Goal: Transaction & Acquisition: Book appointment/travel/reservation

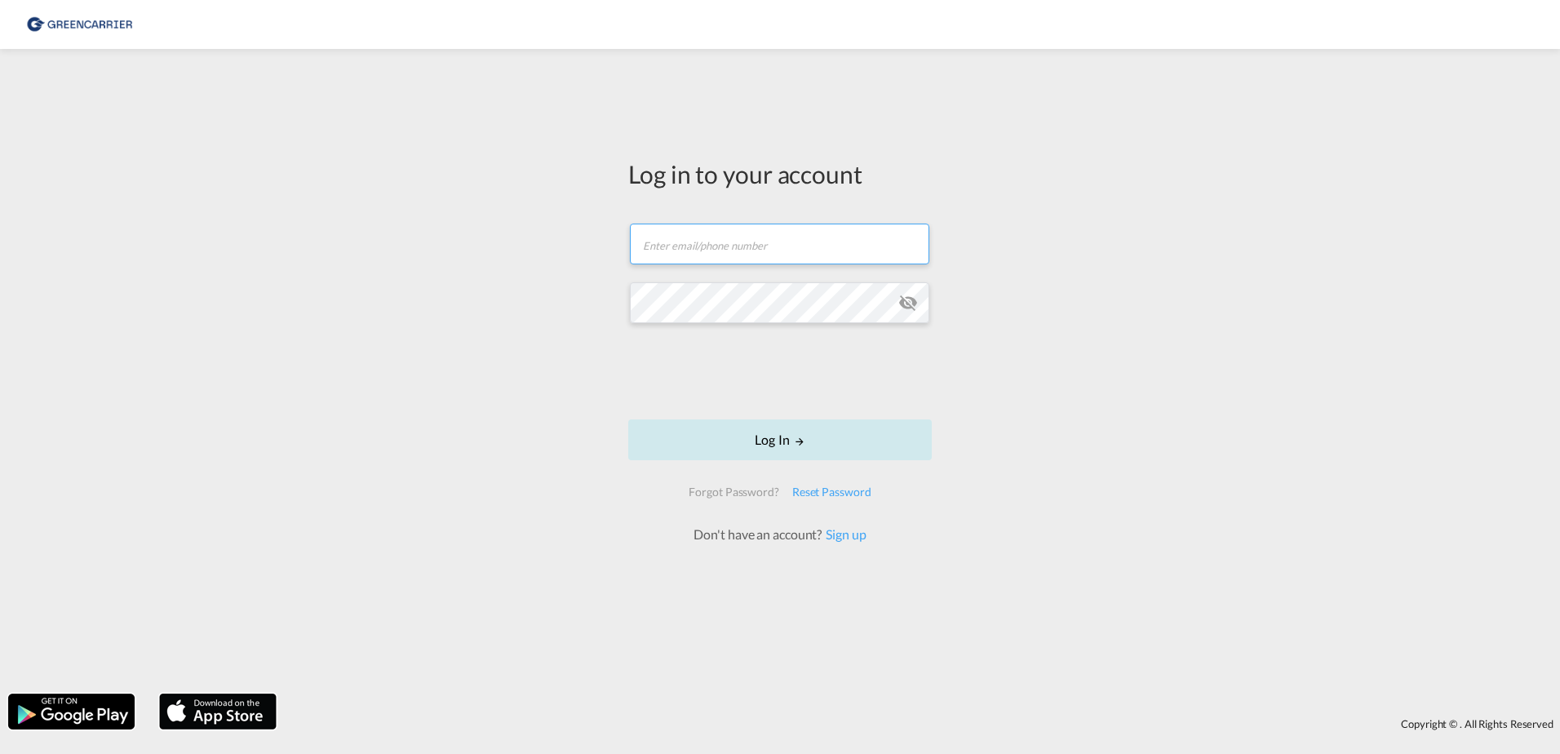
type input "[EMAIL_ADDRESS][DOMAIN_NAME]"
click at [752, 431] on button "Log In" at bounding box center [780, 439] width 304 height 41
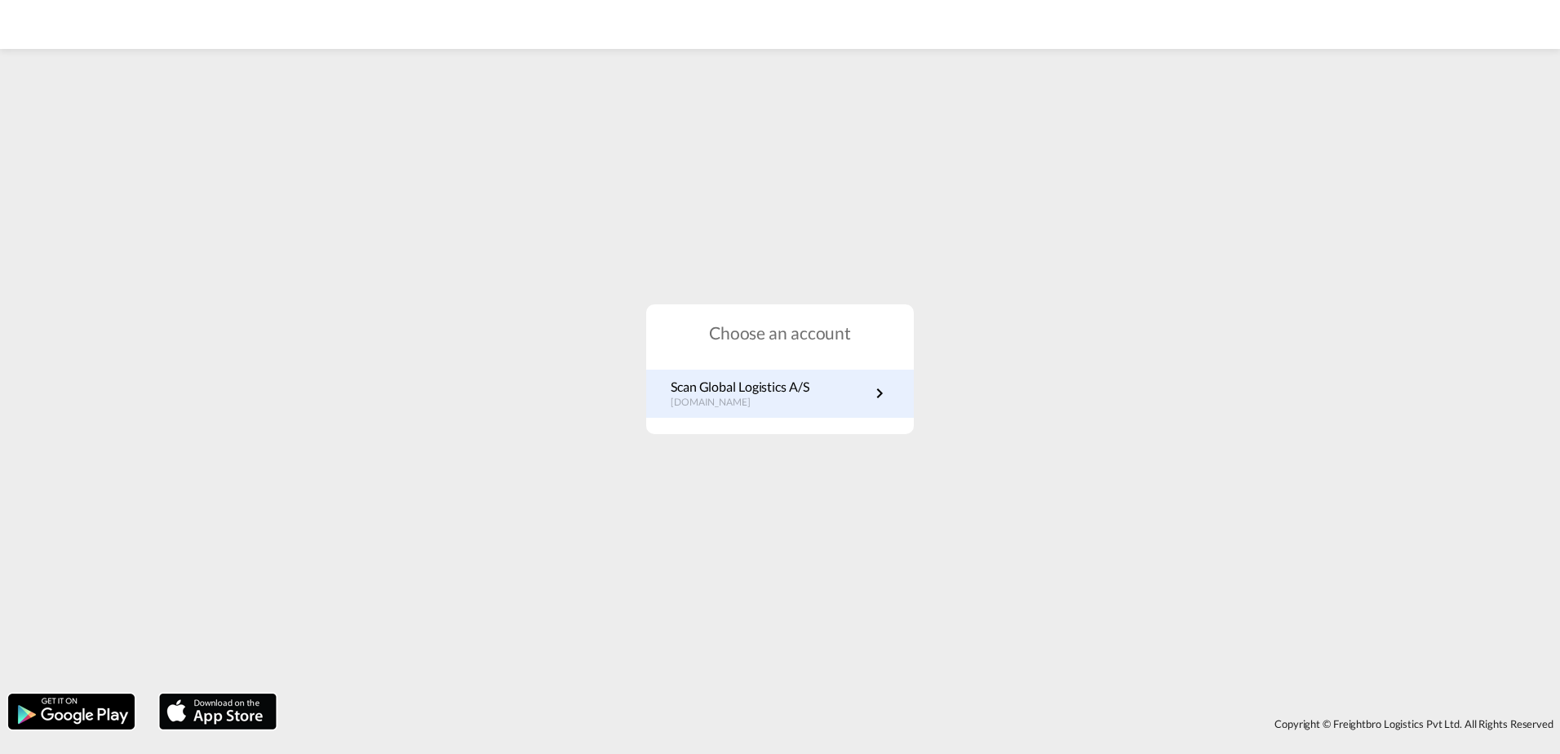
click at [827, 387] on link "Scan Global Logistics A/S [DOMAIN_NAME]" at bounding box center [780, 394] width 219 height 32
click at [858, 398] on link "Scan Global Logistics A/S [DOMAIN_NAME]" at bounding box center [780, 394] width 219 height 32
click at [778, 392] on p "Scan Global Logistics A/S" at bounding box center [740, 387] width 139 height 18
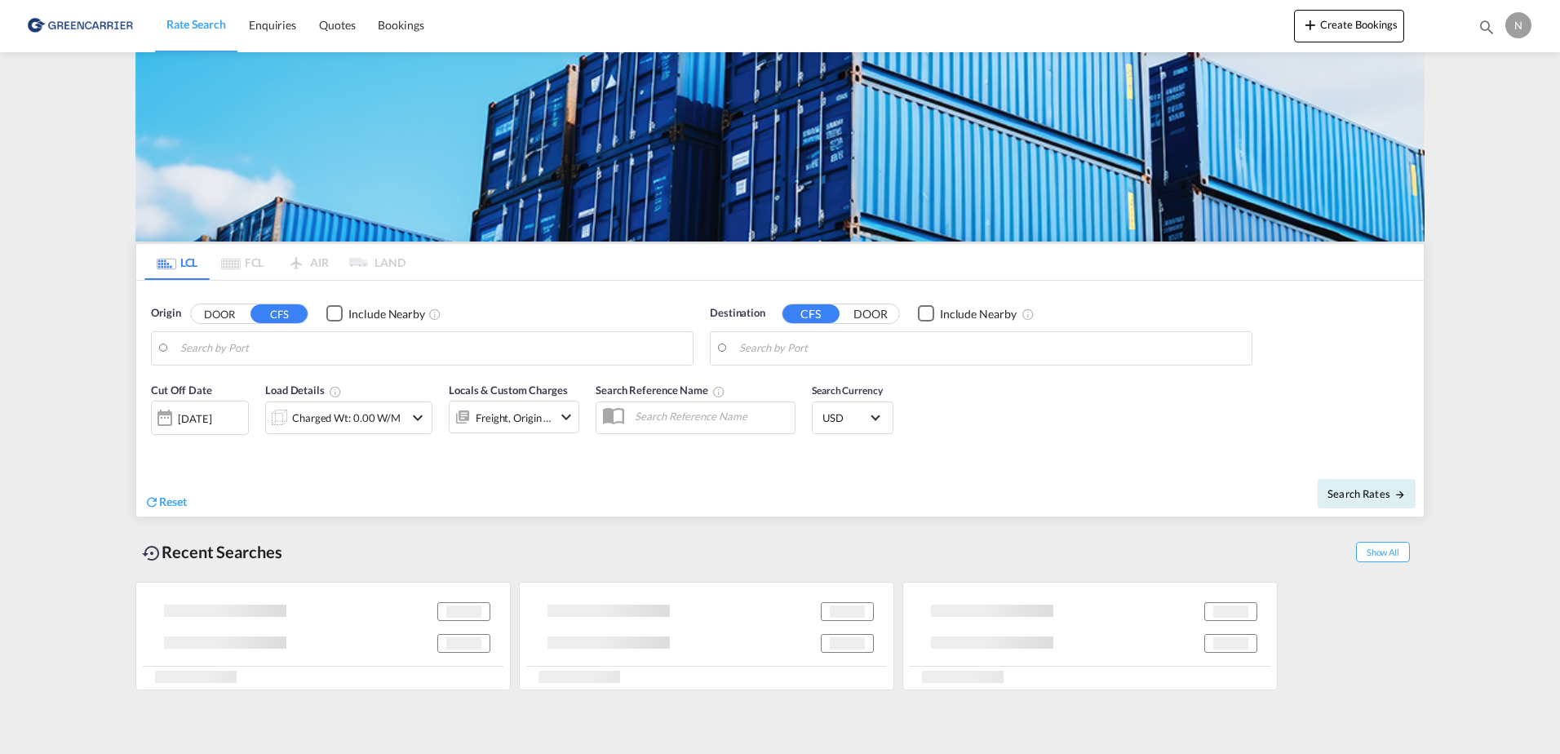
type input "[GEOGRAPHIC_DATA] ([GEOGRAPHIC_DATA]), DKCPH"
type input "Auckland, NZAKL"
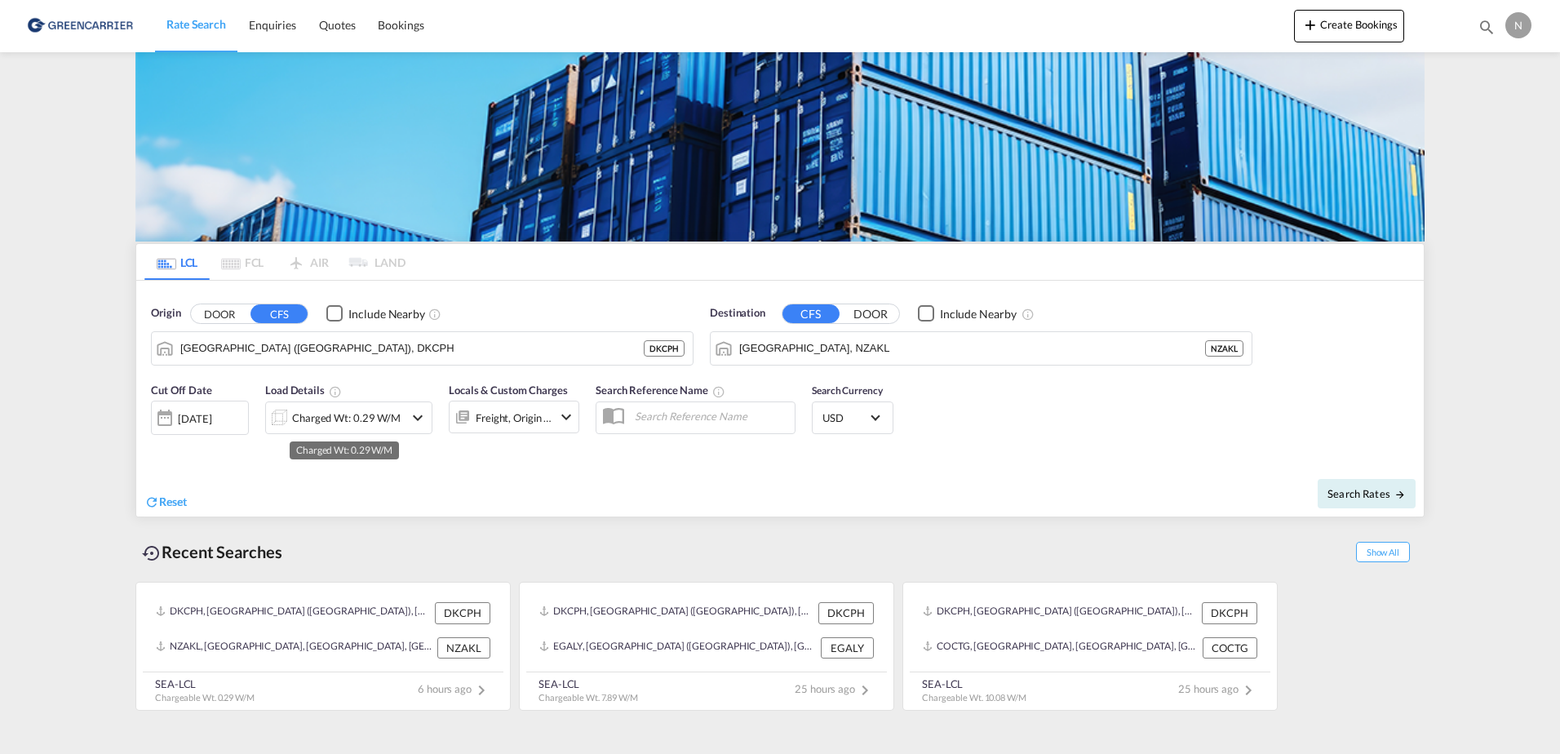
click at [361, 420] on div "Charged Wt: 0.29 W/M" at bounding box center [346, 417] width 109 height 23
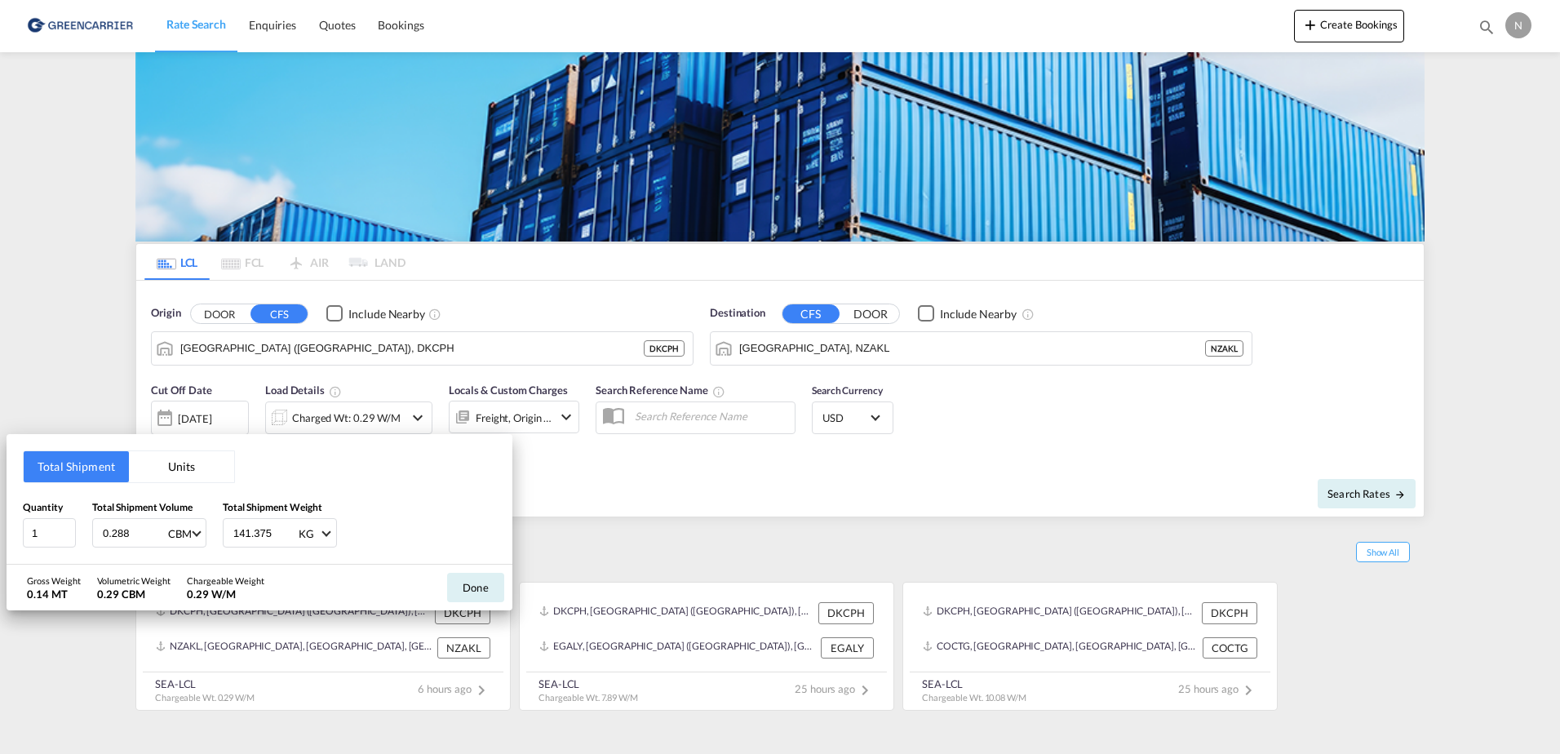
click at [145, 528] on input "0.288" at bounding box center [133, 533] width 65 height 28
type input "0"
type input "1.008"
type input "655.600"
click at [481, 592] on button "Done" at bounding box center [475, 587] width 57 height 29
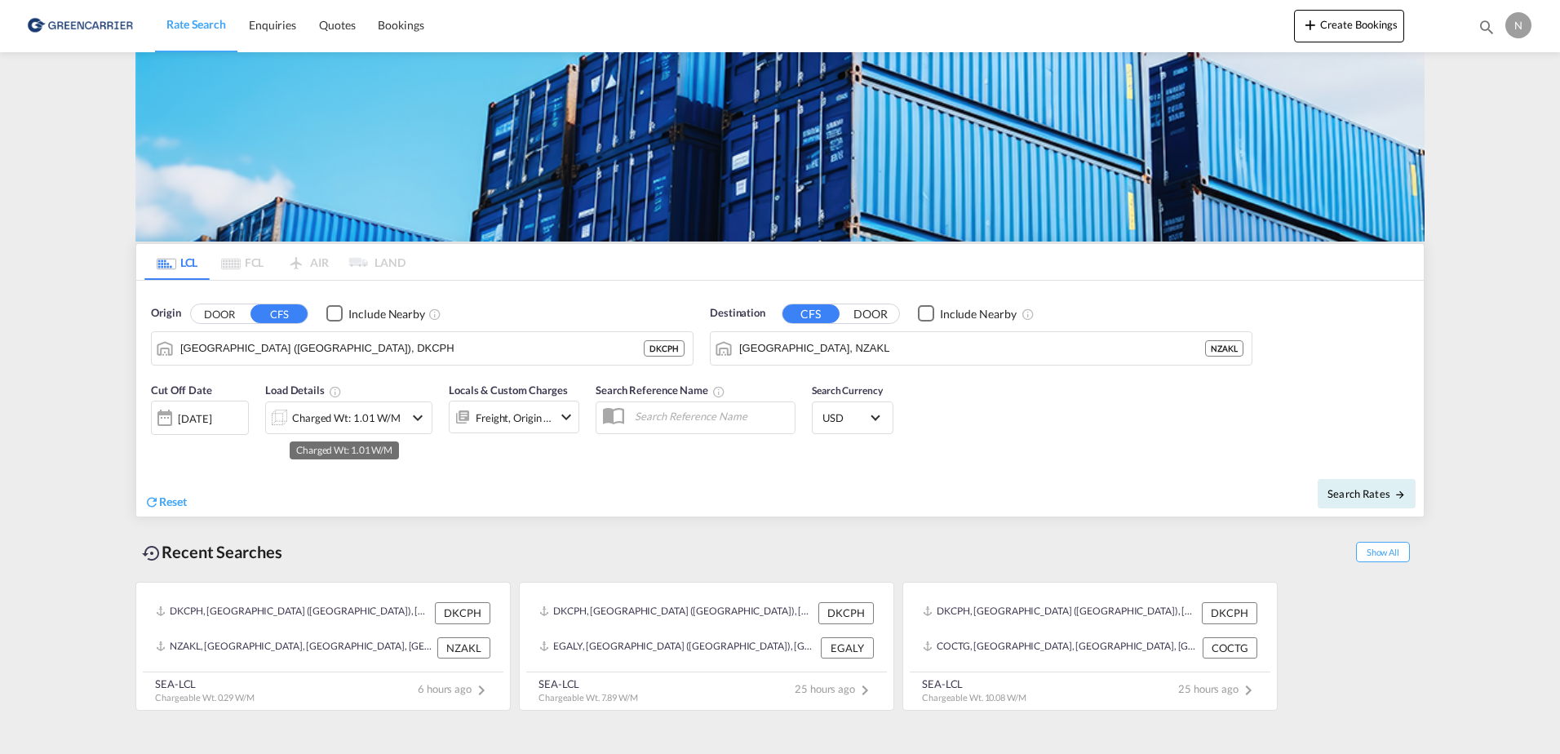
click at [354, 419] on div "Charged Wt: 1.01 W/M" at bounding box center [346, 417] width 109 height 23
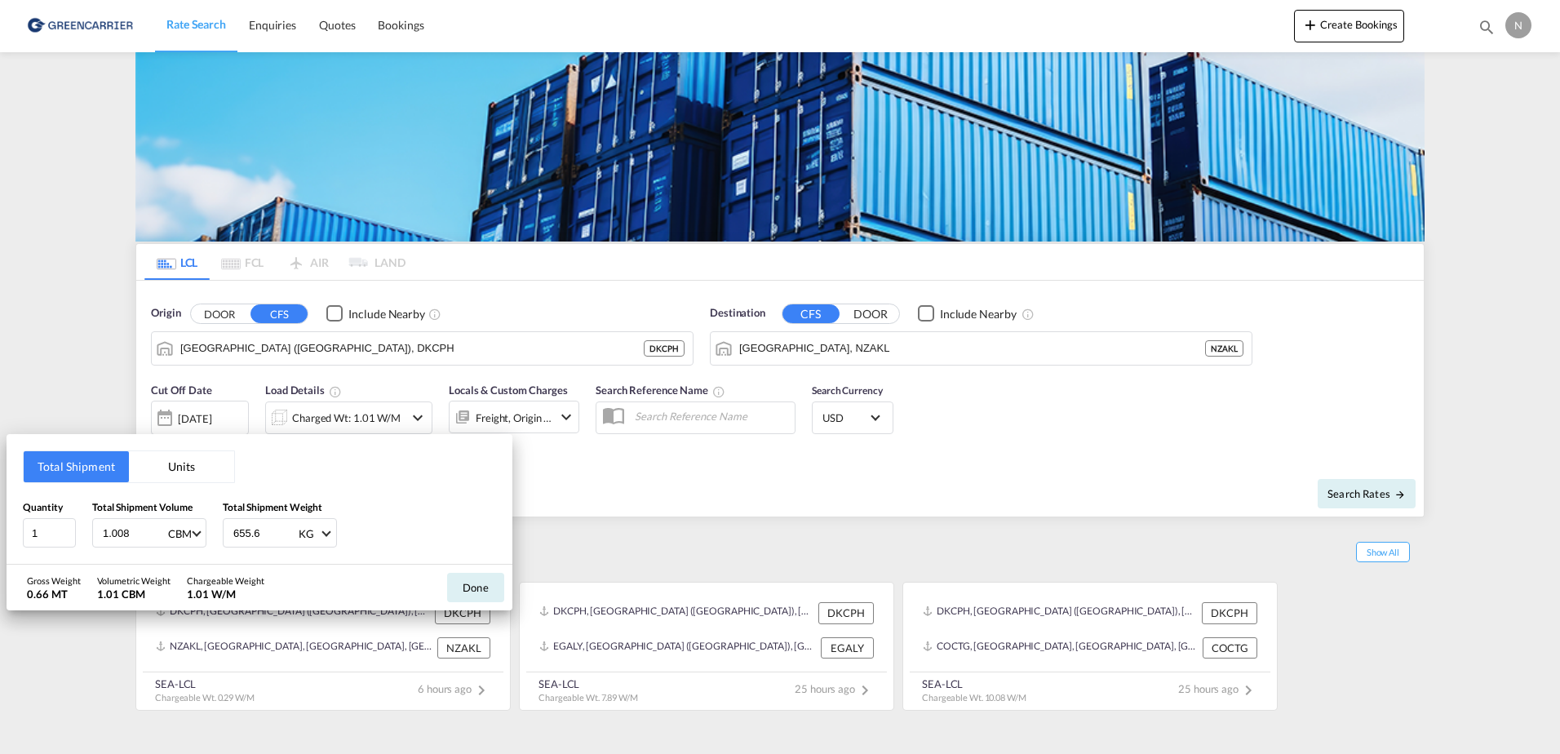
click at [569, 411] on div "Total Shipment Units Quantity 1 Total Shipment Volume 1.008 CBM CBM CFT Total S…" at bounding box center [780, 377] width 1560 height 754
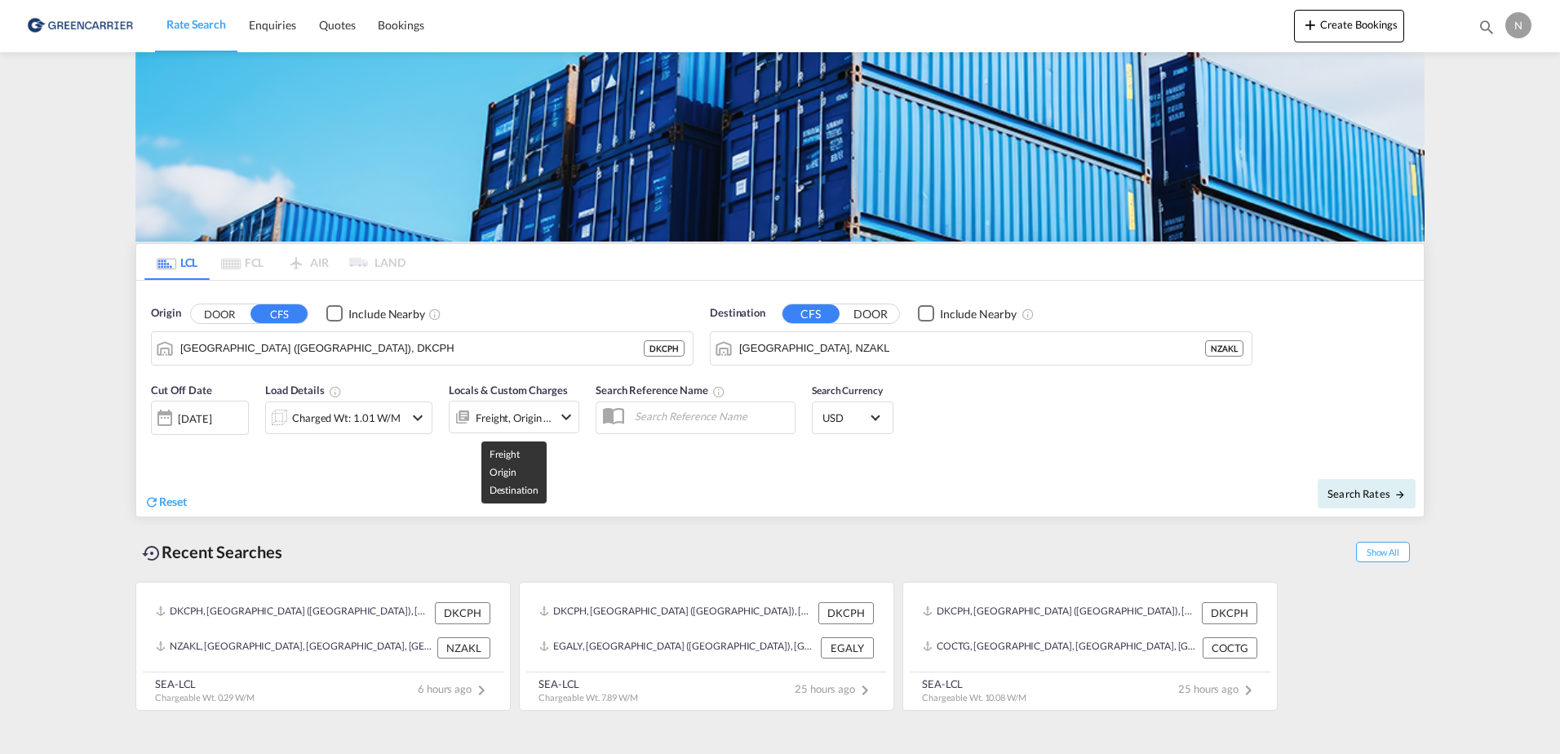
click at [536, 414] on div "Freight, Origin +1" at bounding box center [514, 417] width 77 height 23
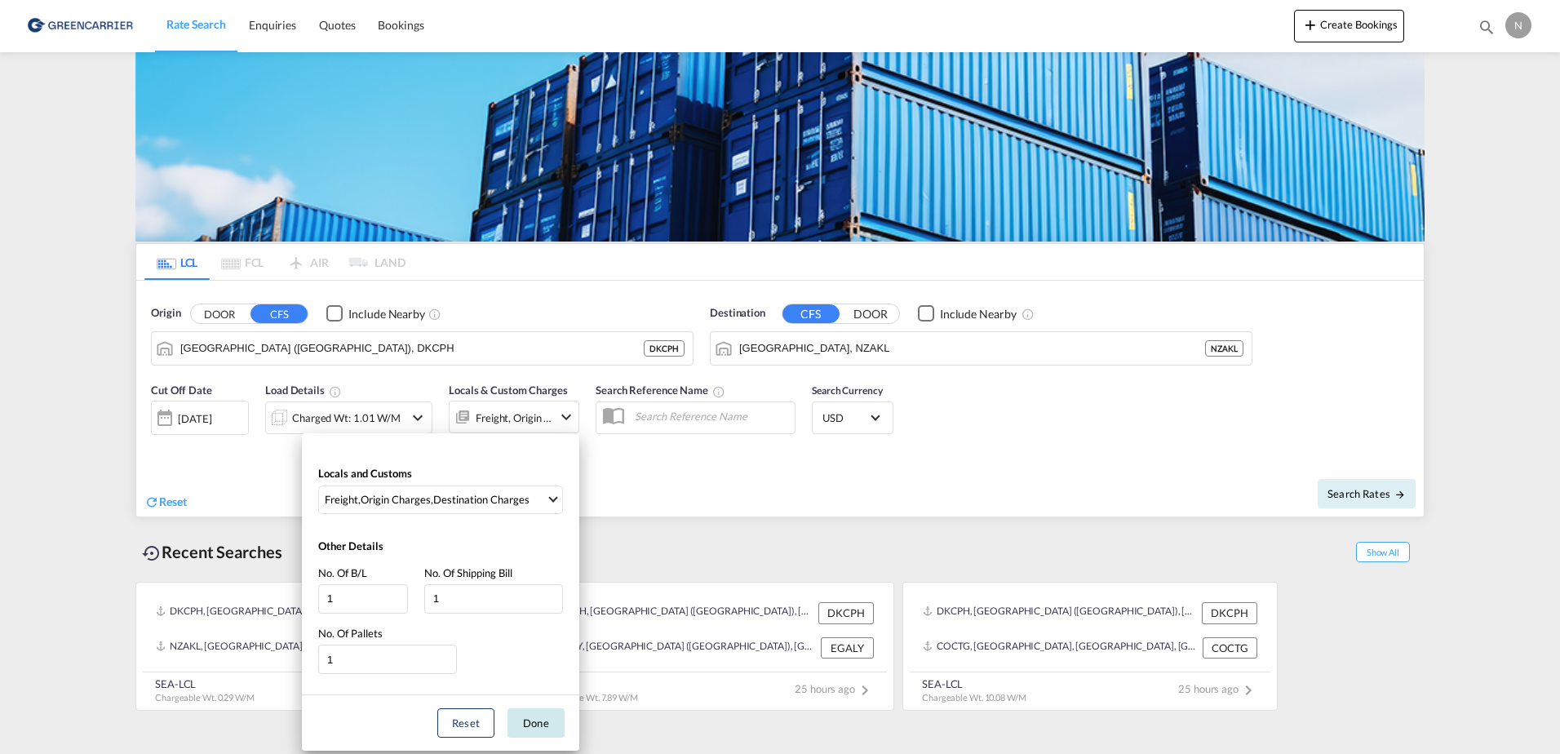
click at [519, 722] on button "Done" at bounding box center [536, 722] width 57 height 29
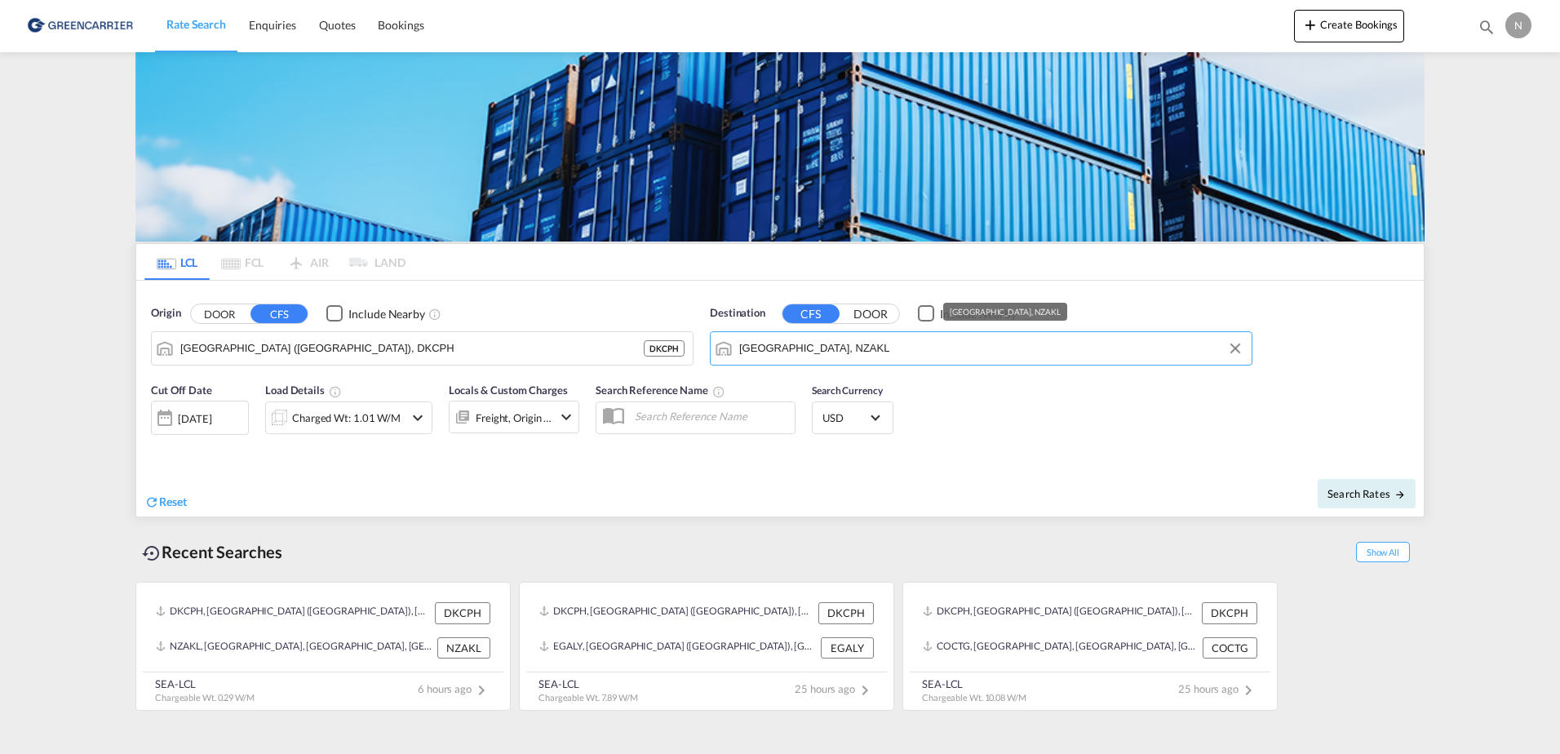
click at [879, 354] on input "Auckland, NZAKL" at bounding box center [991, 348] width 504 height 24
click at [1239, 354] on button "Clear Input" at bounding box center [1235, 348] width 24 height 24
type input "Guayaquil, ECGYE"
click at [1243, 462] on div "Reset Search Rates" at bounding box center [780, 489] width 1288 height 55
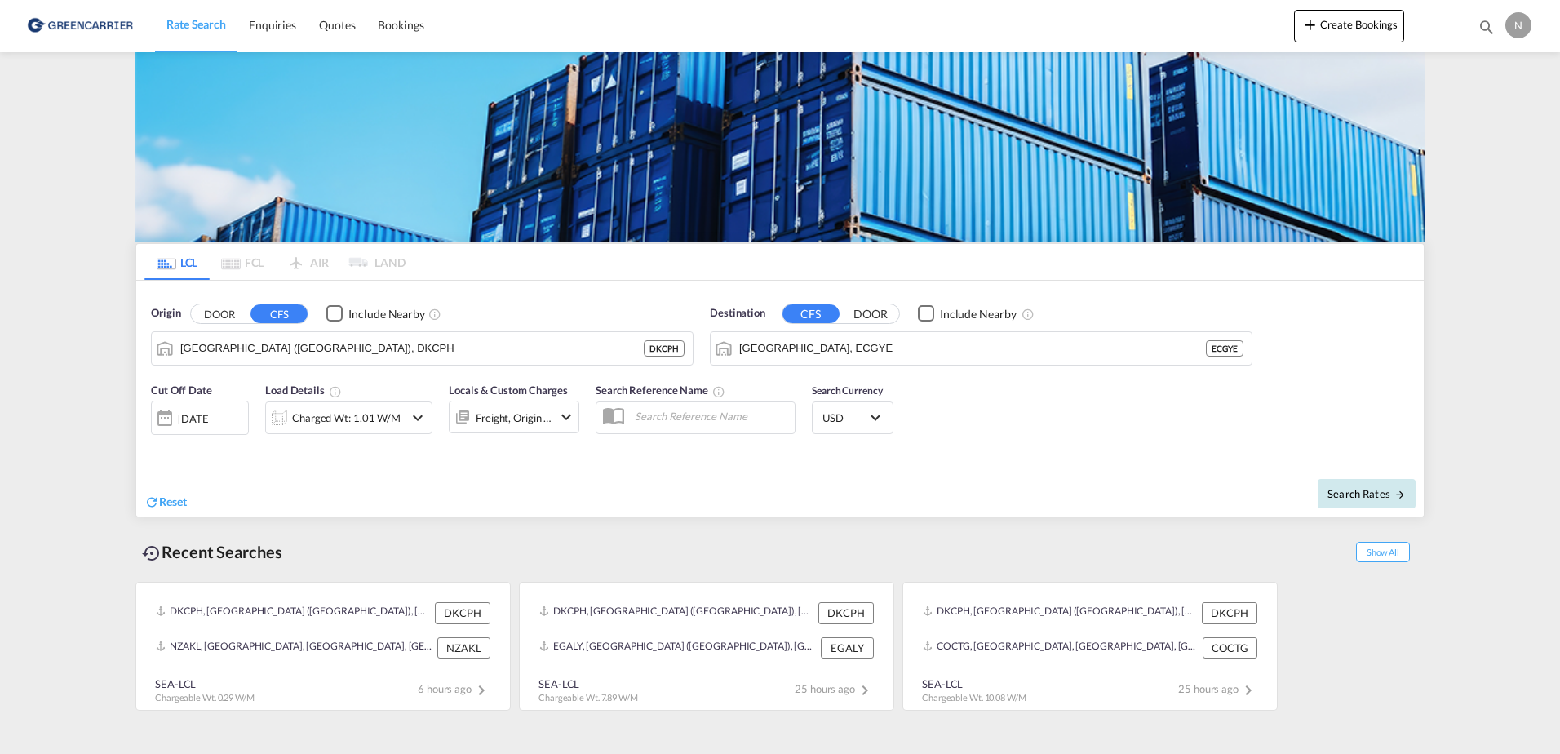
click at [1349, 485] on button "Search Rates" at bounding box center [1367, 493] width 98 height 29
type input "DKCPH to ECGYE / 26 Sep 2025"
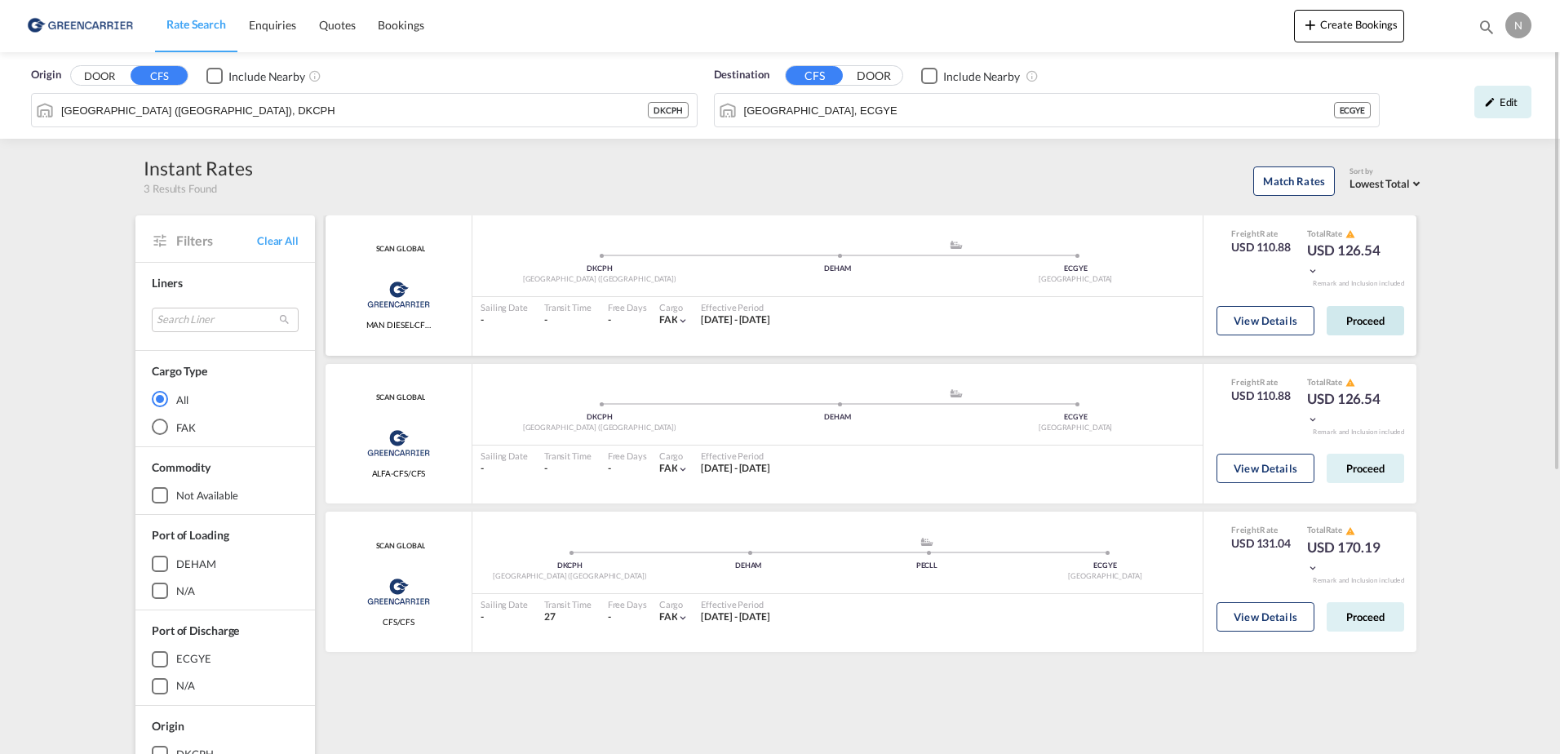
click at [1384, 314] on button "Proceed" at bounding box center [1366, 320] width 78 height 29
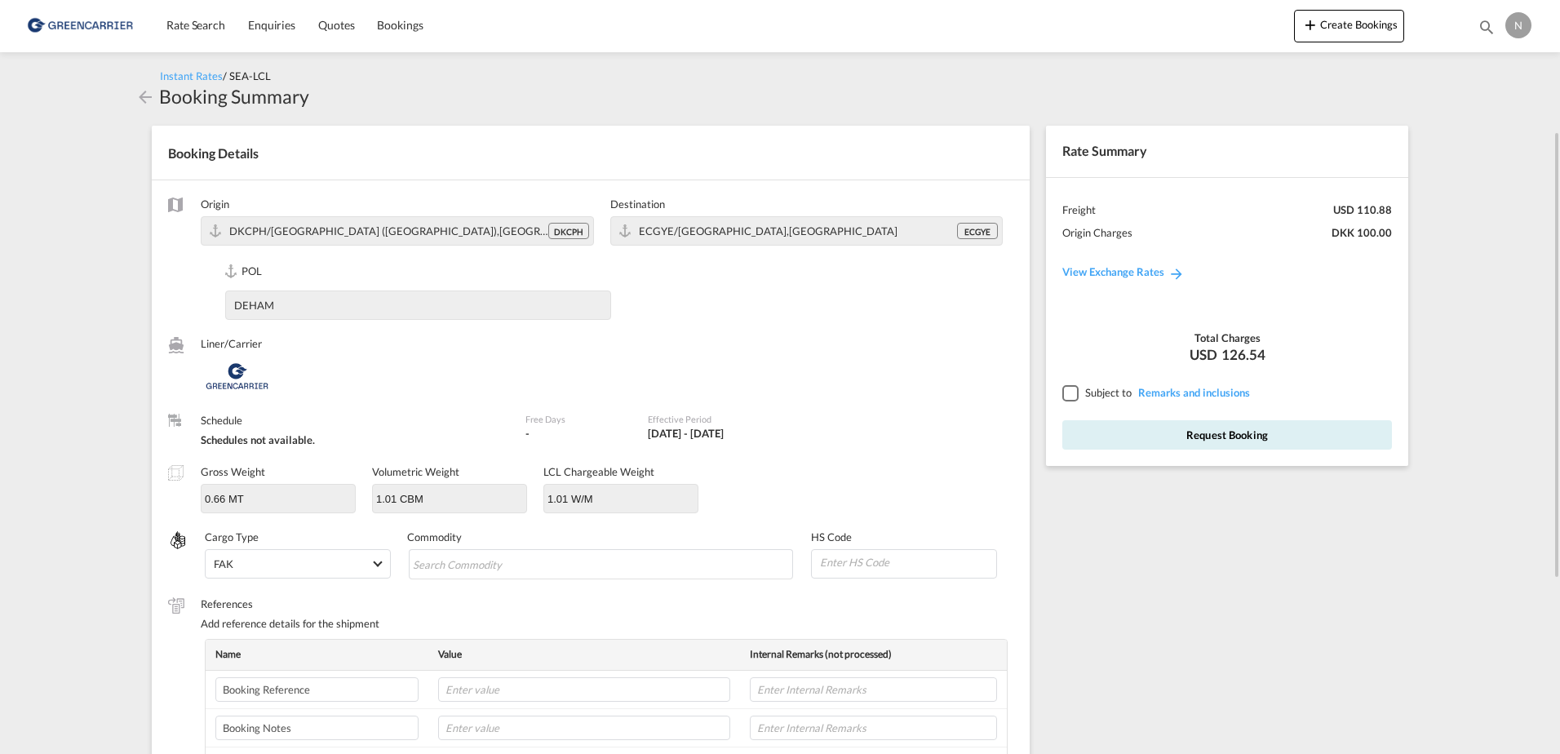
scroll to position [82, 0]
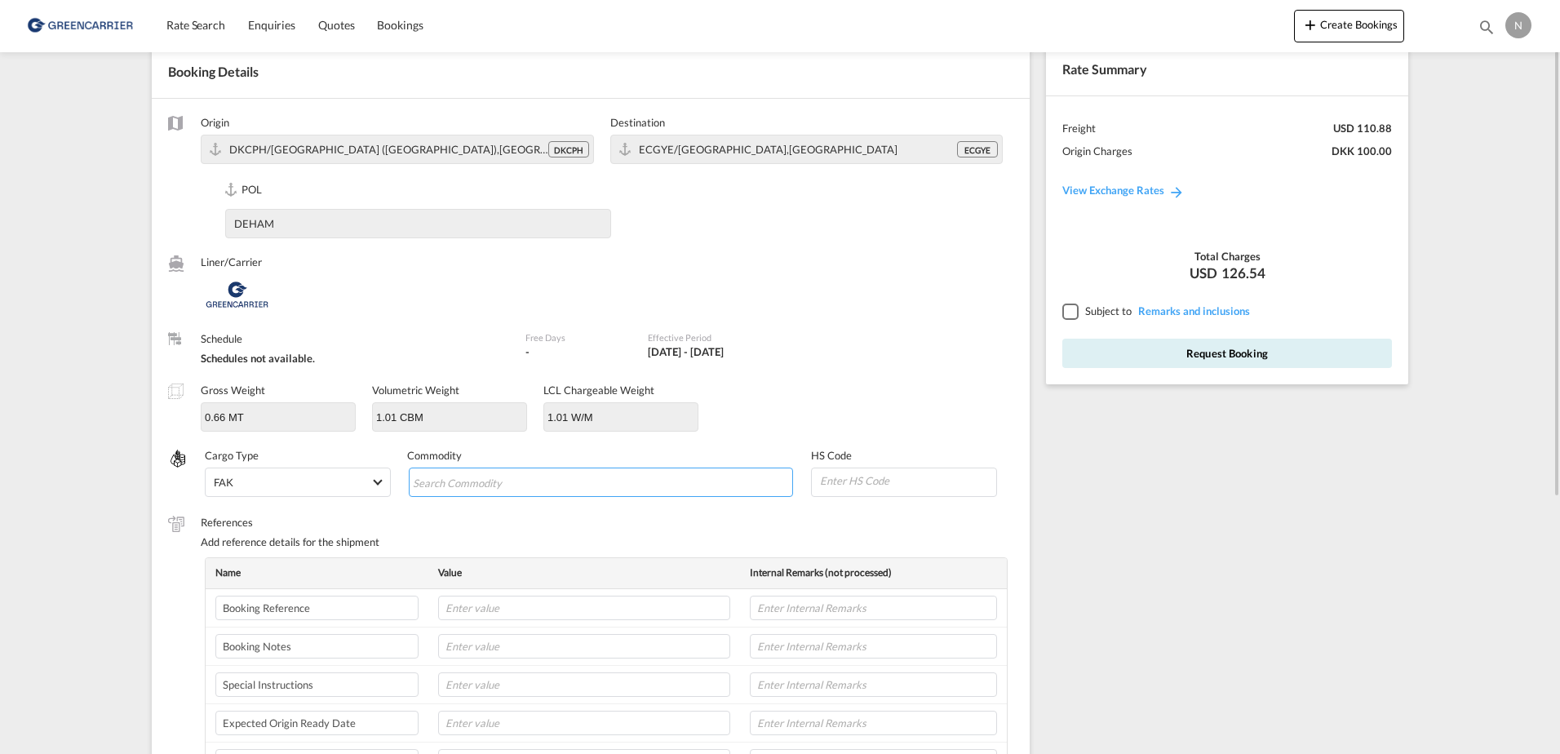
click at [492, 478] on input "Chips input." at bounding box center [487, 483] width 149 height 26
type input "ENZYMES"
click at [831, 480] on input at bounding box center [907, 480] width 178 height 24
type input "790"
type input "350790"
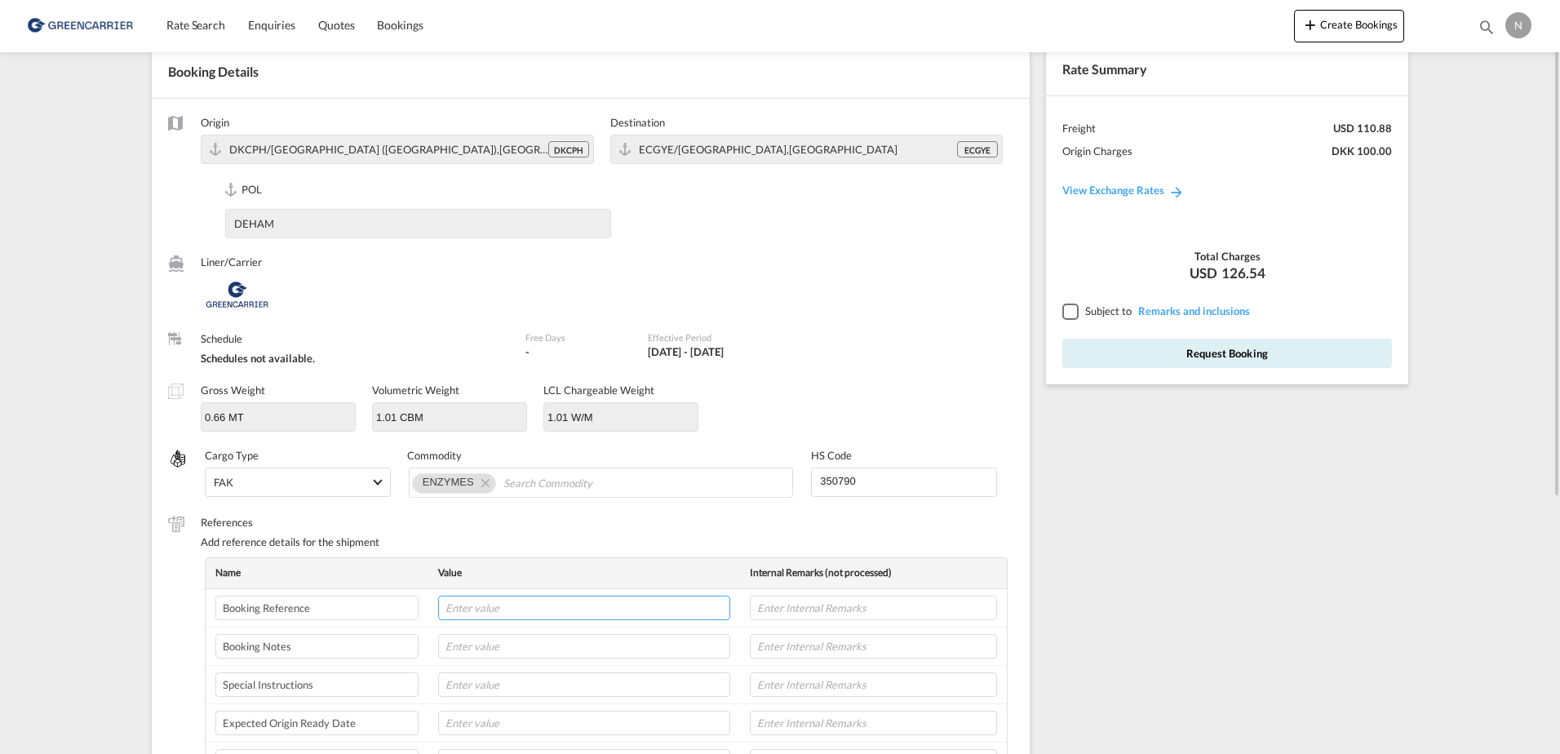
click at [660, 599] on input "text" at bounding box center [584, 608] width 292 height 24
paste input "CPH32106865"
type input "CPH32106865"
type input "NOVONESIS"
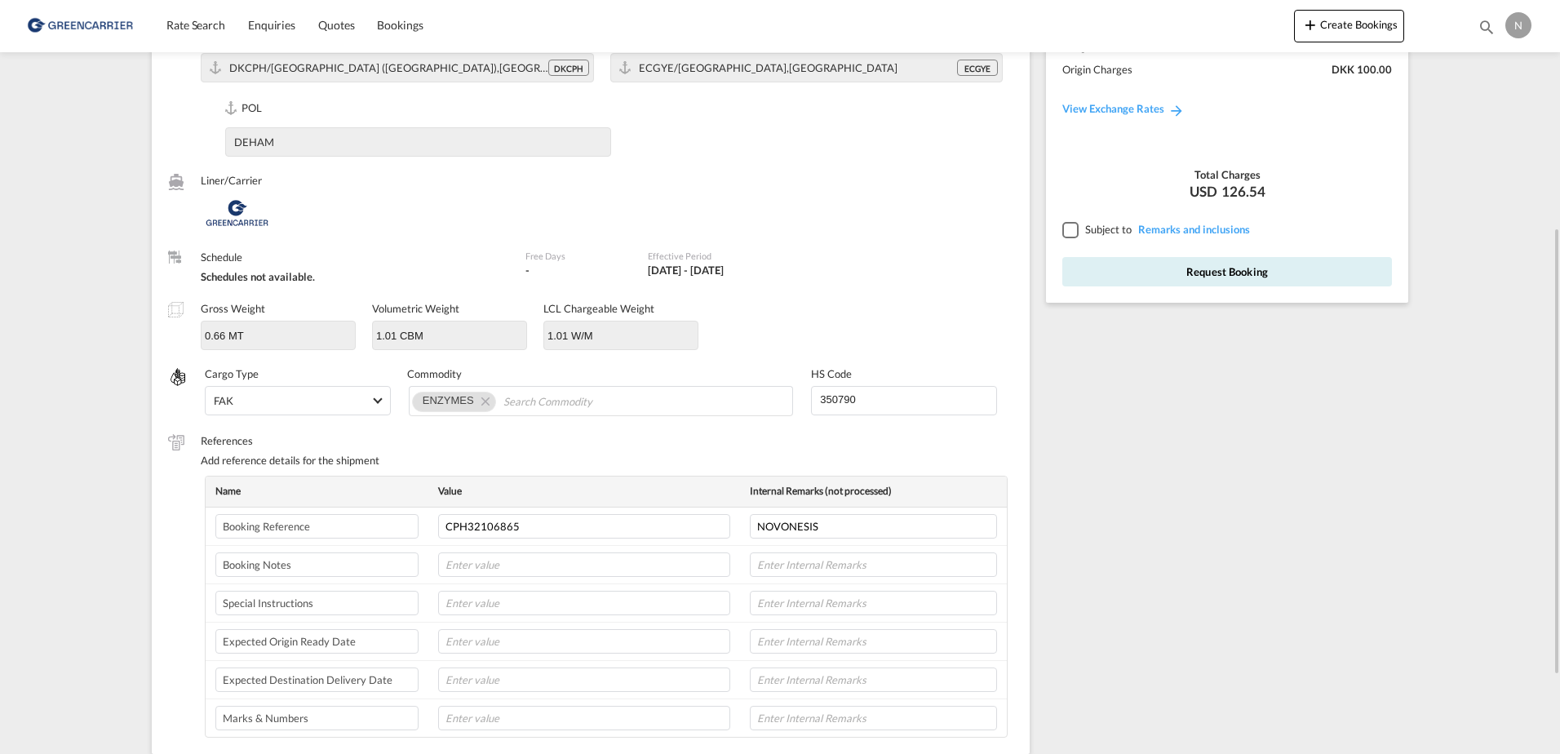
scroll to position [245, 0]
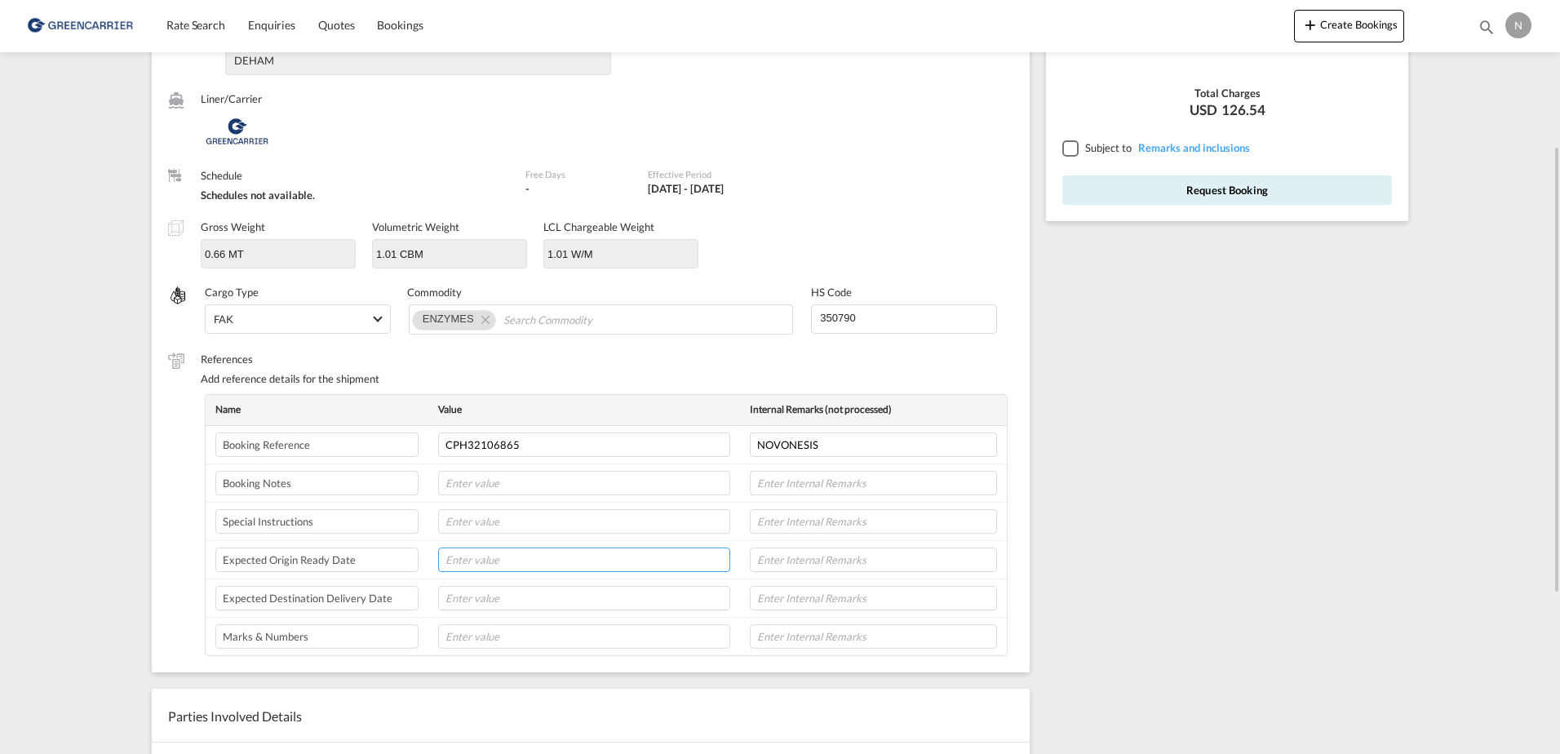
click at [486, 558] on input "text" at bounding box center [584, 559] width 292 height 24
type input "[DATE]"
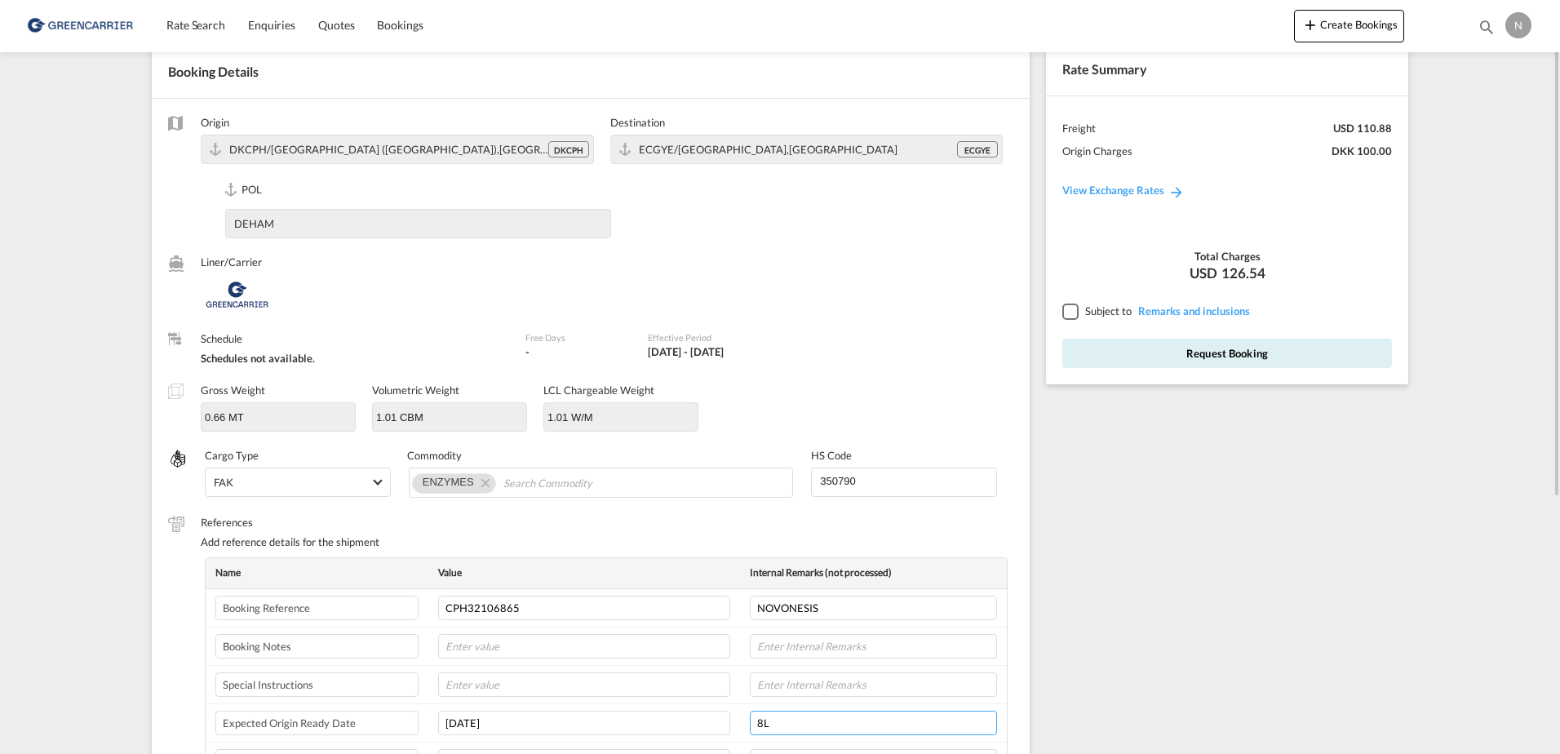
type input "8L"
click at [1075, 304] on div at bounding box center [1069, 311] width 15 height 15
click at [1112, 348] on button "Request Booking" at bounding box center [1227, 353] width 330 height 29
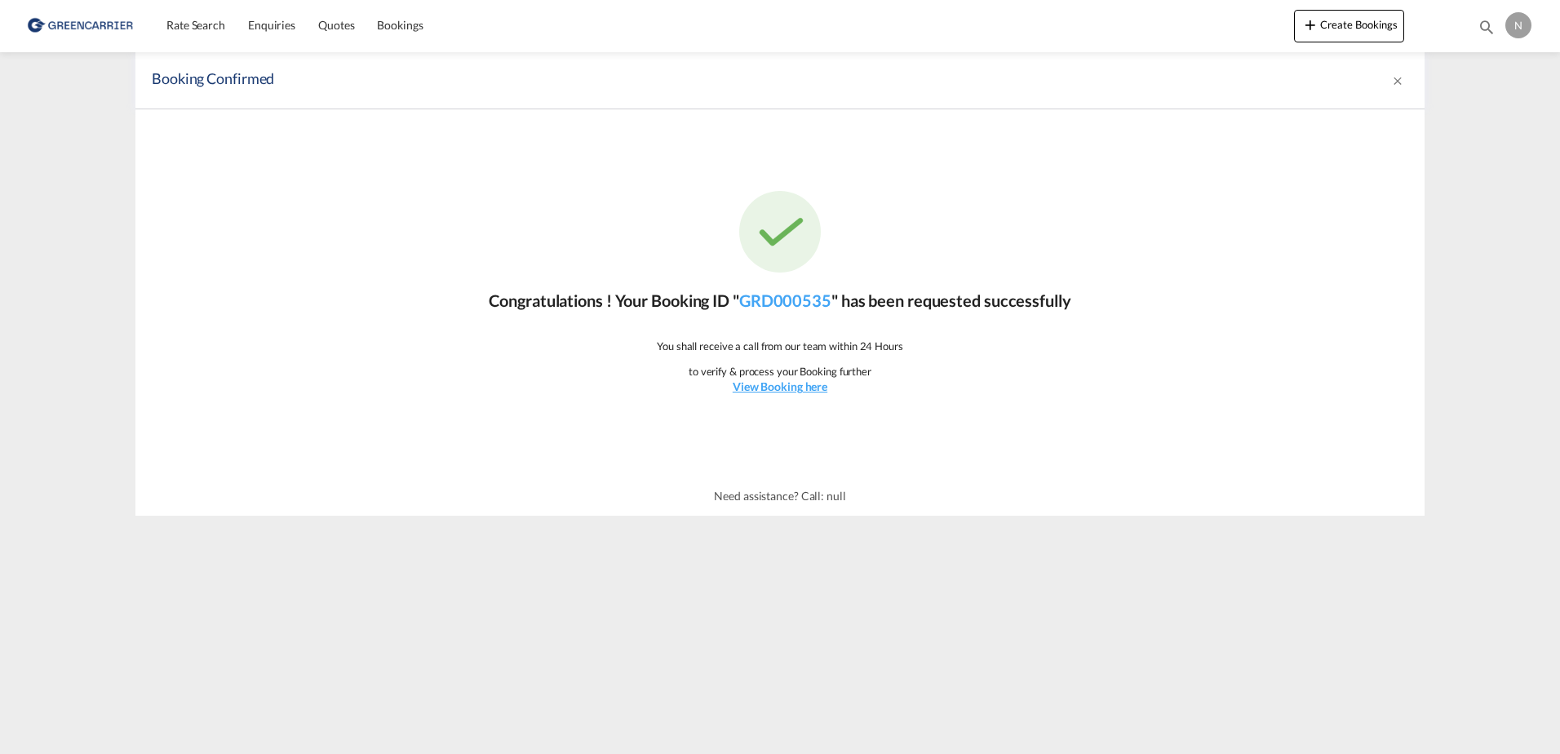
scroll to position [0, 0]
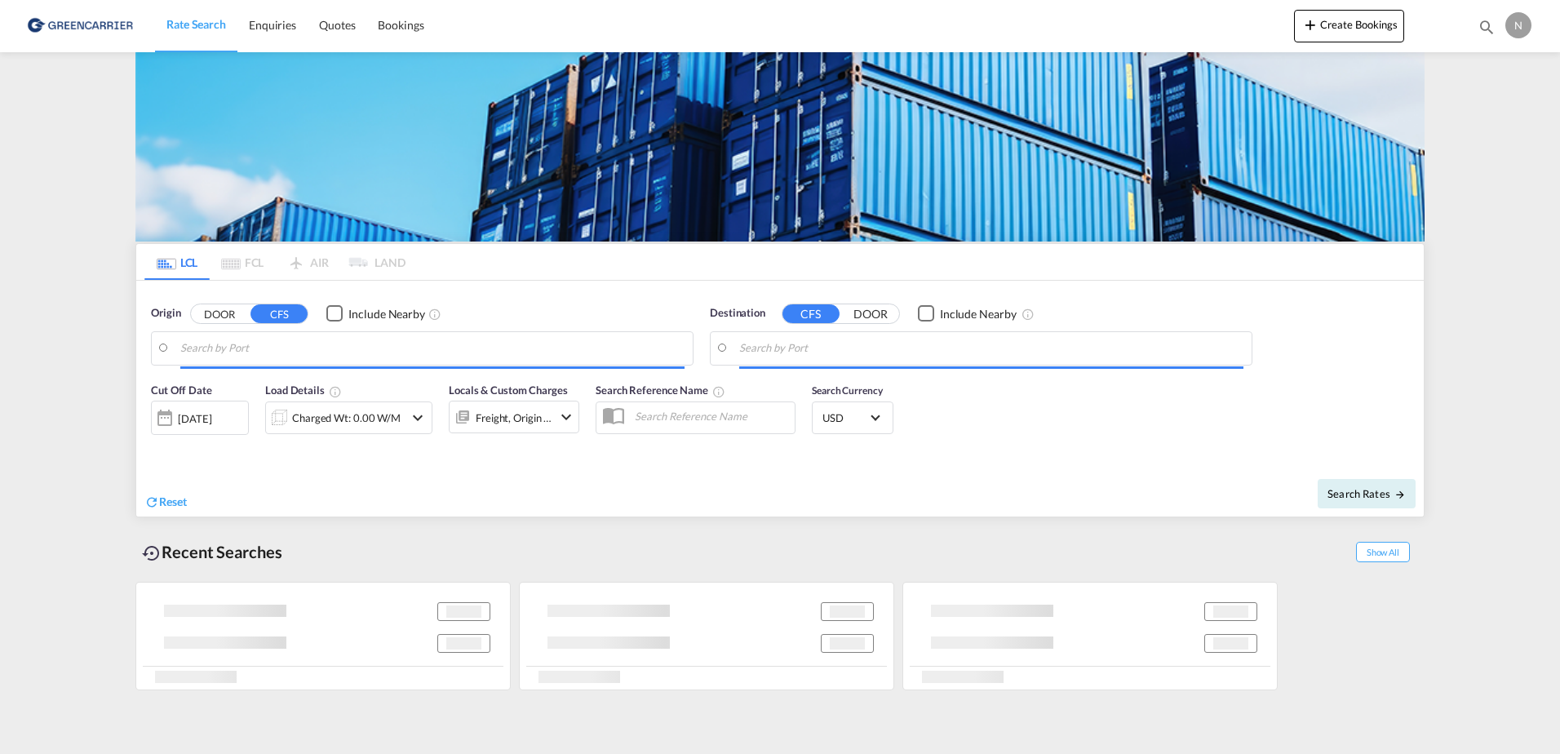
type input "[GEOGRAPHIC_DATA] ([GEOGRAPHIC_DATA]), DKCPH"
type input "[GEOGRAPHIC_DATA], ECGYE"
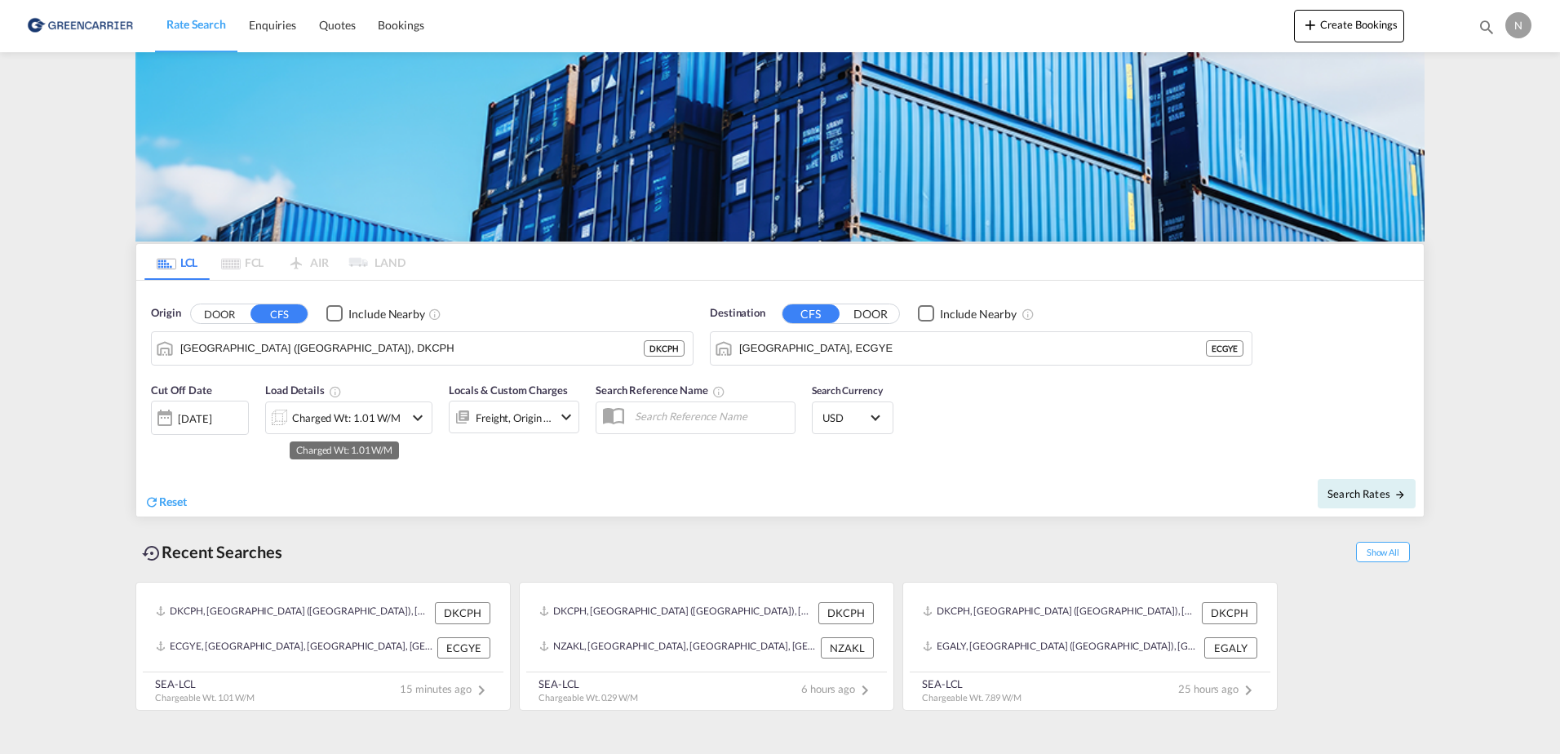
click at [321, 416] on div "Charged Wt: 1.01 W/M" at bounding box center [346, 417] width 109 height 23
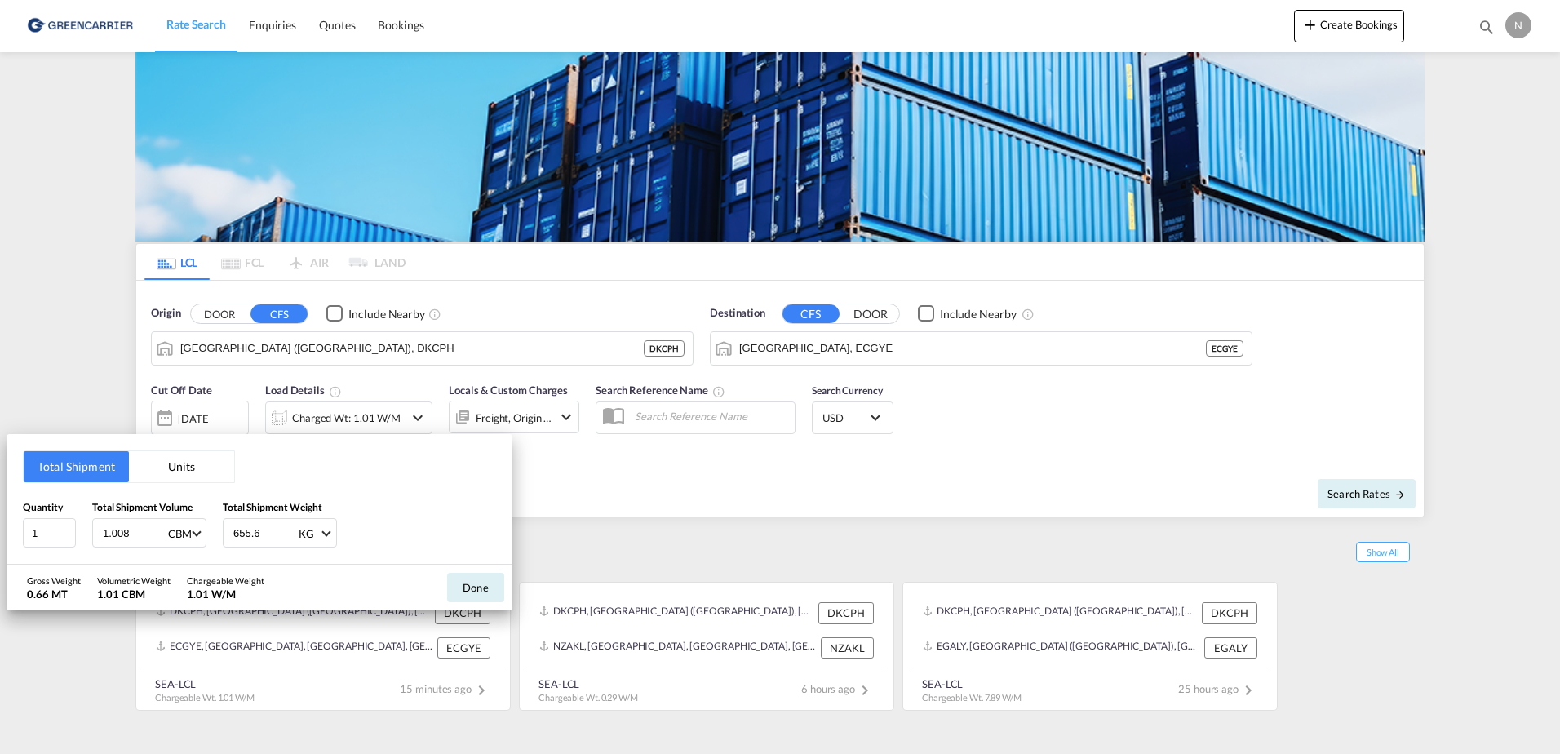
click at [130, 537] on input "1.008" at bounding box center [133, 533] width 65 height 28
drag, startPoint x: 140, startPoint y: 534, endPoint x: 54, endPoint y: 534, distance: 86.5
click at [54, 534] on div "Quantity 1 Total Shipment Volume 1.008 CBM CBM CFT Total Shipment Weight 655.6 …" at bounding box center [259, 523] width 473 height 49
click at [1086, 509] on div "Total Shipment Units Quantity 1 Total Shipment Volume 1.008 CBM CBM CFT Total S…" at bounding box center [780, 377] width 1560 height 754
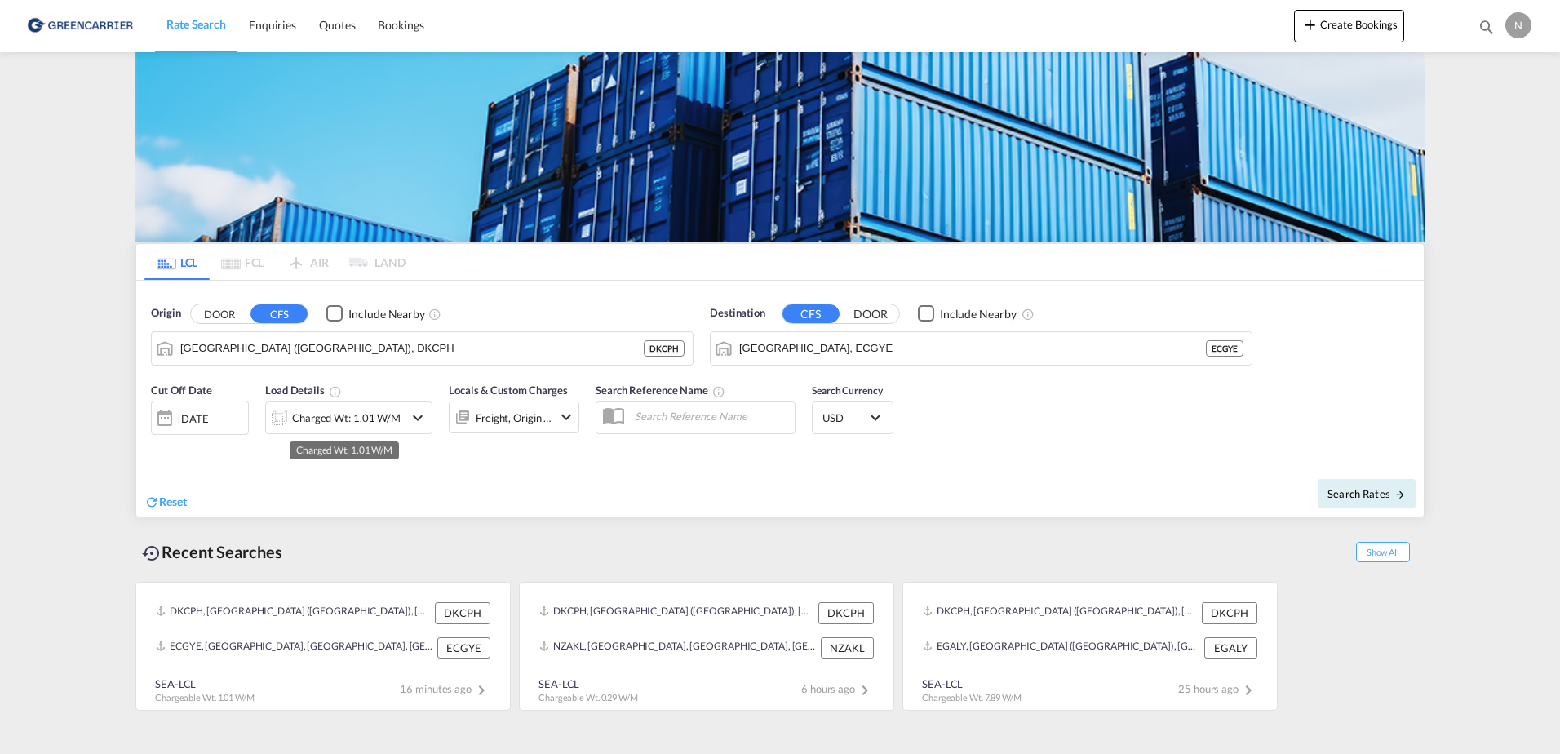
click at [366, 419] on div "Charged Wt: 1.01 W/M" at bounding box center [346, 417] width 109 height 23
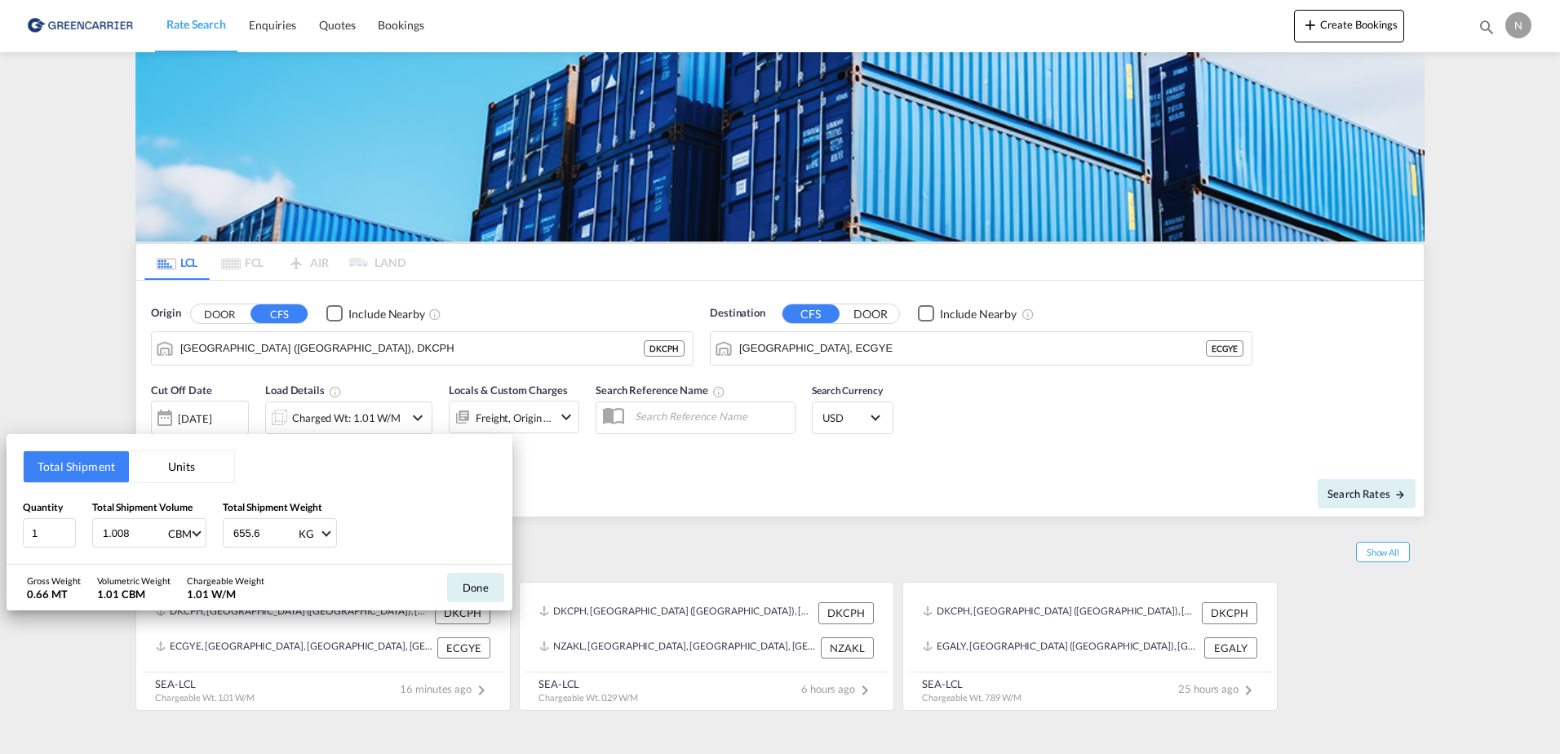
drag, startPoint x: 141, startPoint y: 536, endPoint x: -3, endPoint y: 547, distance: 144.8
click at [0, 547] on html "Rate Search Enquiries Quotes Bookings Rate Search Enquiries" at bounding box center [780, 377] width 1560 height 754
type input "0.774"
type input "785.360"
click at [480, 580] on button "Done" at bounding box center [475, 587] width 57 height 29
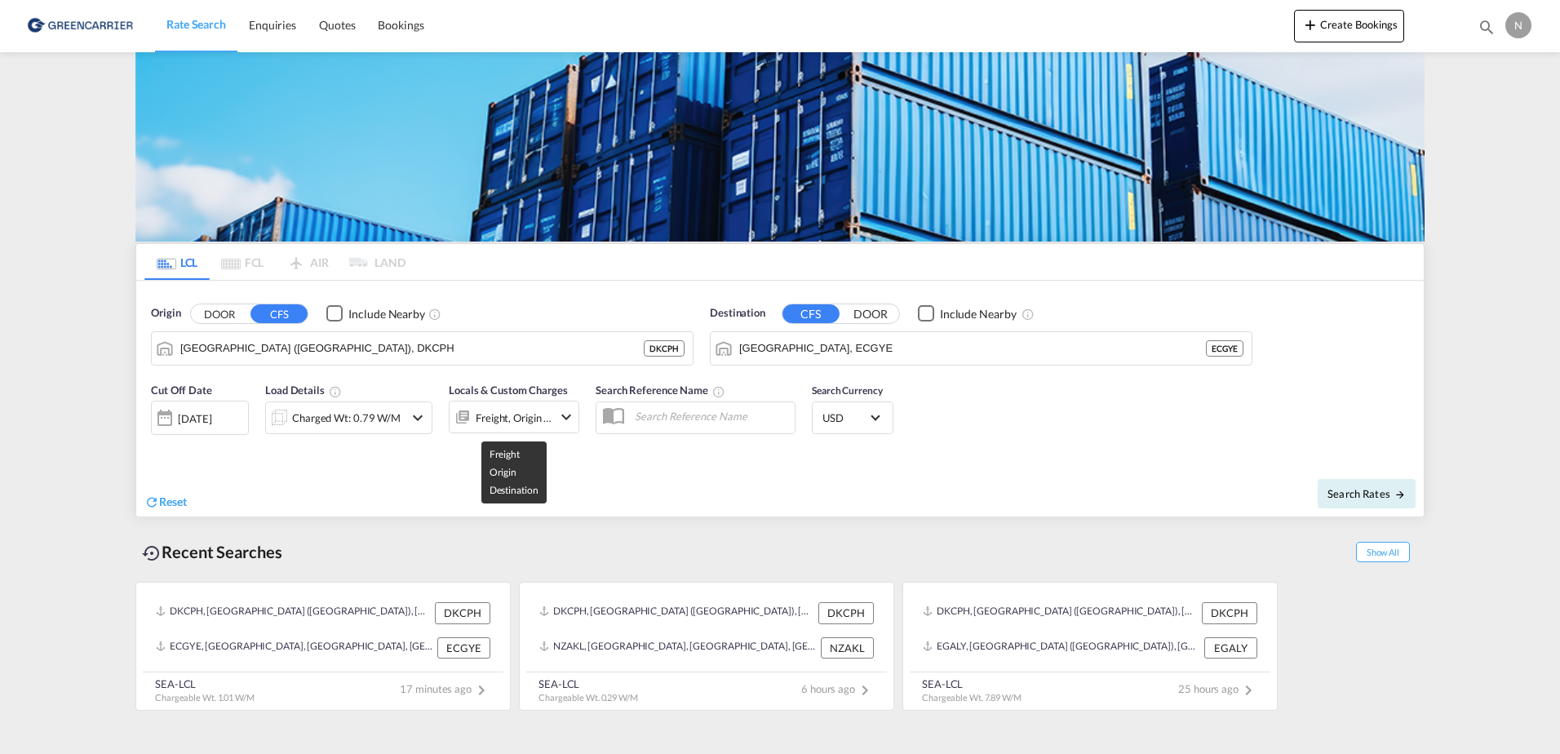
click at [511, 414] on div "Freight, Origin +1" at bounding box center [514, 417] width 77 height 23
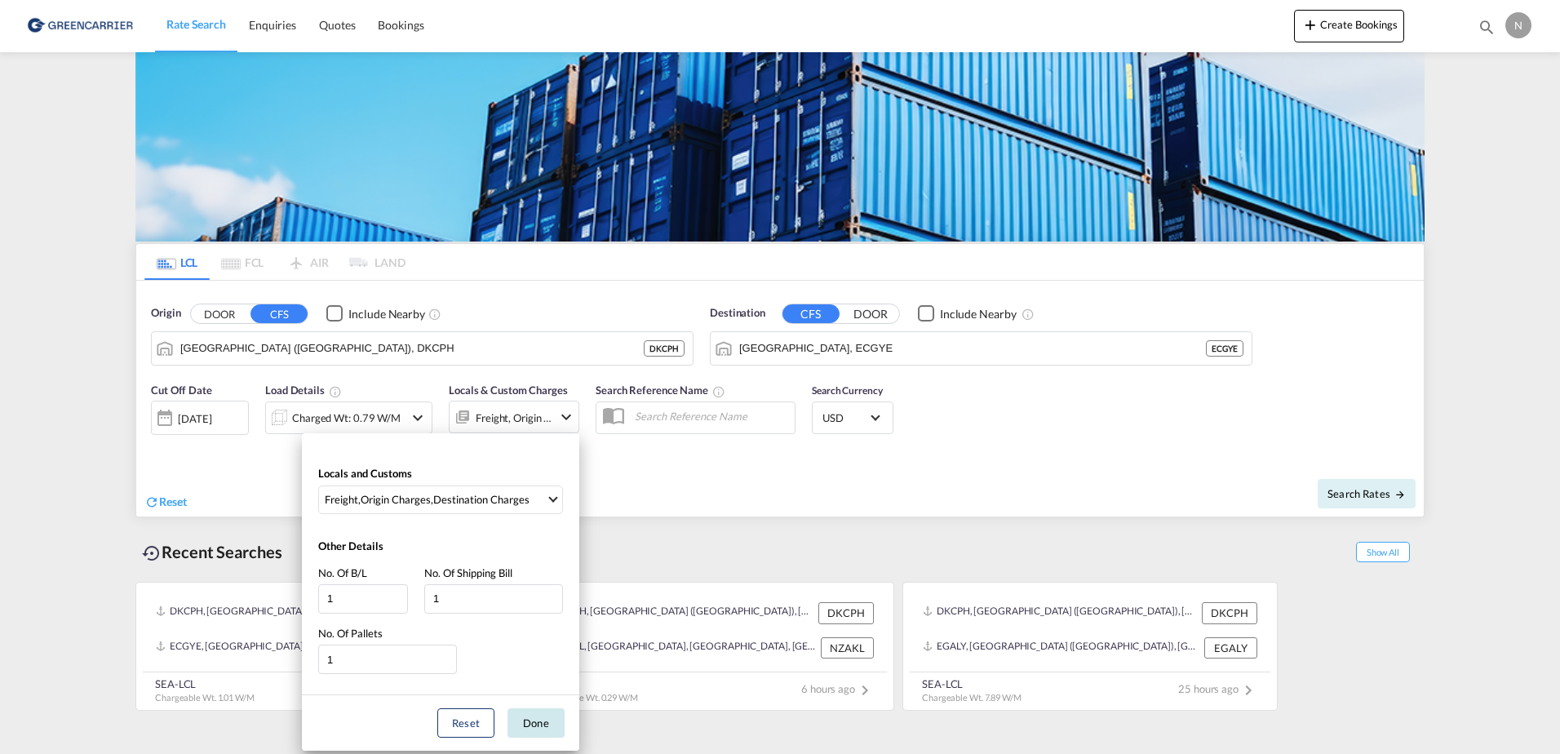
click at [538, 728] on button "Done" at bounding box center [536, 722] width 57 height 29
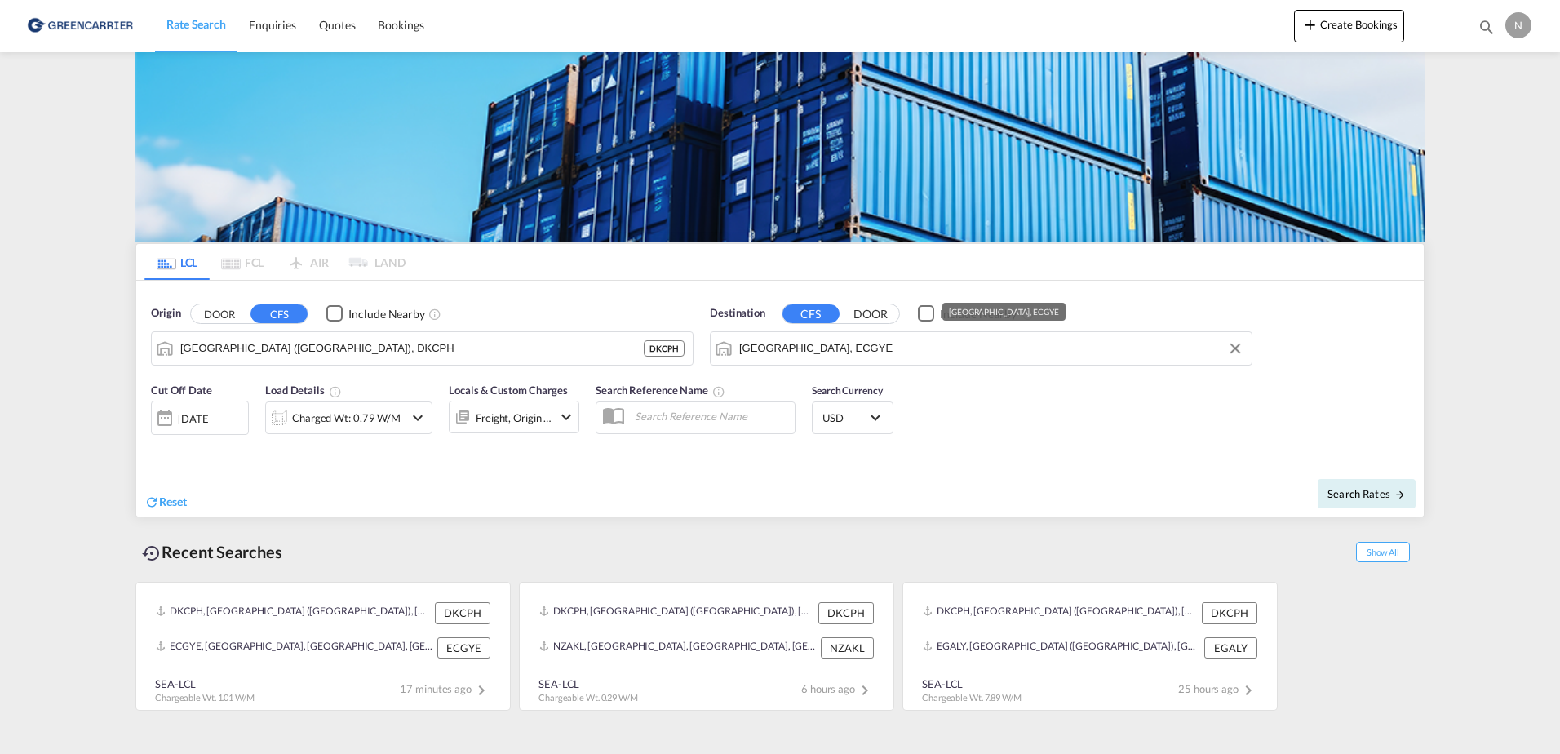
click at [925, 349] on input "Guayaquil, ECGYE" at bounding box center [991, 348] width 504 height 24
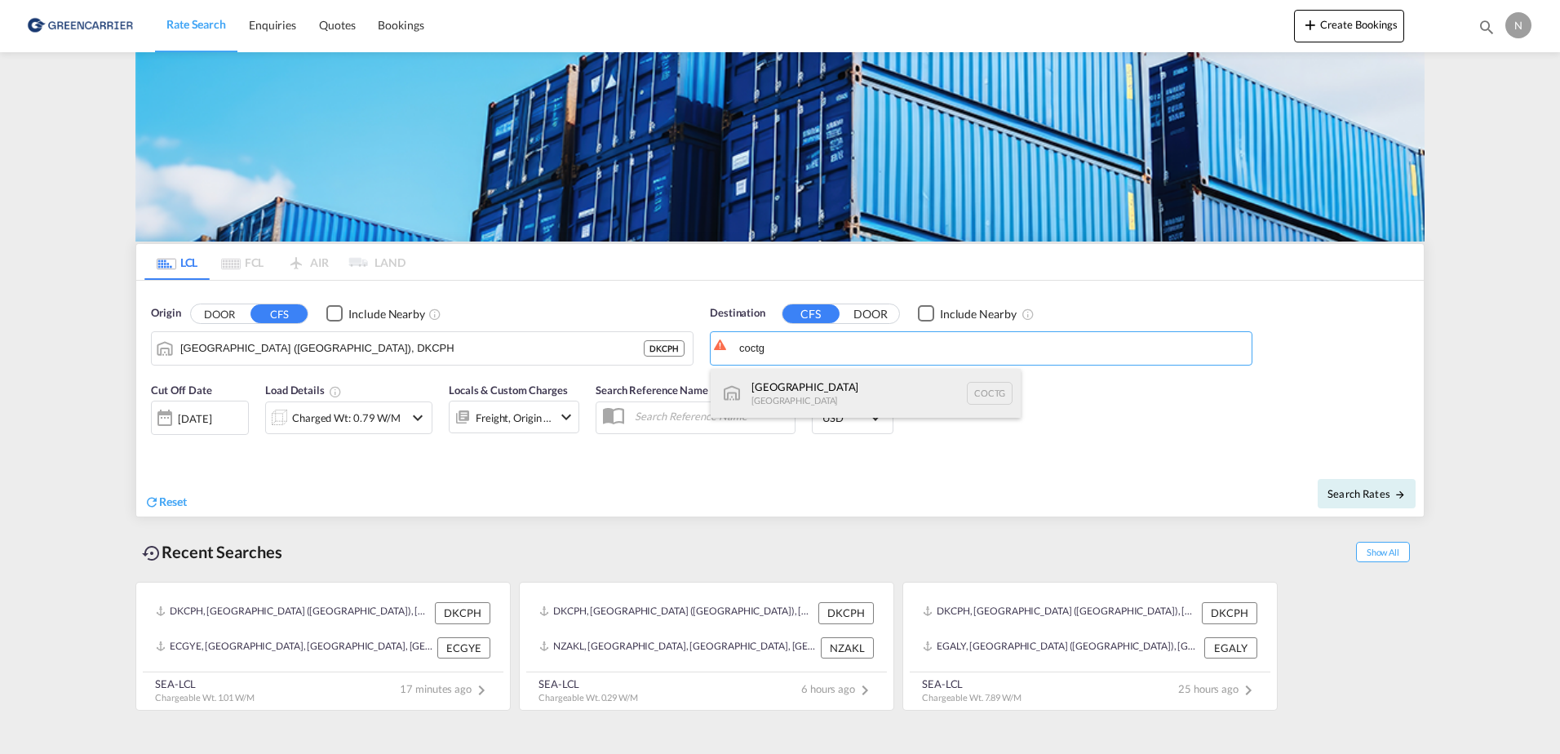
click at [873, 386] on div "Cartagena Colombia COCTG" at bounding box center [866, 393] width 310 height 49
type input "[GEOGRAPHIC_DATA], COCTG"
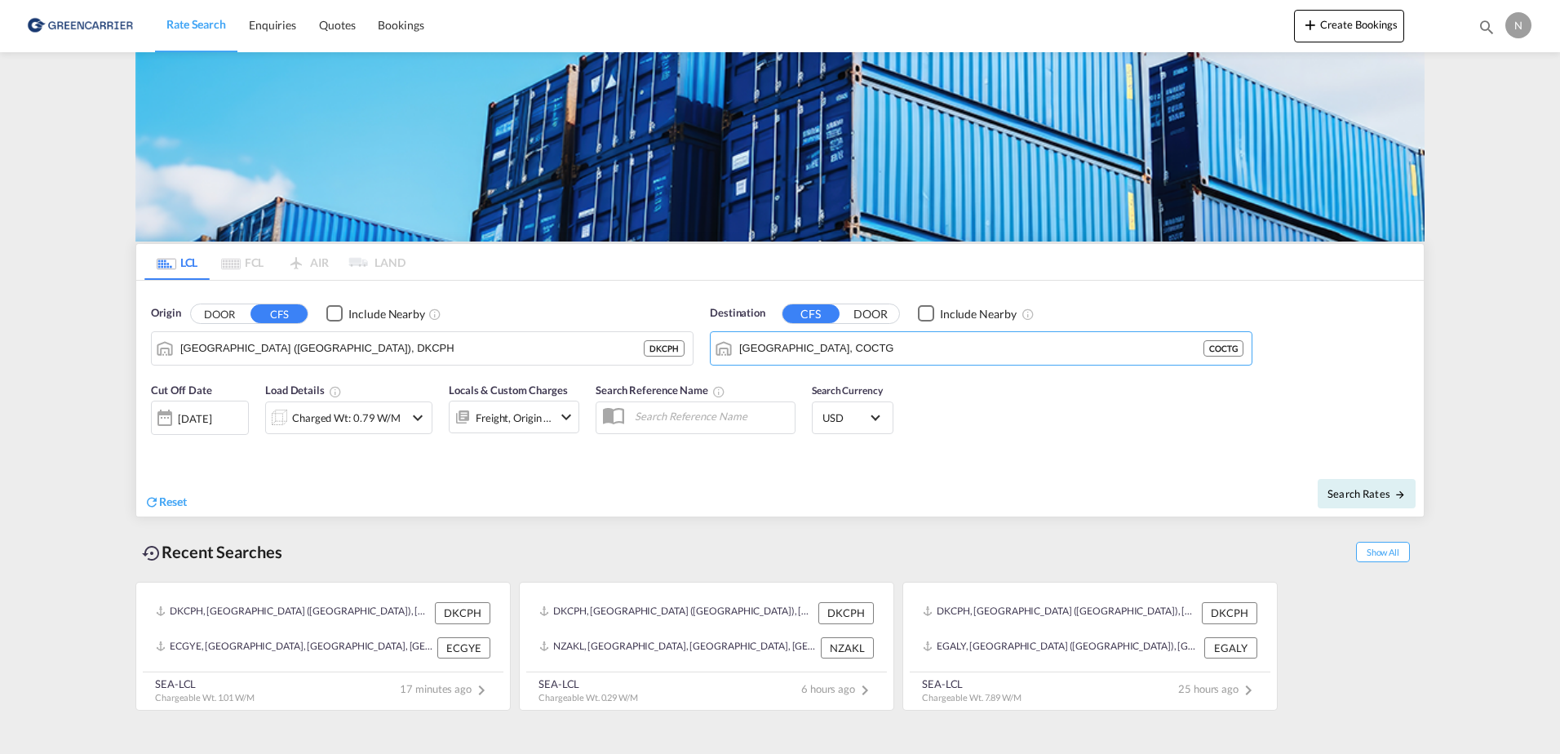
click at [1106, 427] on div "Cut Off Date 26 Sep 2025 26/09/2025 Load Details Charged Wt: 0.79 W/M Locals & …" at bounding box center [780, 418] width 1288 height 88
click at [1333, 508] on div "Search Rates" at bounding box center [1104, 493] width 640 height 47
click at [1336, 503] on button "Search Rates" at bounding box center [1367, 493] width 98 height 29
type input "DKCPH to COCTG / 26 Sep 2025"
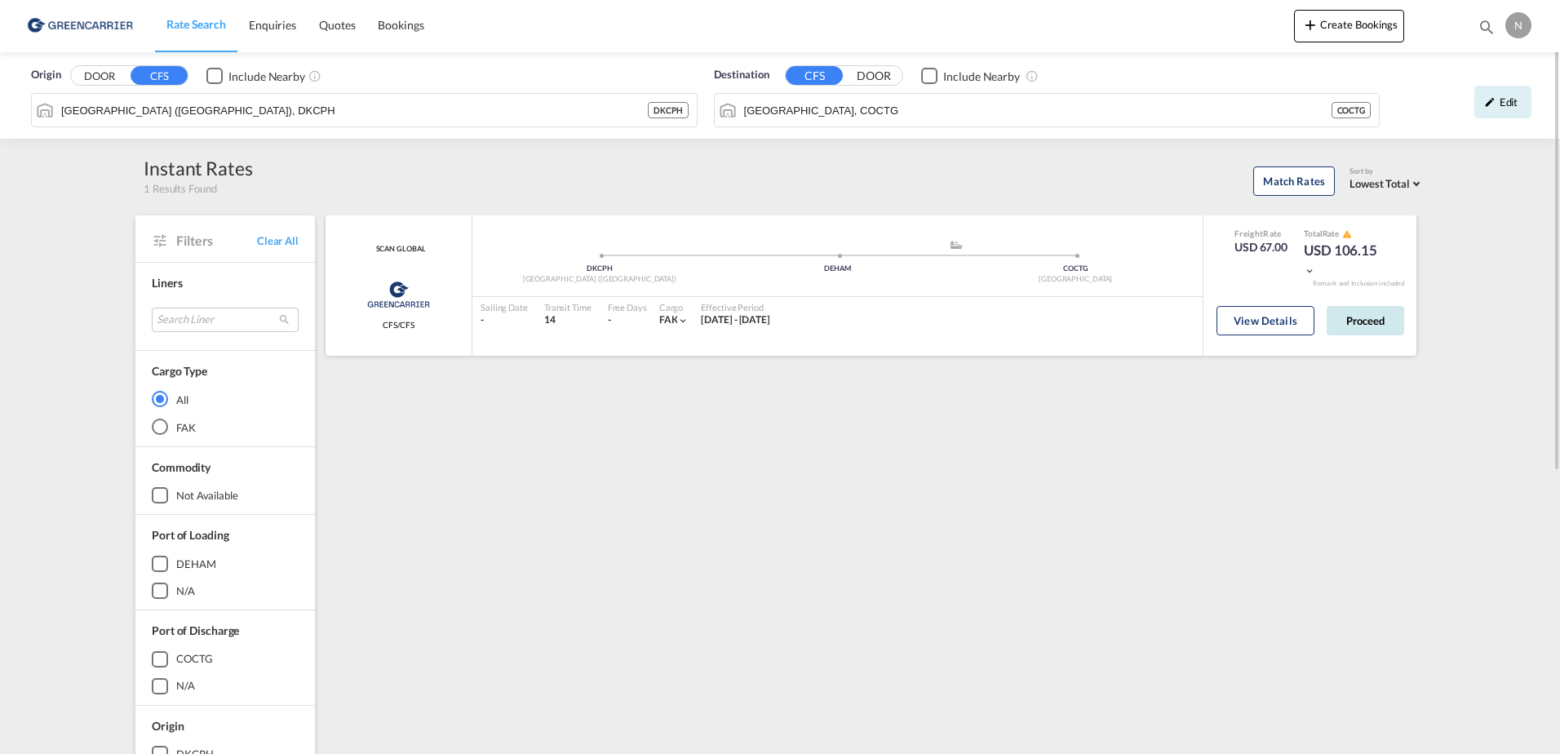
click at [1351, 326] on button "Proceed" at bounding box center [1366, 320] width 78 height 29
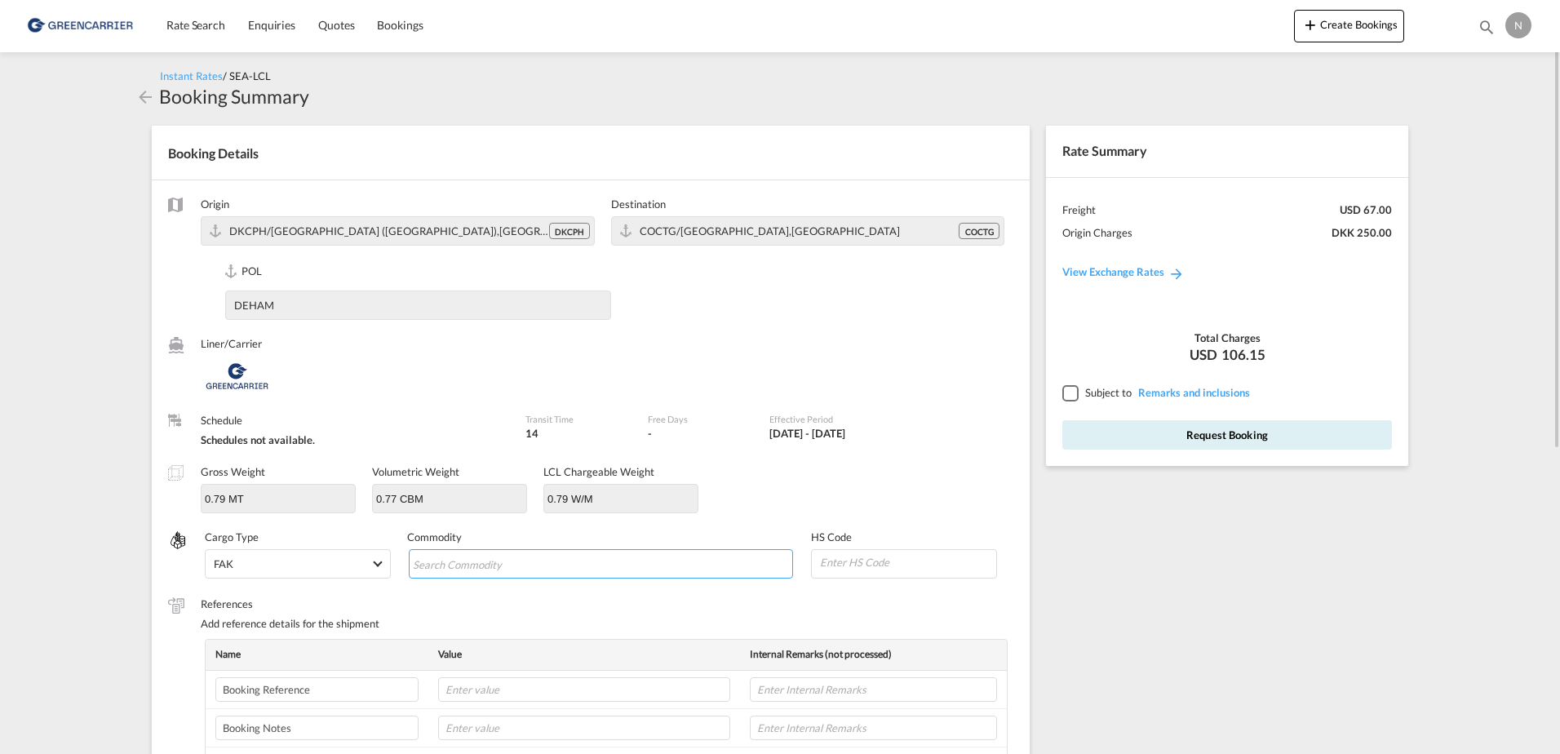
click at [508, 557] on input "Chips input." at bounding box center [487, 565] width 149 height 26
type input "ENZYMES"
type input "350790"
click at [504, 692] on input "text" at bounding box center [584, 689] width 292 height 24
paste input "CPH32106866"
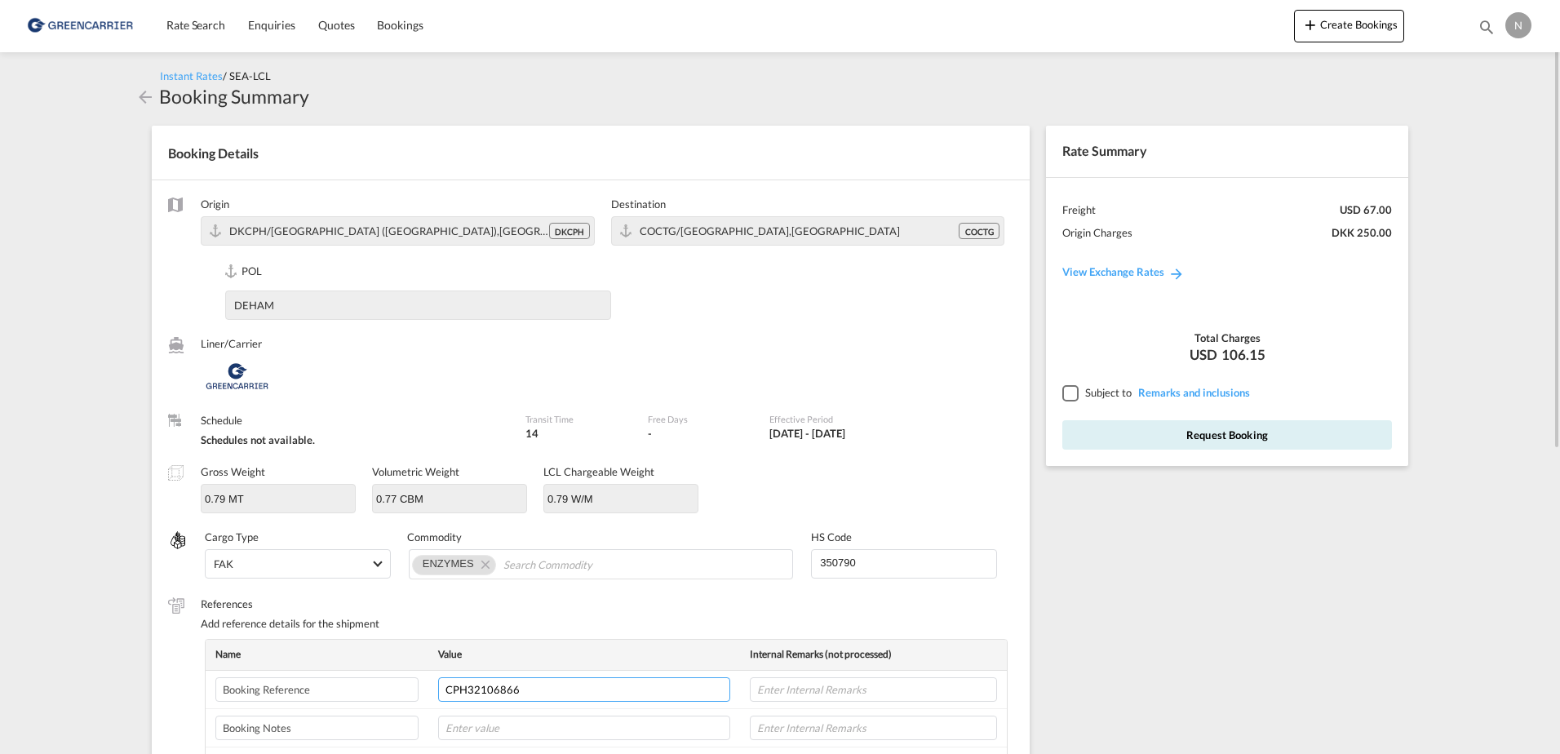
scroll to position [82, 0]
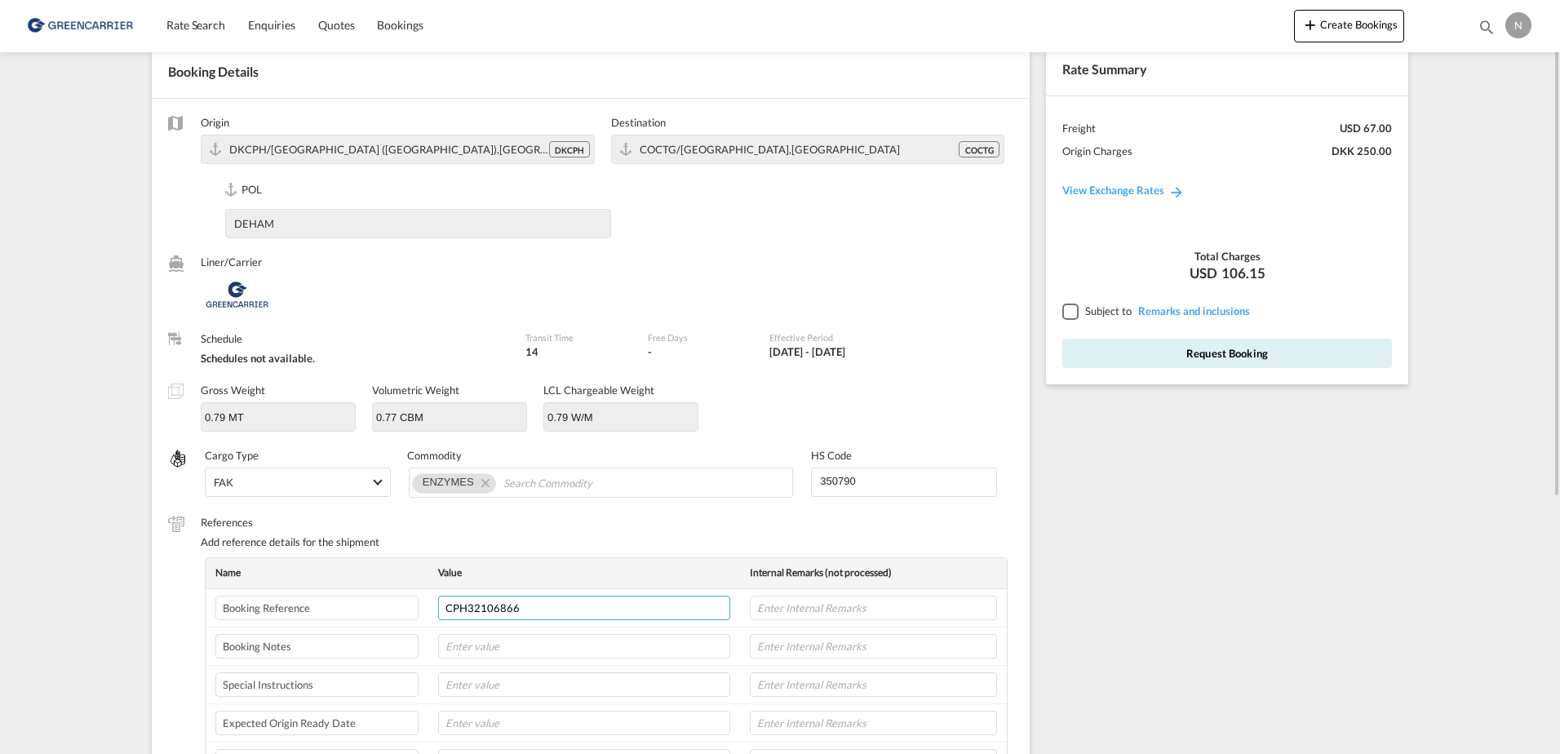
type input "CPH32106866"
type input "NOVONESIS"
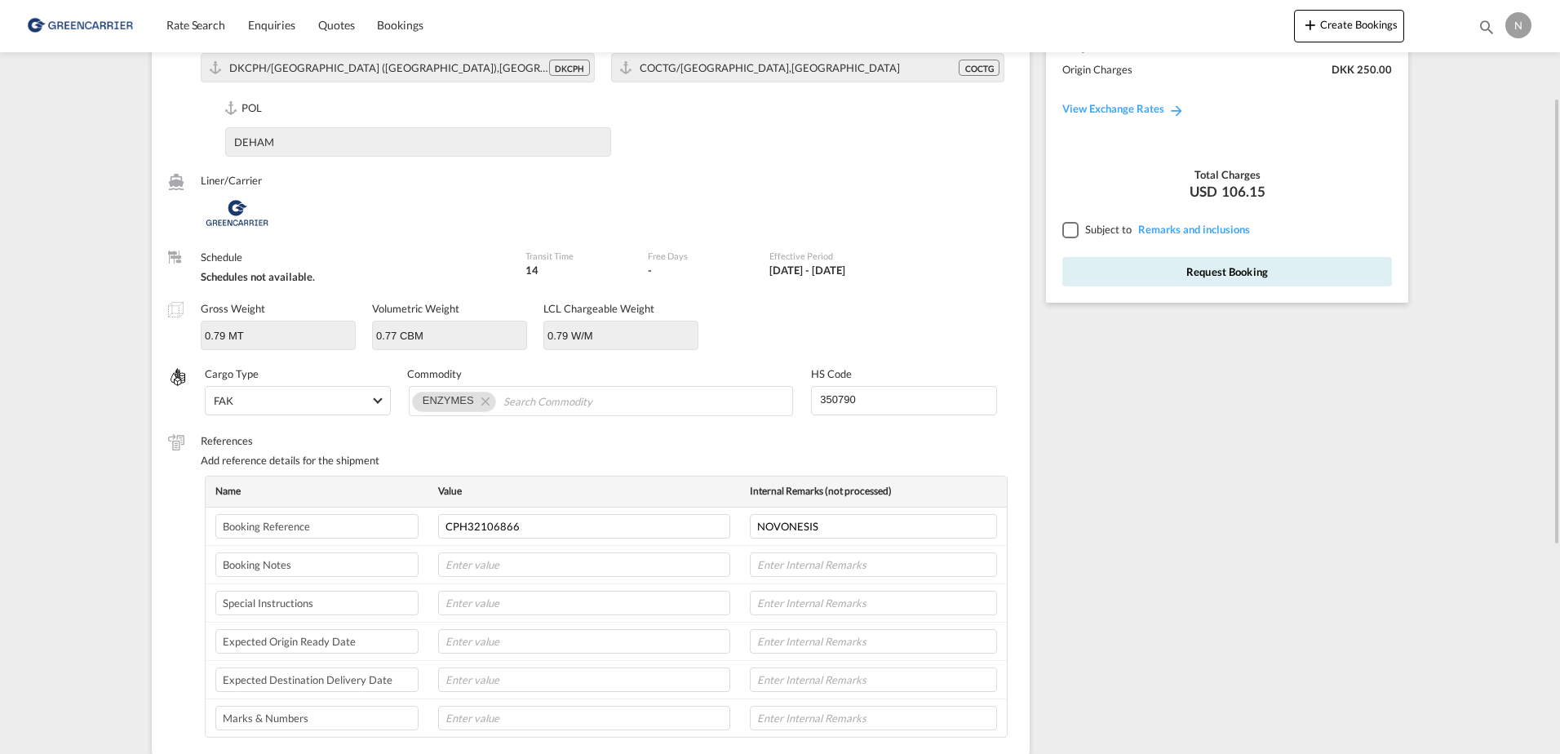
scroll to position [326, 0]
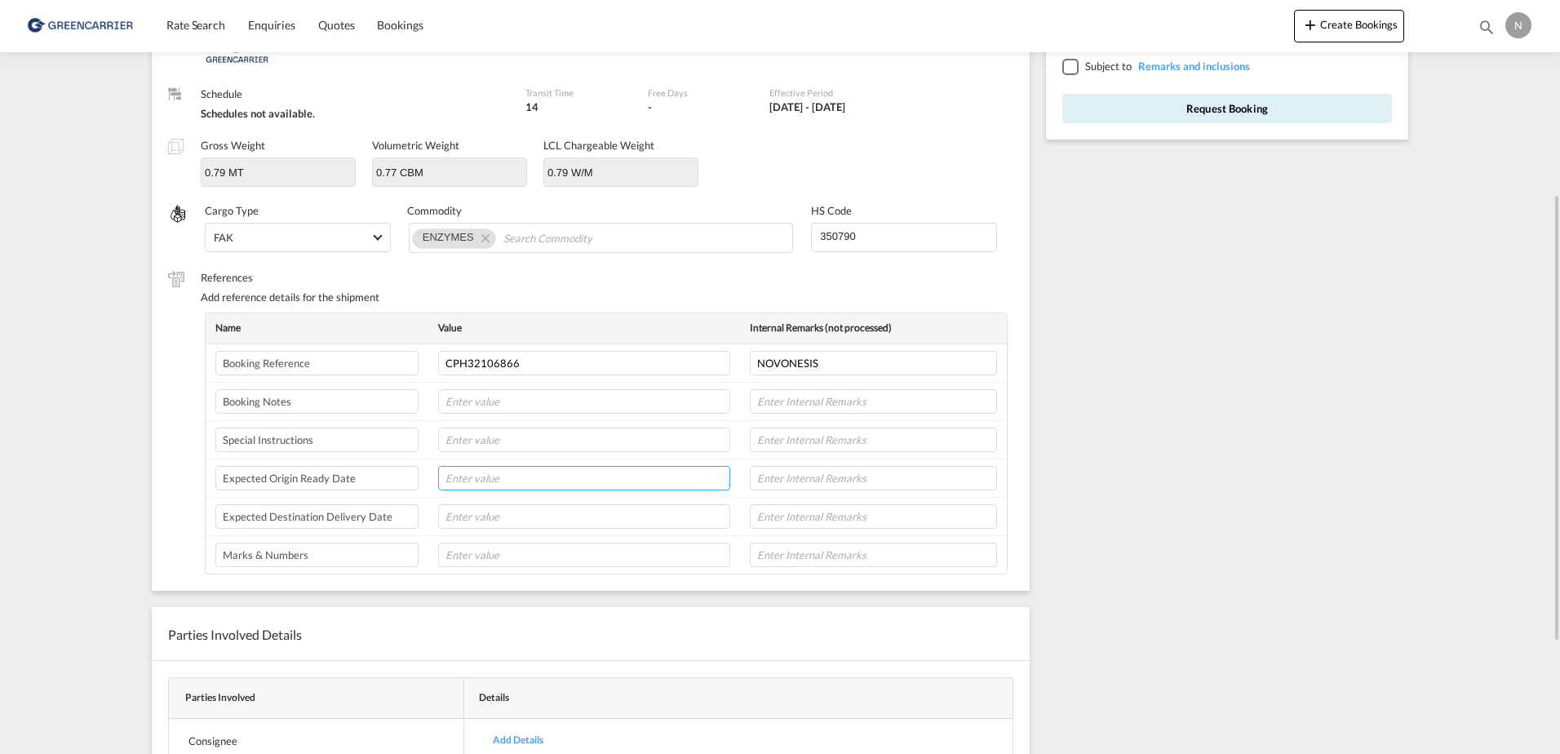
click at [483, 483] on input "text" at bounding box center [584, 478] width 292 height 24
type input "30-09-25"
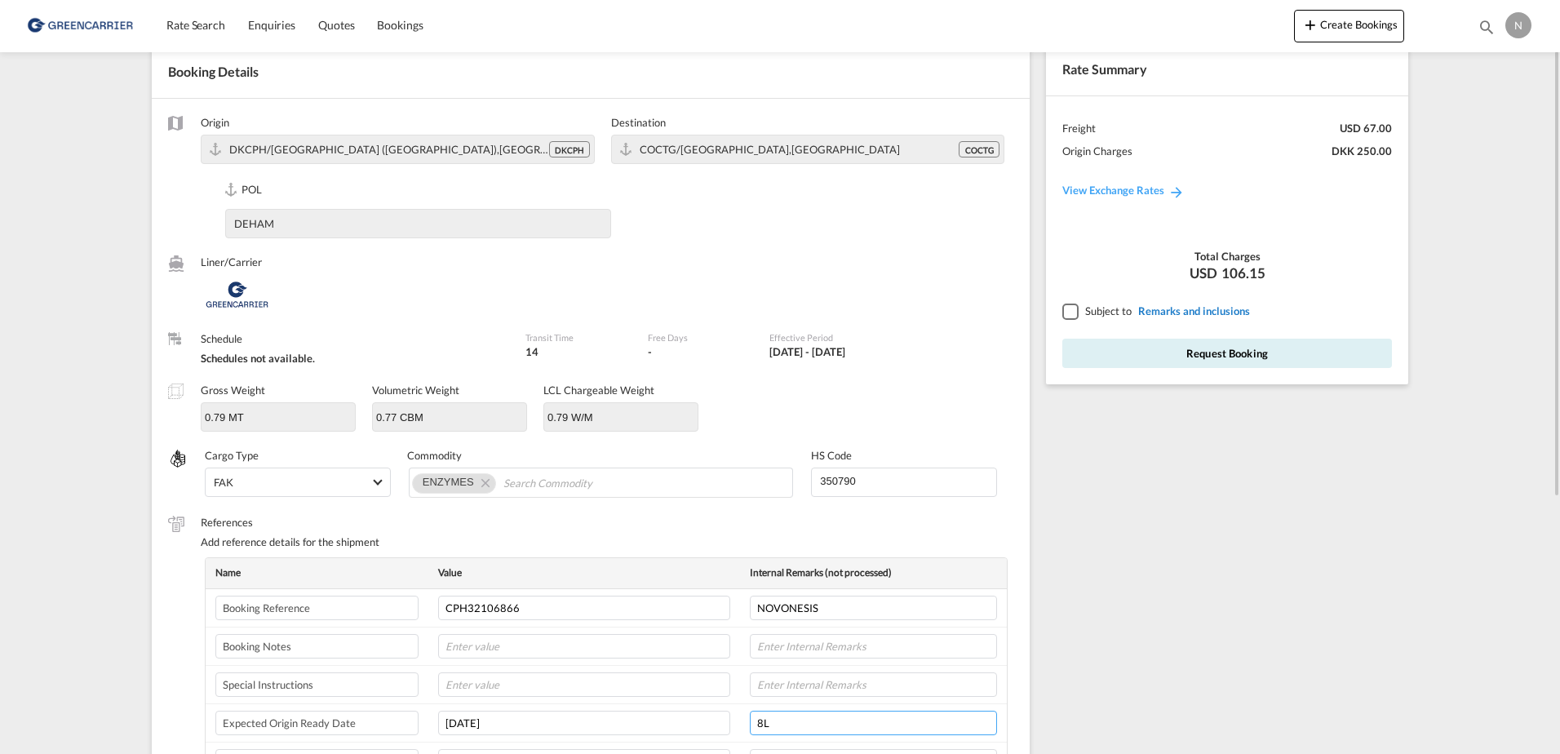
type input "8L"
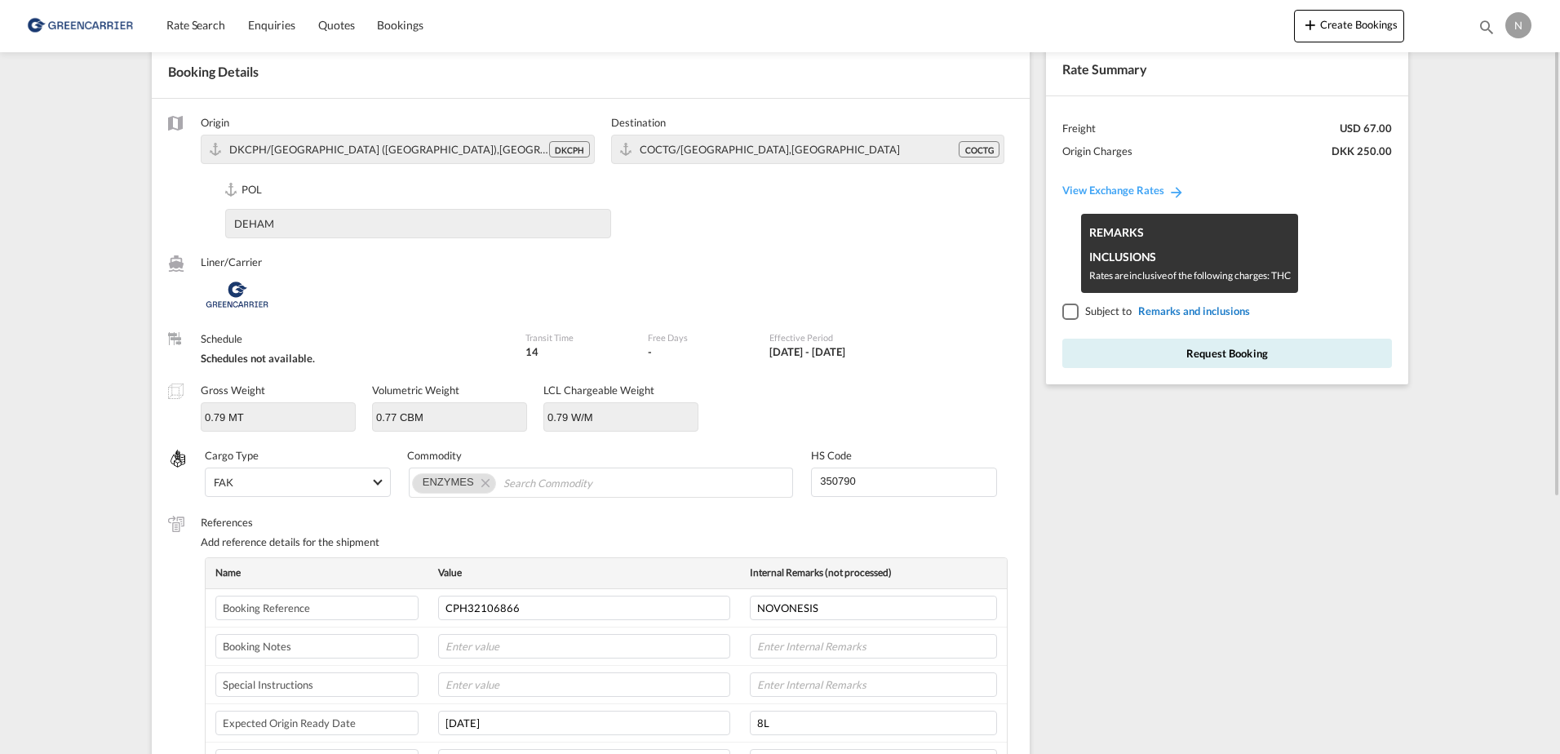
click at [1137, 308] on span "Remarks and inclusions" at bounding box center [1192, 310] width 116 height 13
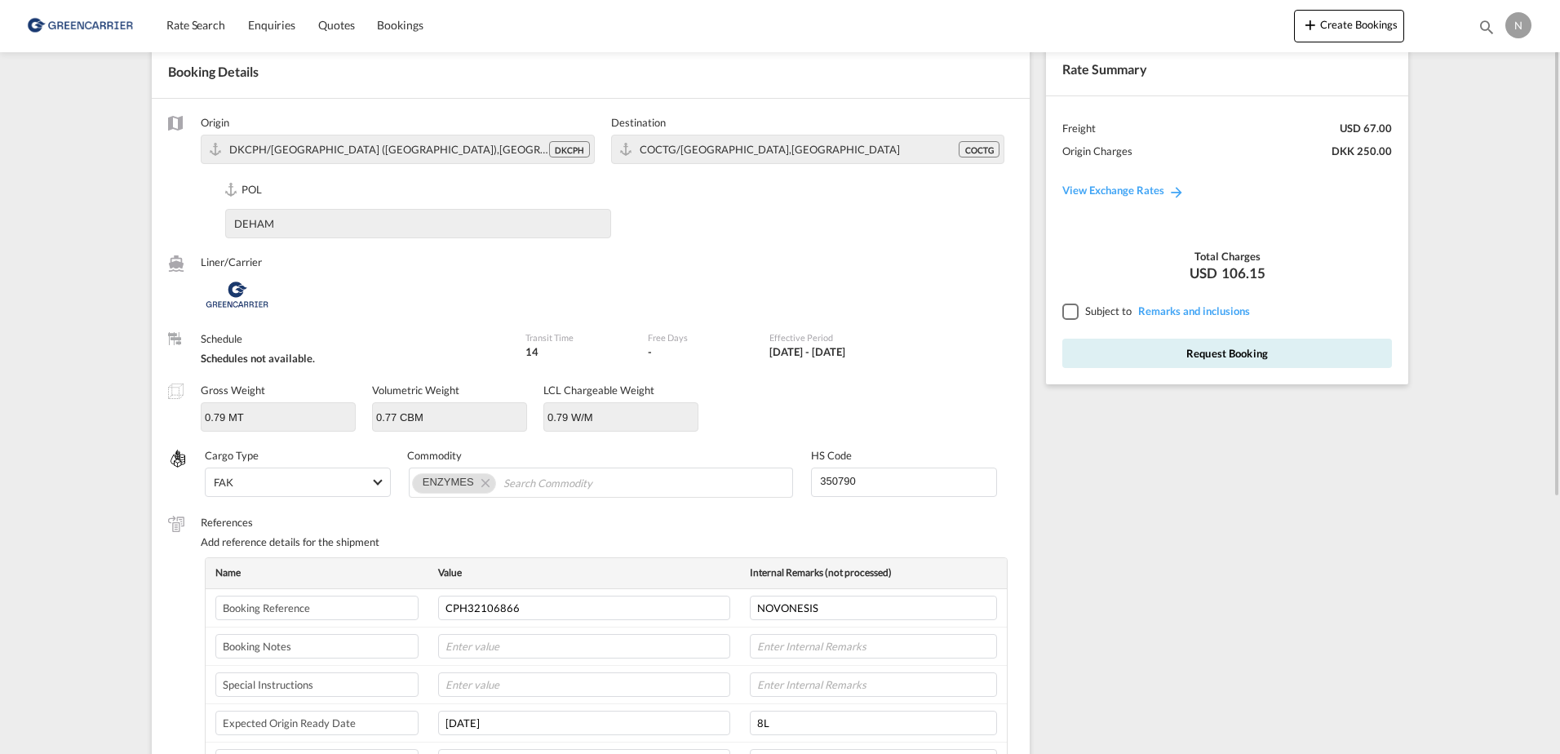
click at [1113, 313] on span "Subject to" at bounding box center [1108, 310] width 47 height 13
click at [1075, 316] on div at bounding box center [1069, 311] width 15 height 15
click at [1158, 365] on button "Request Booking" at bounding box center [1227, 353] width 330 height 29
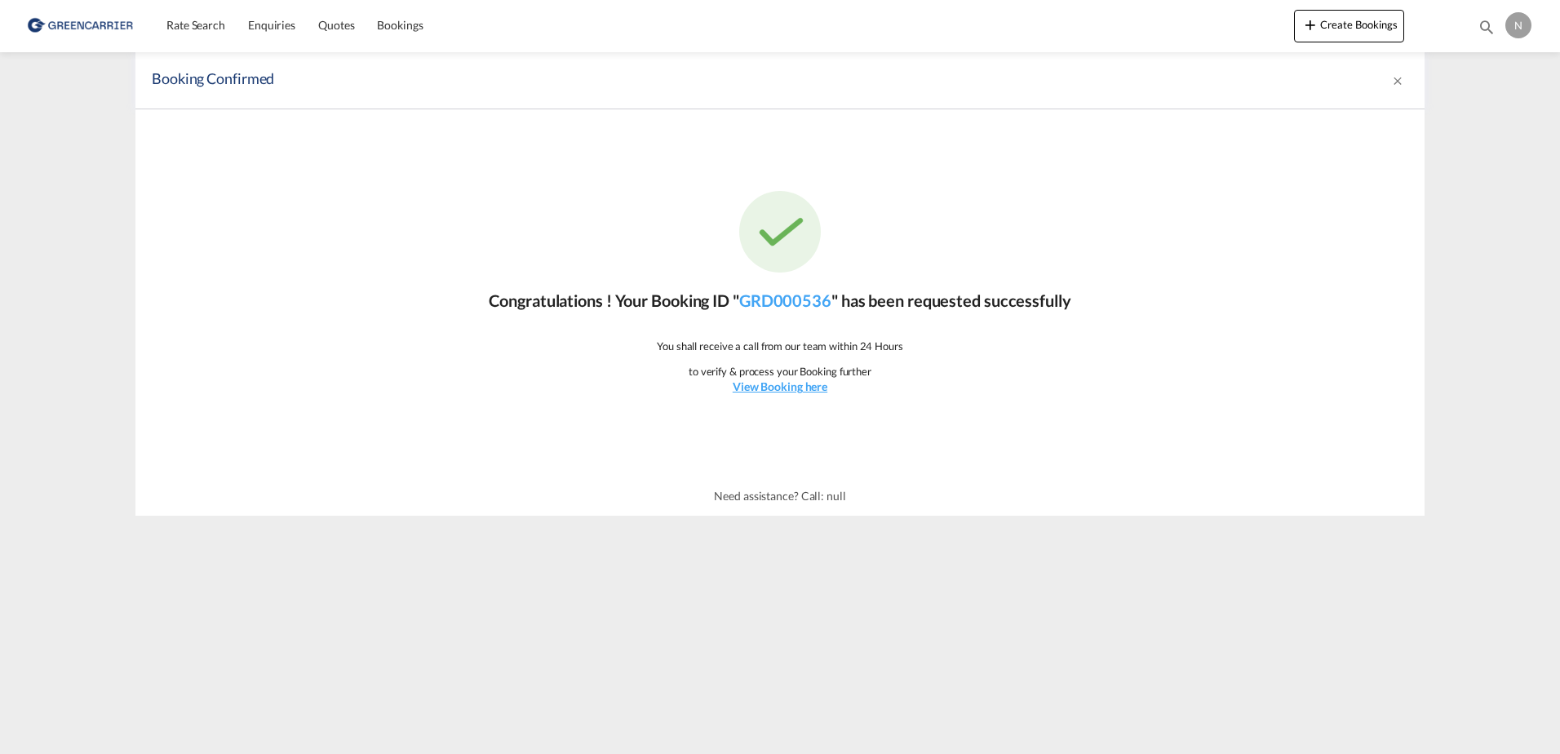
scroll to position [0, 0]
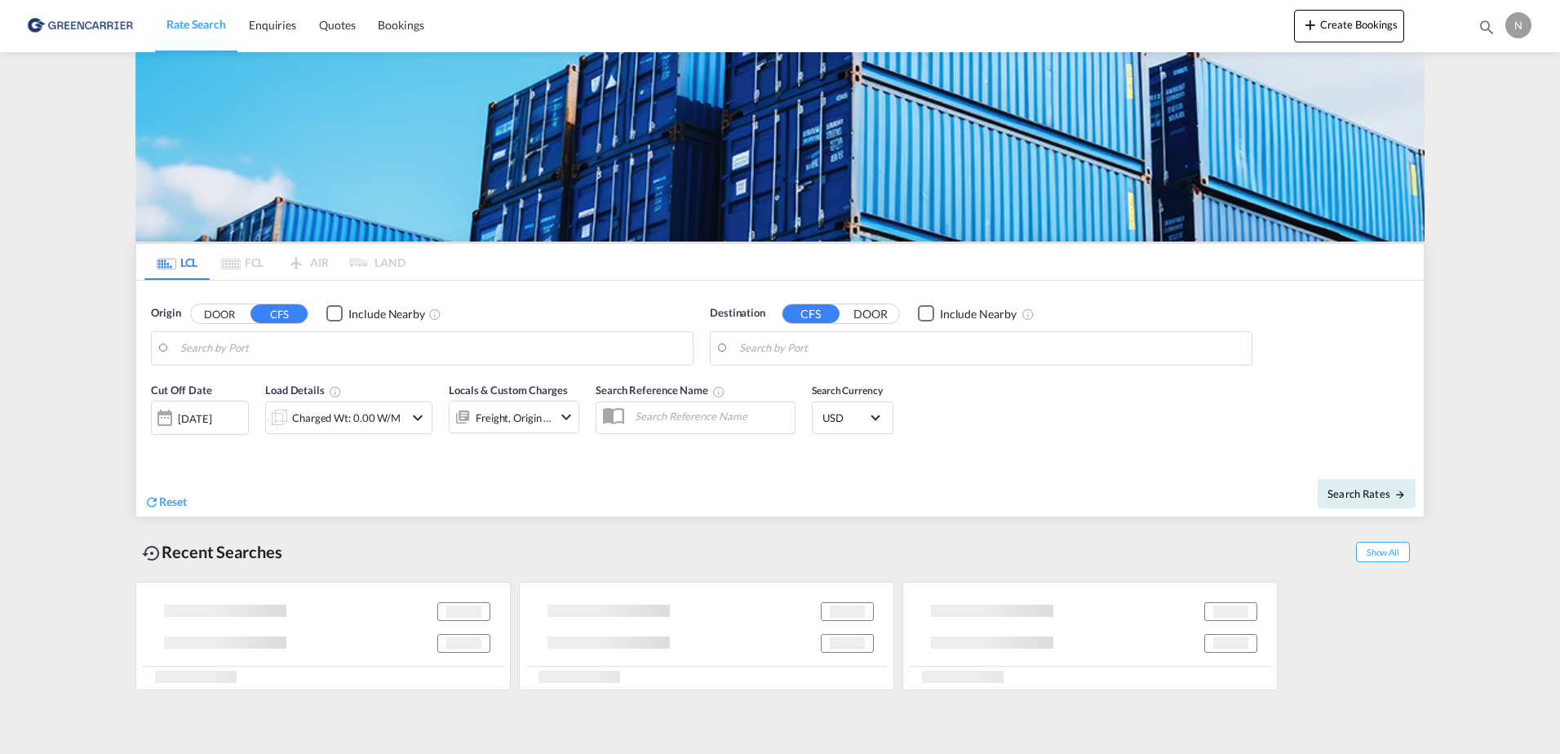
type input "[GEOGRAPHIC_DATA] ([GEOGRAPHIC_DATA]), DKCPH"
type input "[GEOGRAPHIC_DATA], COCTG"
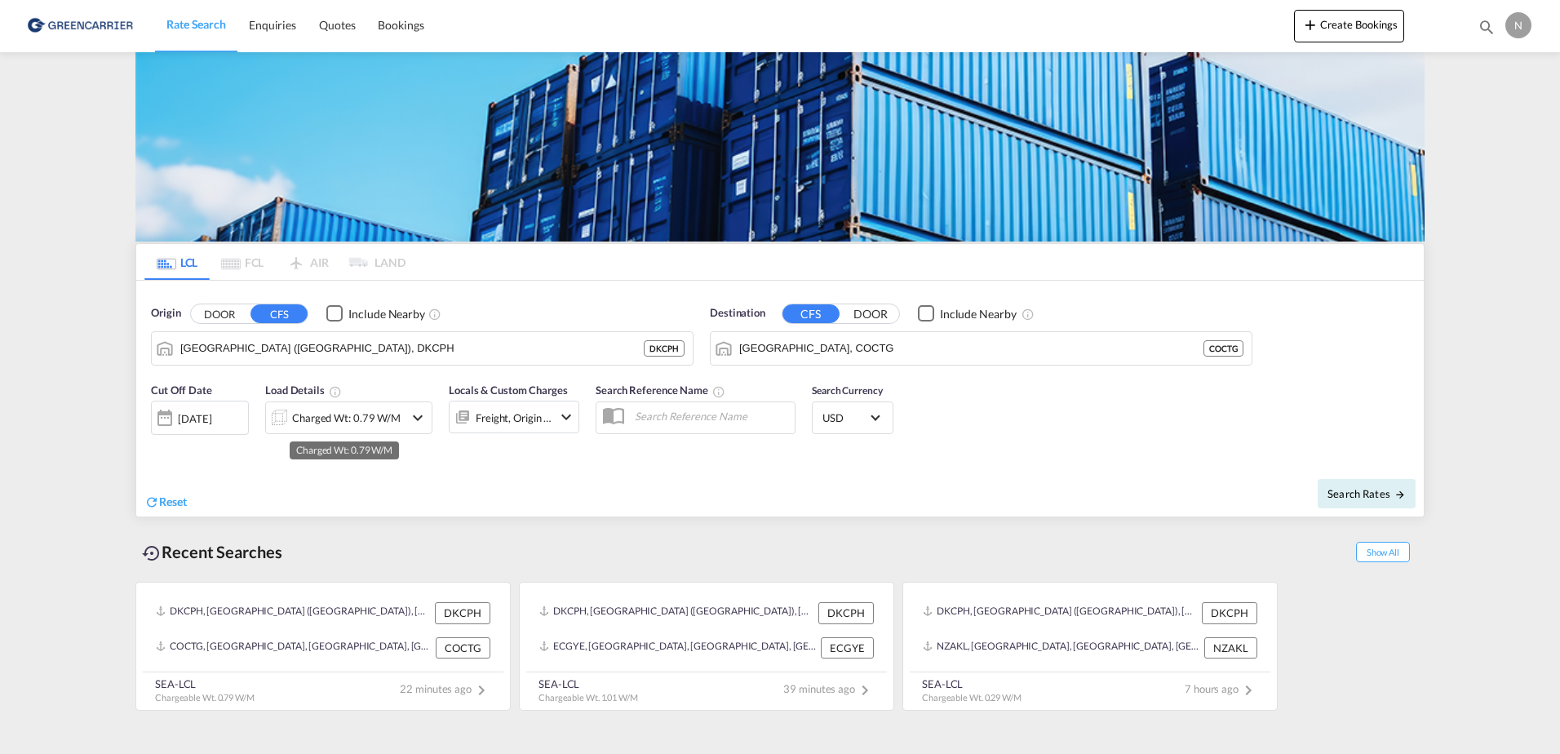
click at [317, 418] on div "Charged Wt: 0.79 W/M" at bounding box center [346, 417] width 109 height 23
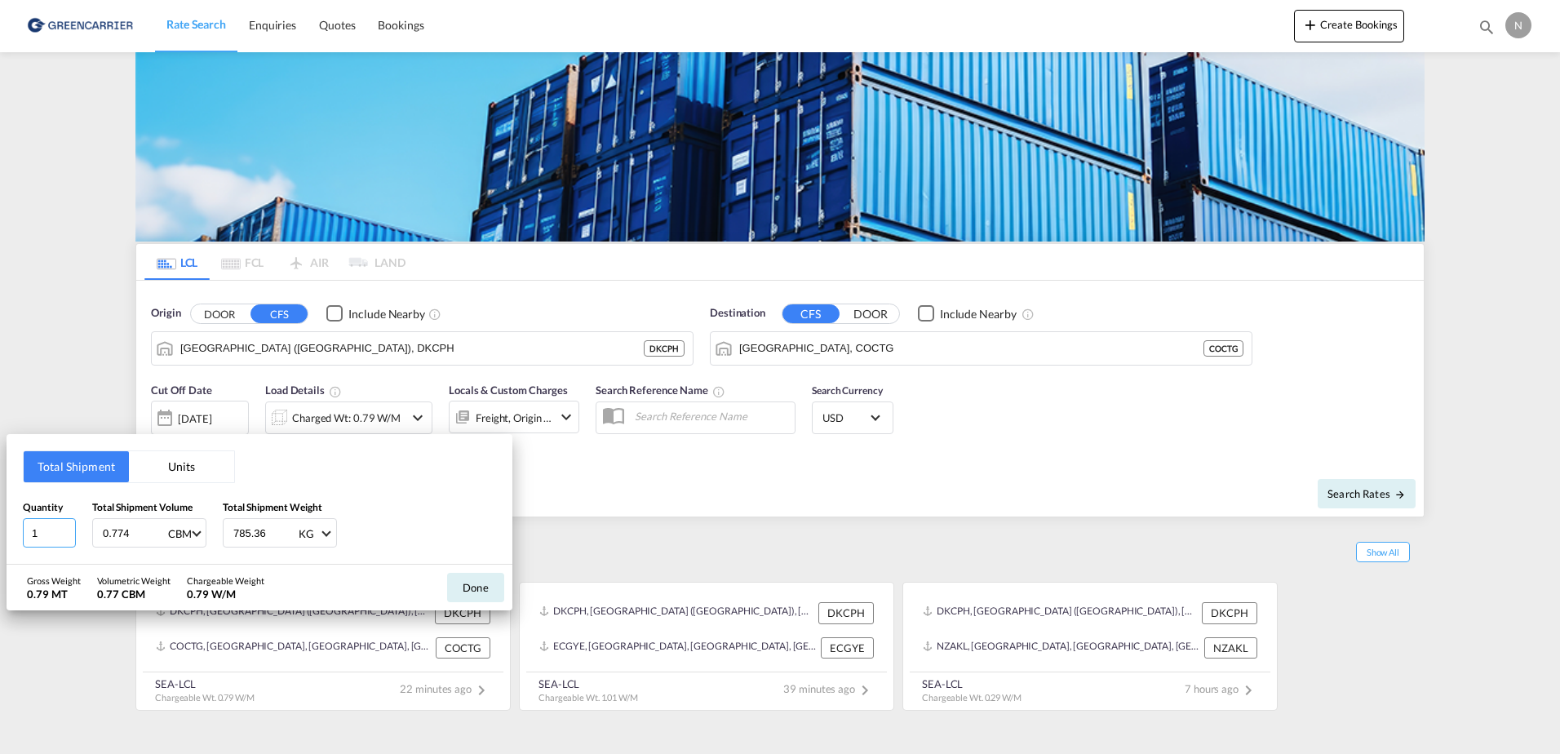
click at [50, 538] on input "1" at bounding box center [49, 532] width 53 height 29
type input "2"
type input "573.500"
drag, startPoint x: 140, startPoint y: 535, endPoint x: 32, endPoint y: 530, distance: 108.6
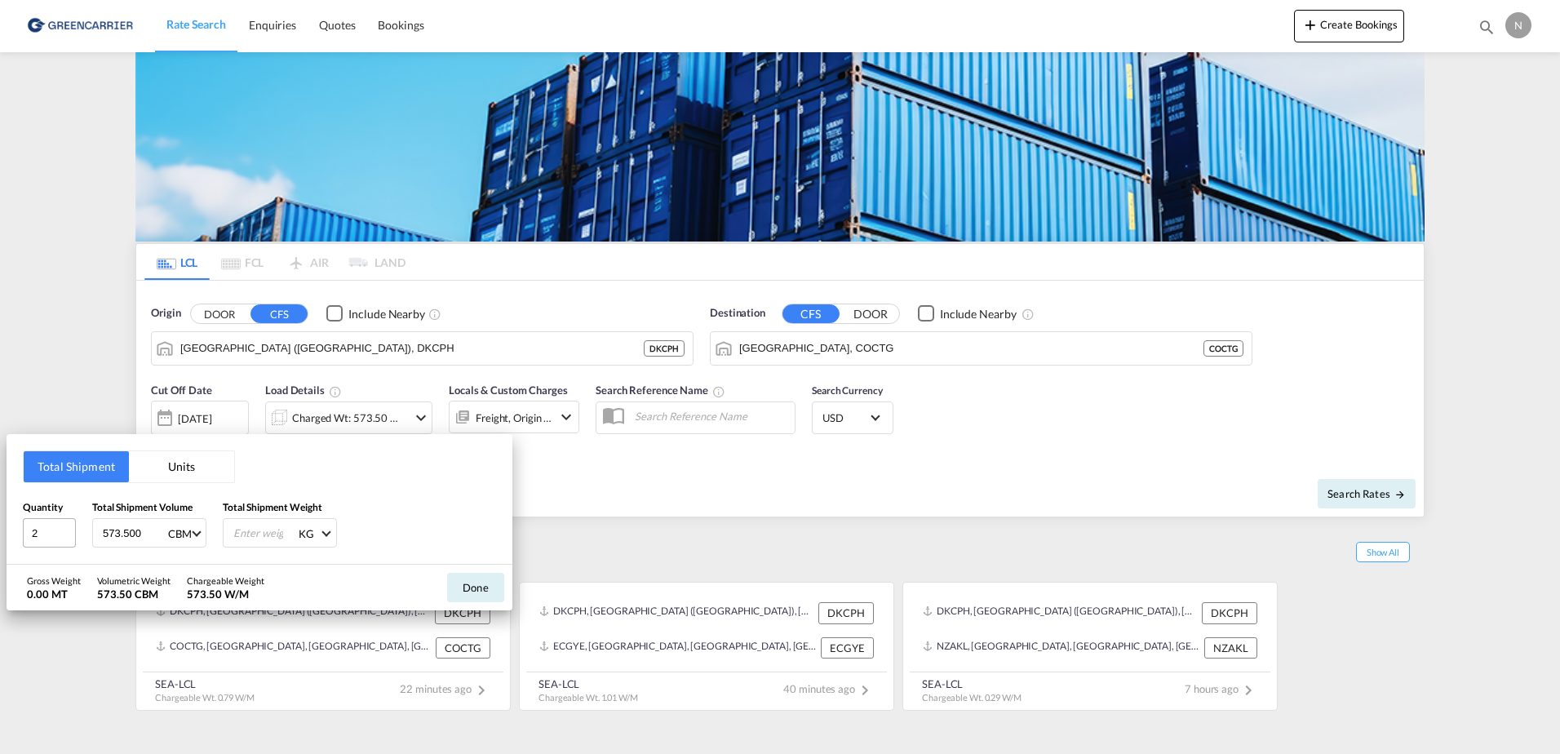
click at [32, 530] on div "Quantity 2 Total Shipment Volume 573.500 CBM CBM CFT Total Shipment Weight KG K…" at bounding box center [259, 523] width 473 height 49
type input "0.202"
type input "573.500"
click at [475, 595] on button "Done" at bounding box center [475, 587] width 57 height 29
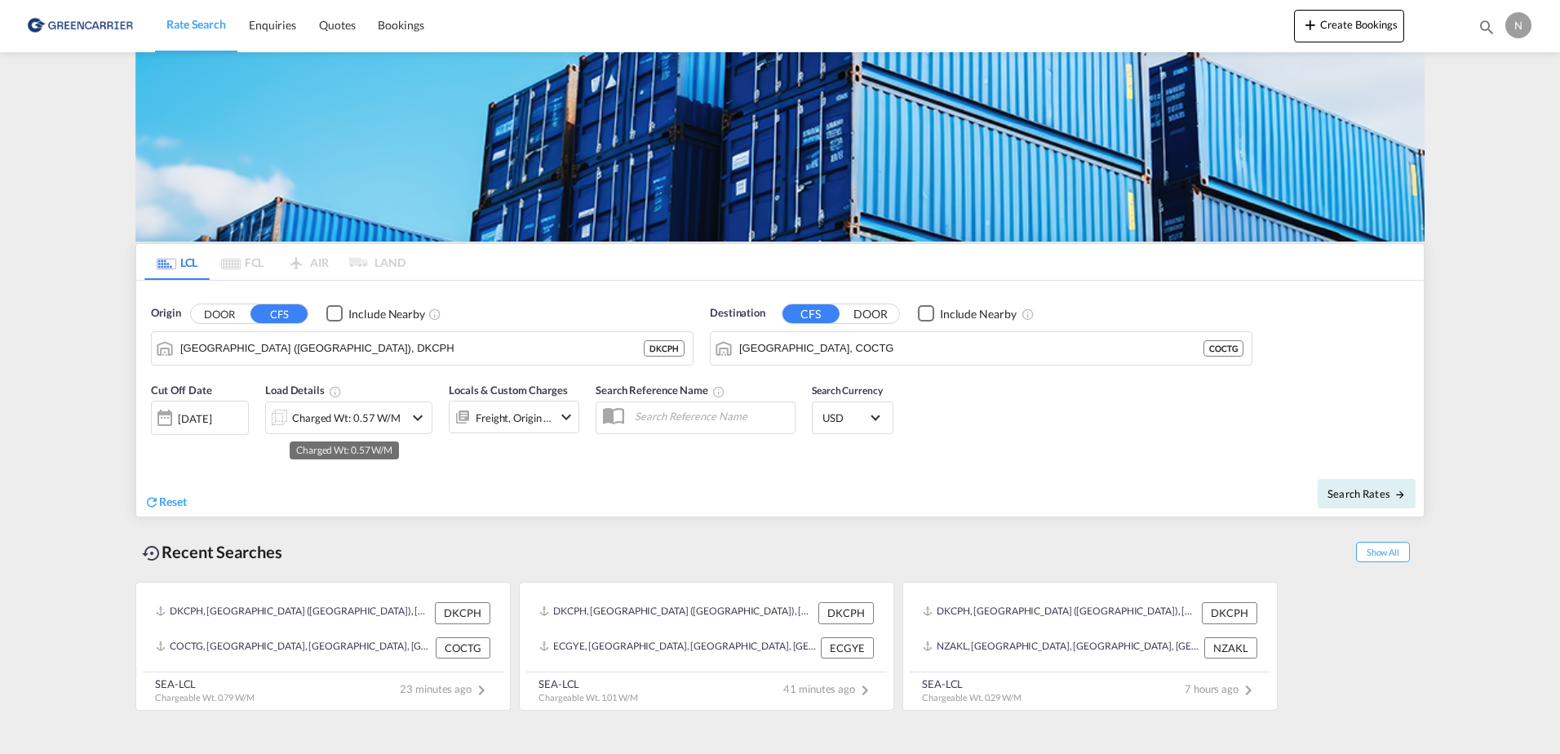
click at [325, 415] on div "Charged Wt: 0.57 W/M" at bounding box center [346, 417] width 109 height 23
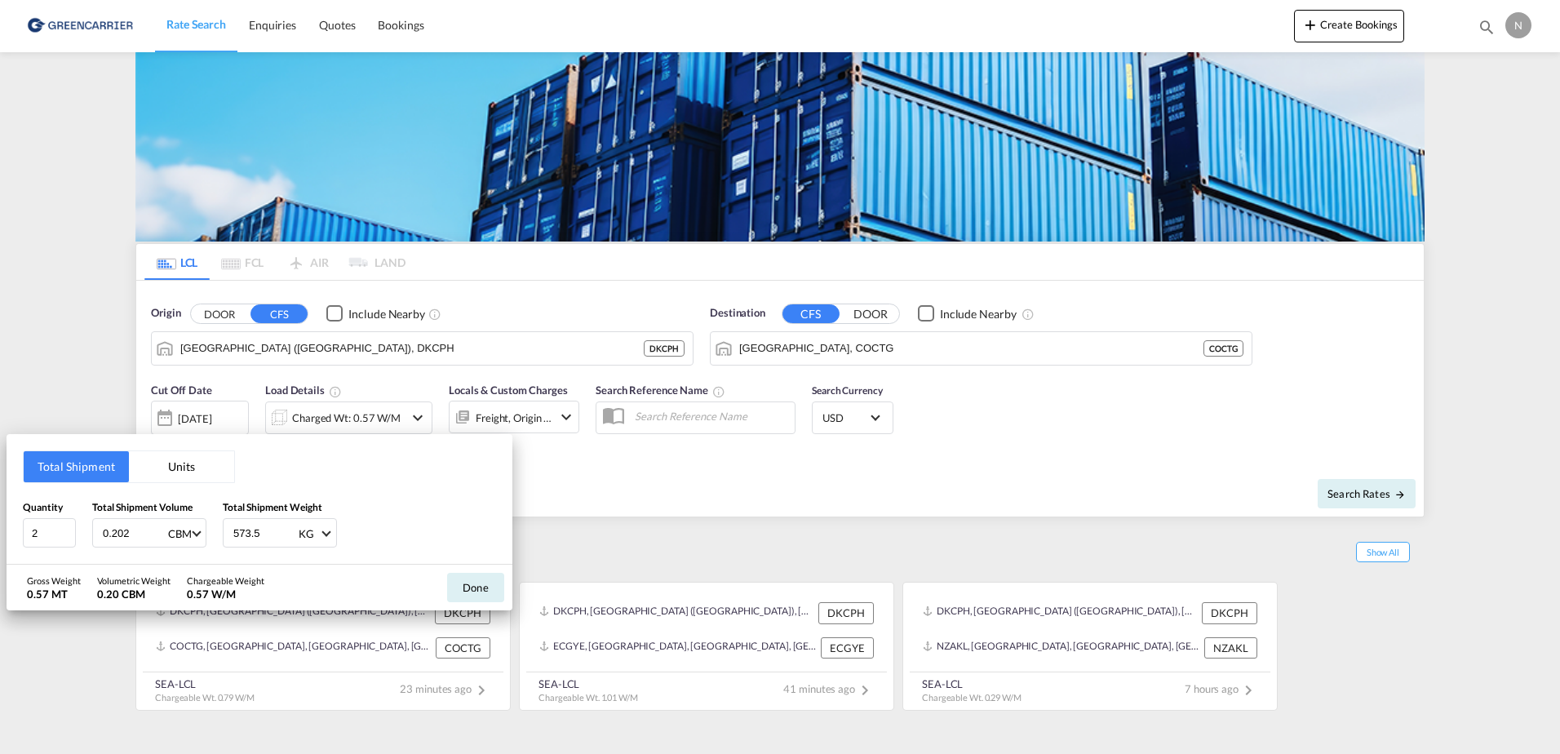
drag, startPoint x: 135, startPoint y: 532, endPoint x: 20, endPoint y: 537, distance: 114.3
click at [20, 537] on div "Total Shipment Units Quantity 2 Total Shipment Volume 0.202 CBM CBM CFT Total S…" at bounding box center [260, 499] width 506 height 131
type input "2.016"
click at [499, 587] on button "Done" at bounding box center [475, 587] width 57 height 29
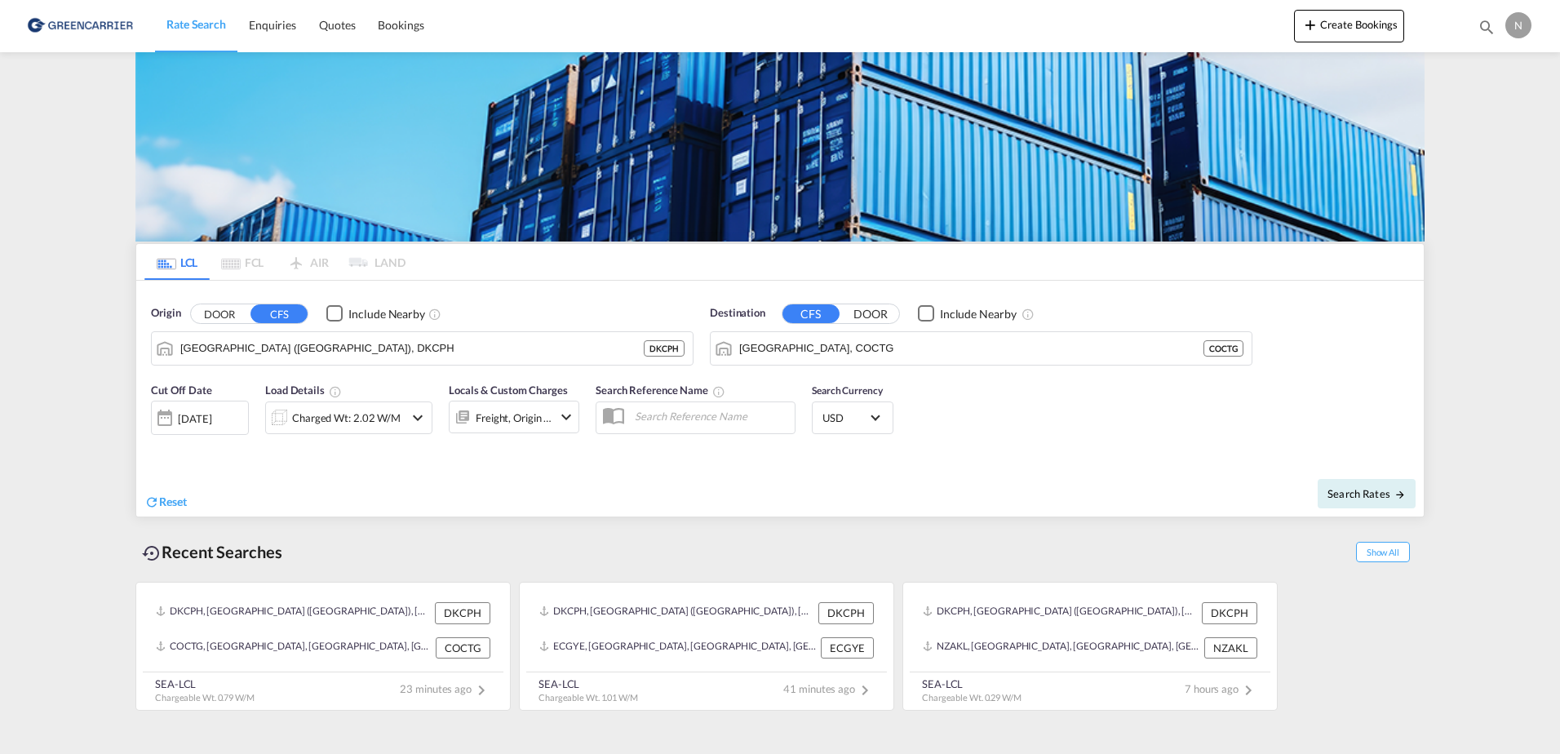
click at [508, 414] on div "Freight, Origin +1" at bounding box center [514, 417] width 77 height 23
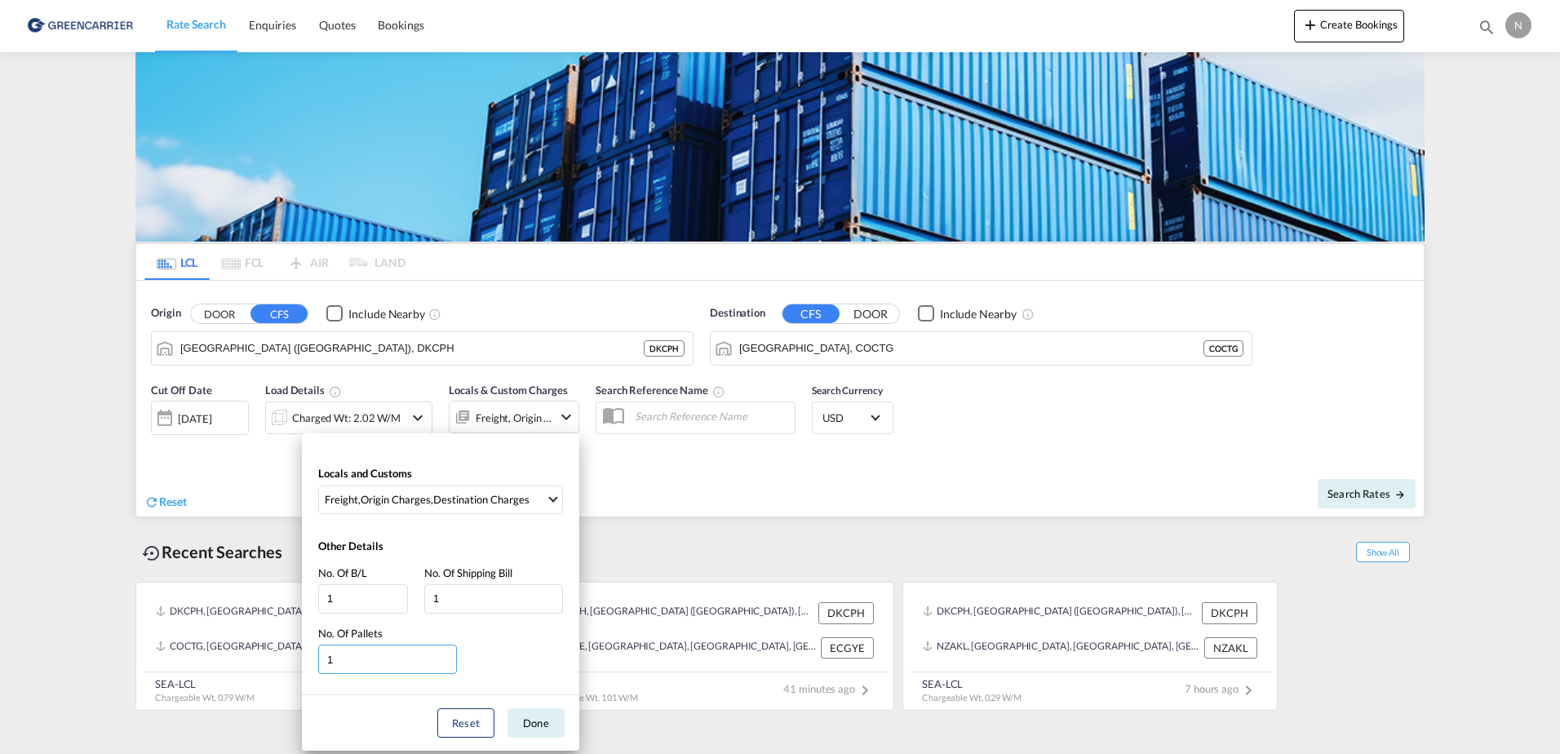
click at [396, 653] on input "1" at bounding box center [387, 659] width 139 height 29
drag, startPoint x: 396, startPoint y: 653, endPoint x: 265, endPoint y: 660, distance: 130.8
click at [265, 660] on div "Locals and Customs Freight , Origin Charges , Destination Charges Clear All Sel…" at bounding box center [780, 377] width 1560 height 754
type input "2"
drag, startPoint x: 481, startPoint y: 728, endPoint x: 520, endPoint y: 661, distance: 77.5
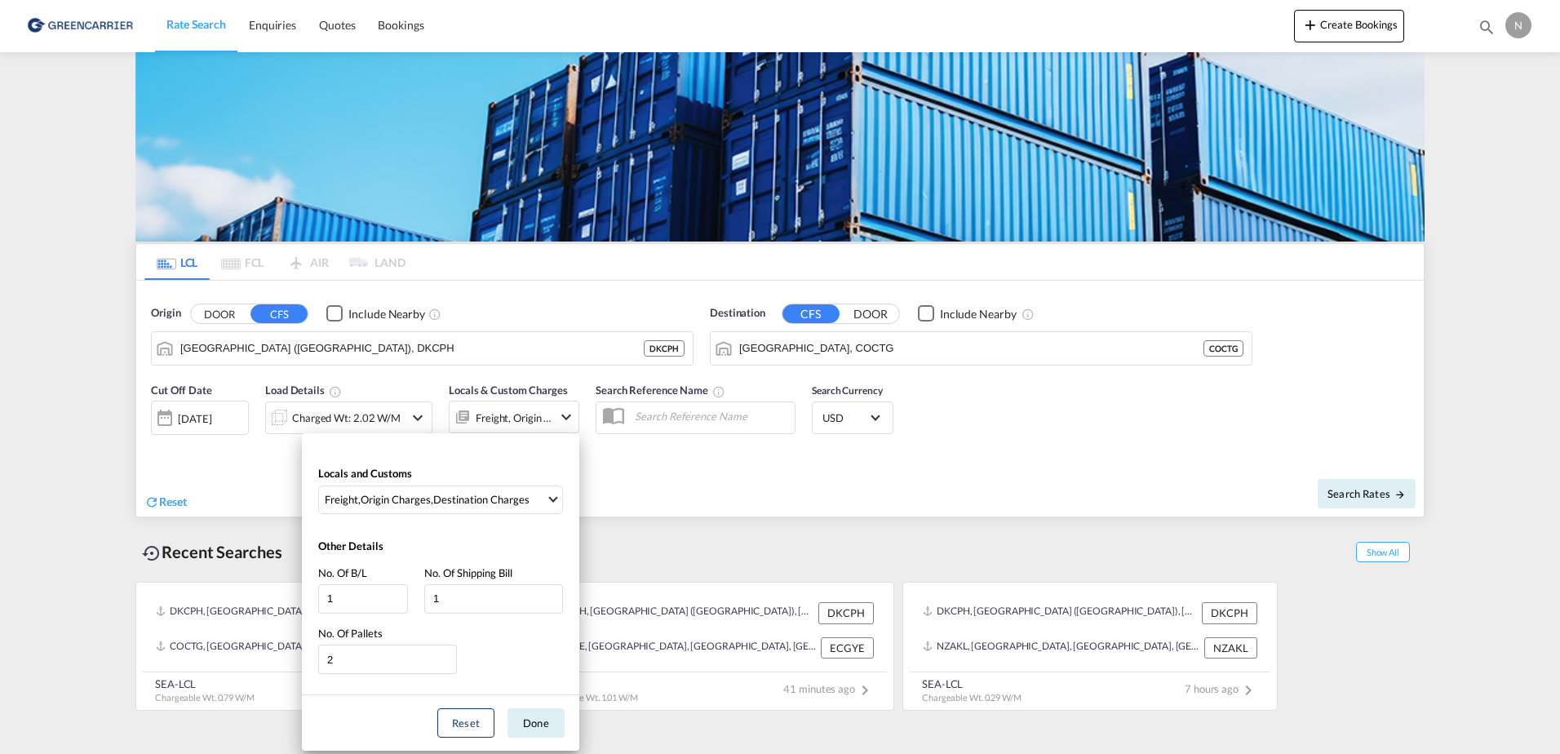
click at [520, 661] on div "Locals and Customs Freight , Origin Charges , Destination Charges Clear All Sel…" at bounding box center [440, 591] width 277 height 317
click at [534, 720] on button "Done" at bounding box center [536, 722] width 57 height 29
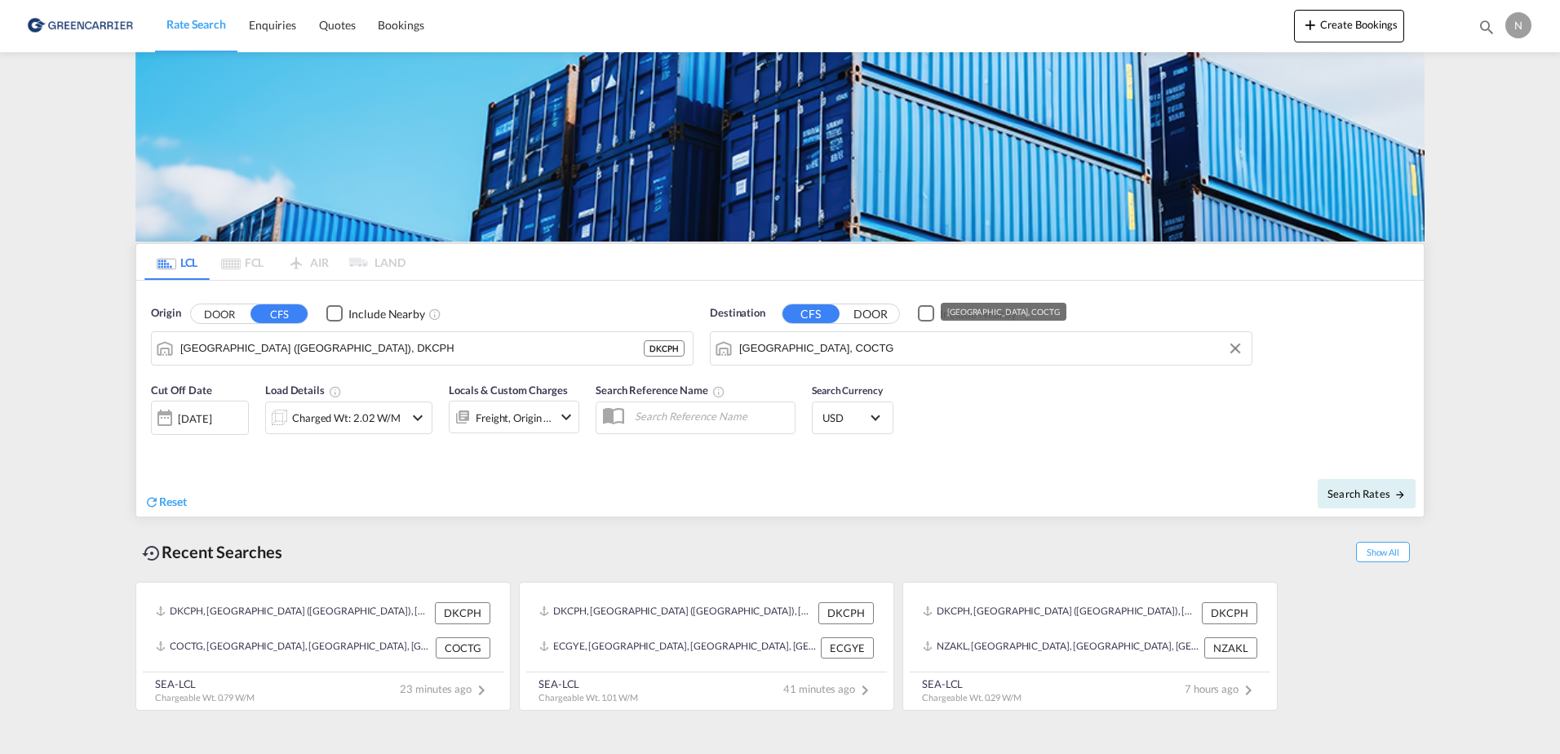
click at [942, 357] on input "[GEOGRAPHIC_DATA], COCTG" at bounding box center [991, 348] width 504 height 24
click at [1240, 348] on button "Clear Input" at bounding box center [1235, 348] width 24 height 24
click at [967, 352] on input "Search by Port" at bounding box center [991, 348] width 504 height 24
click at [1141, 335] on md-autocomplete "Cartagena, COCTG" at bounding box center [991, 349] width 504 height 28
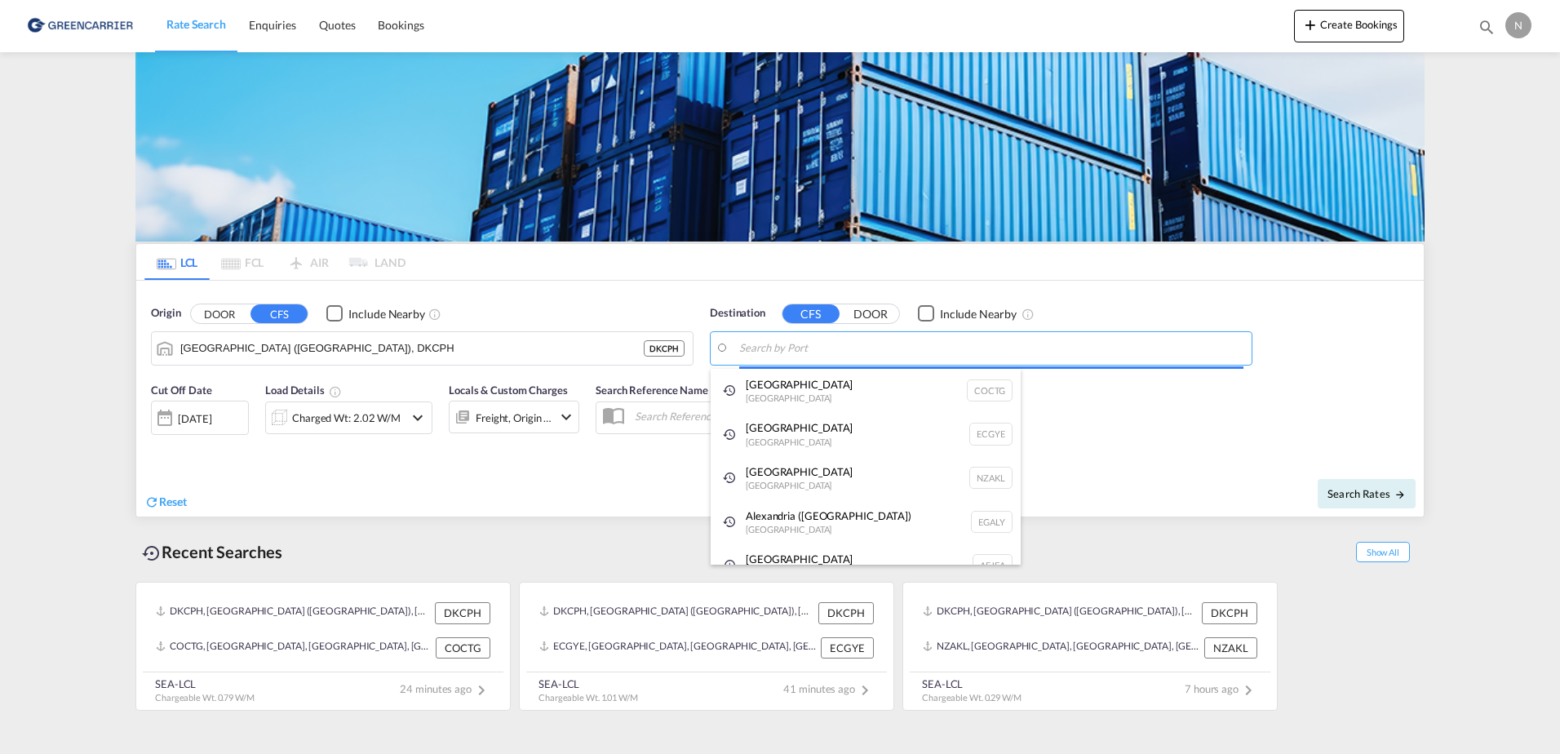
click at [1133, 343] on body "Rate Search Enquiries Quotes Bookings Rate Search Enquiries" at bounding box center [780, 377] width 1560 height 754
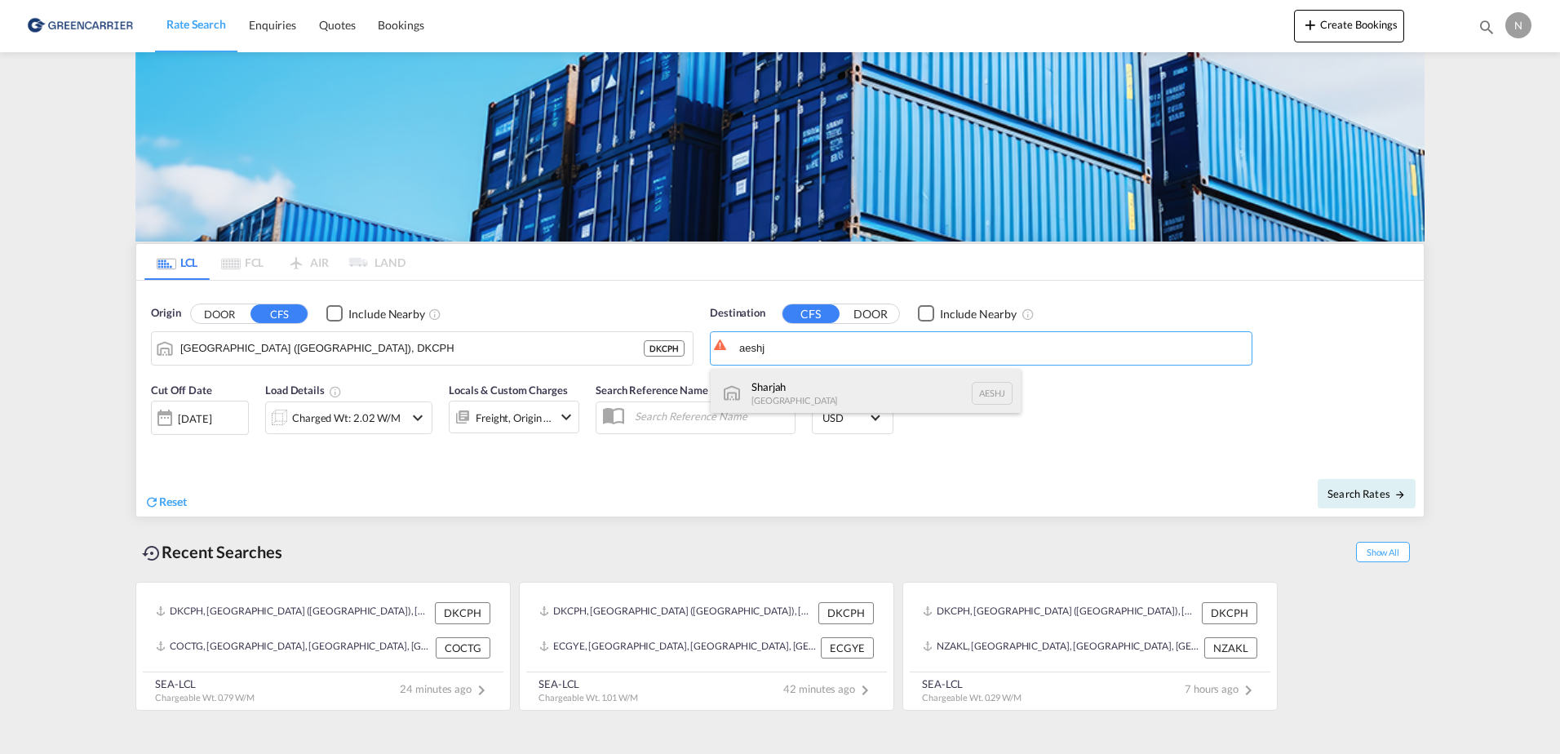
click at [886, 383] on div "Sharjah [GEOGRAPHIC_DATA] AESHJ" at bounding box center [866, 393] width 310 height 49
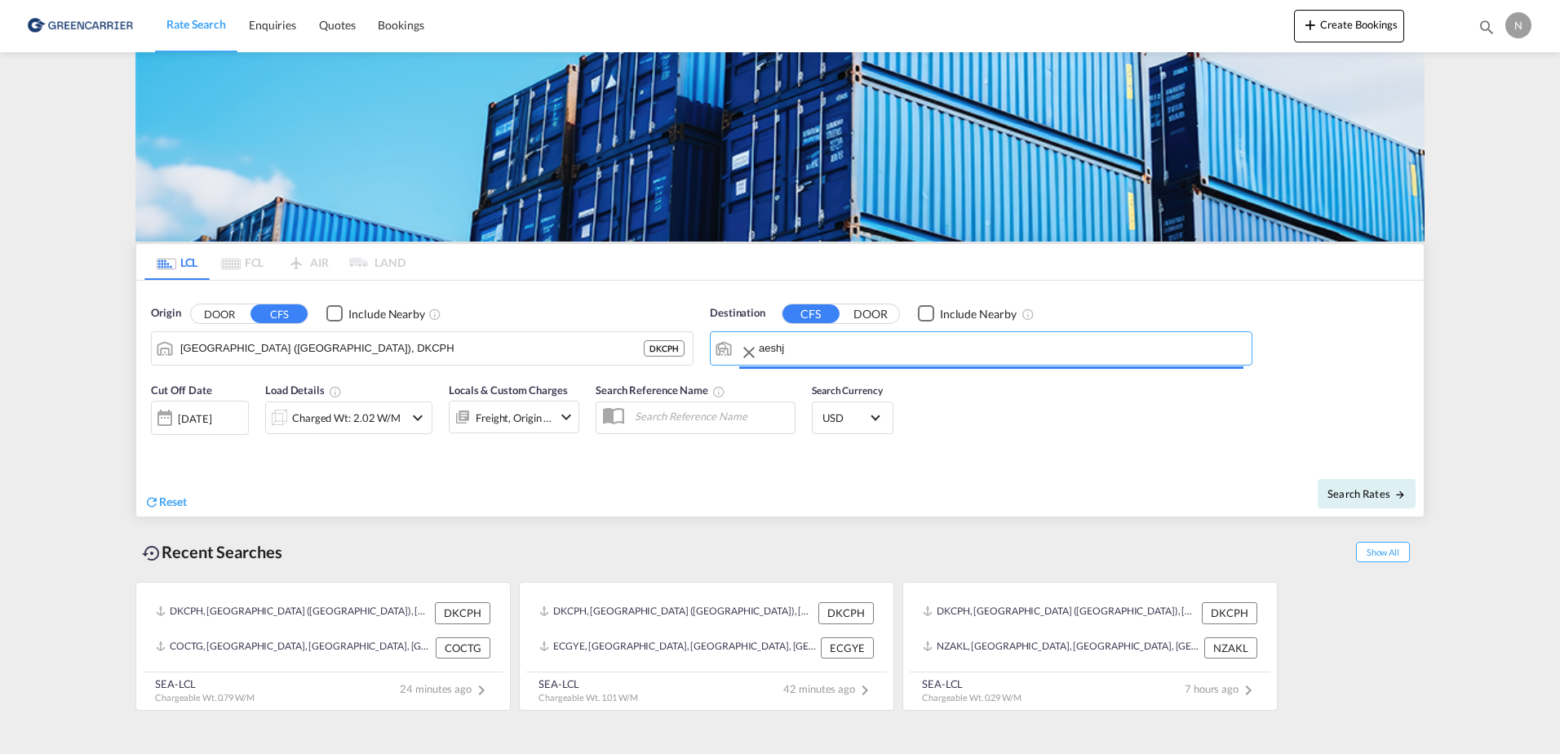
type input "Sharjah, AESHJ"
click at [1394, 491] on md-icon "icon-arrow-right" at bounding box center [1399, 494] width 11 height 11
type input "DKCPH to AESHJ / [DATE]"
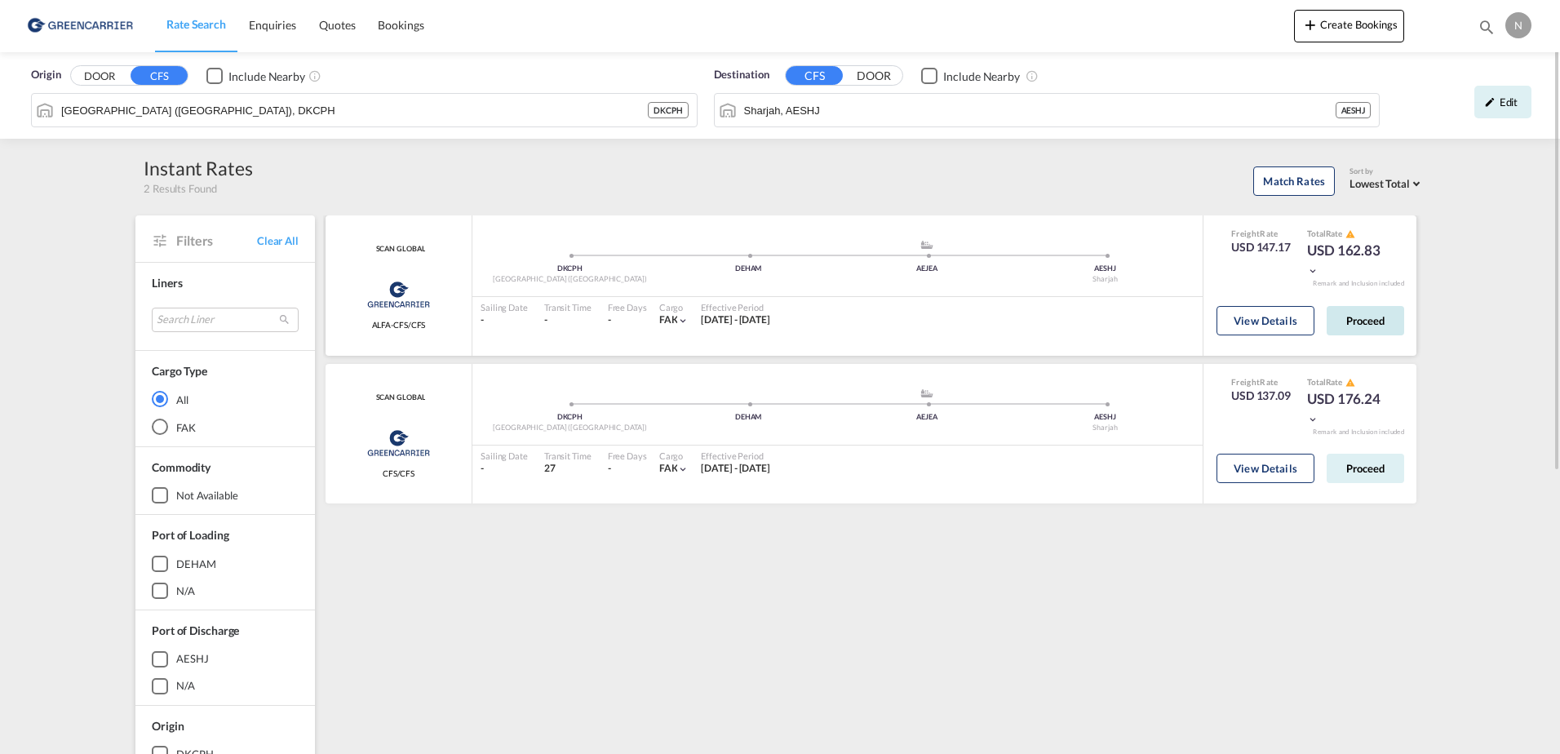
click at [1379, 315] on button "Proceed" at bounding box center [1366, 320] width 78 height 29
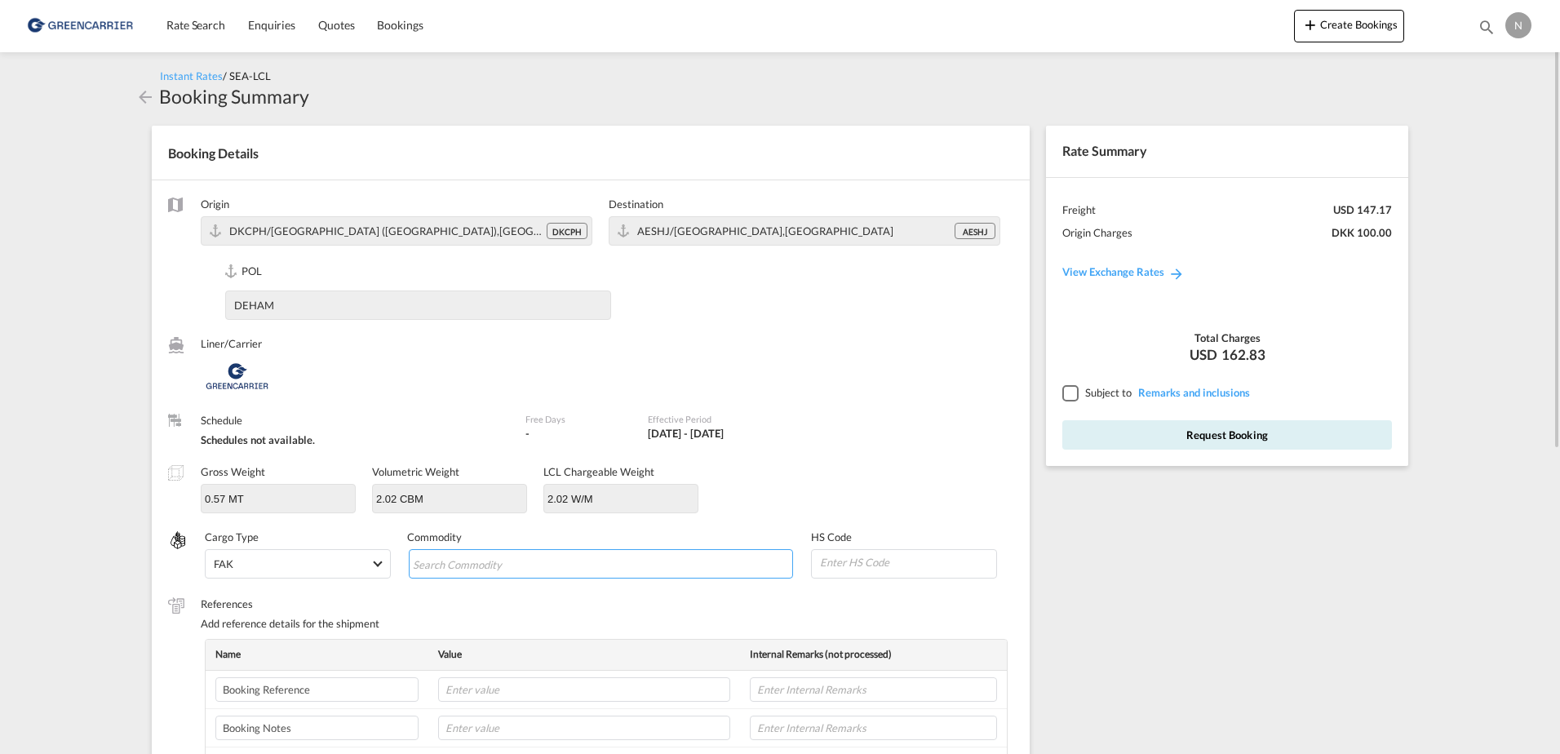
click at [463, 570] on input "Chips input." at bounding box center [487, 565] width 149 height 26
type input "ENZYMES"
type input "350790"
click at [532, 683] on input "text" at bounding box center [584, 689] width 292 height 24
paste input "CPH32106868"
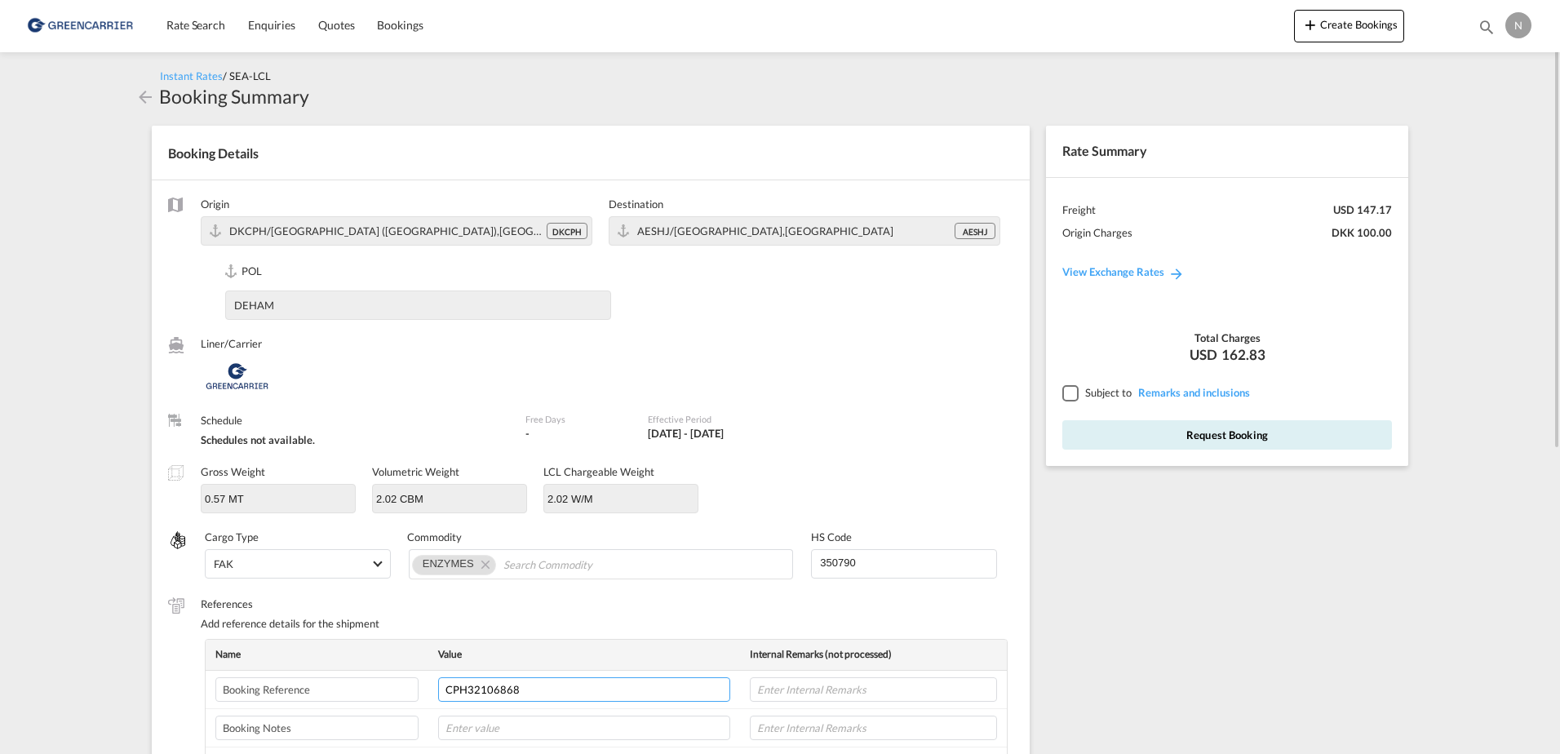
type input "CPH32106868"
type input "NOVONESIS"
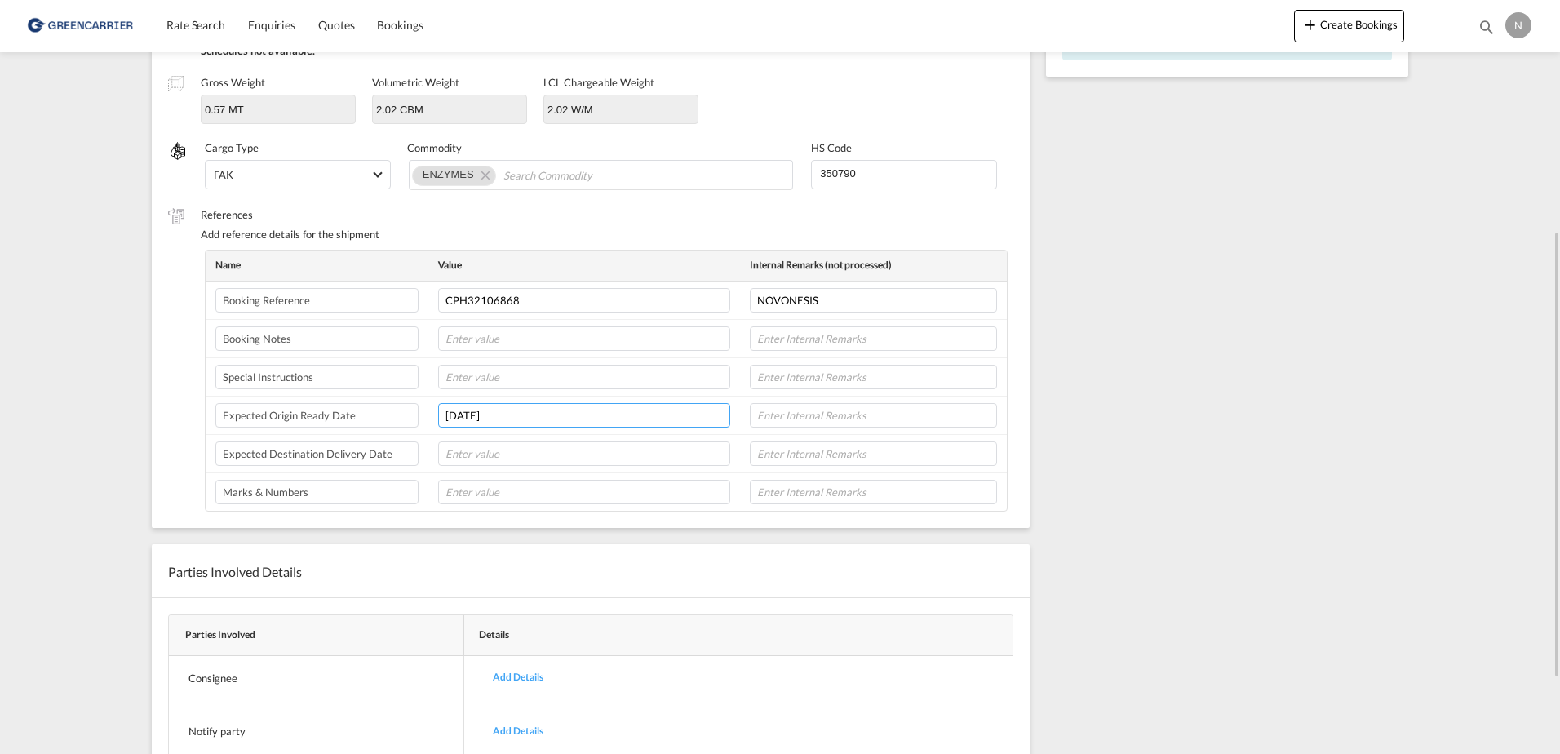
type input "[DATE]"
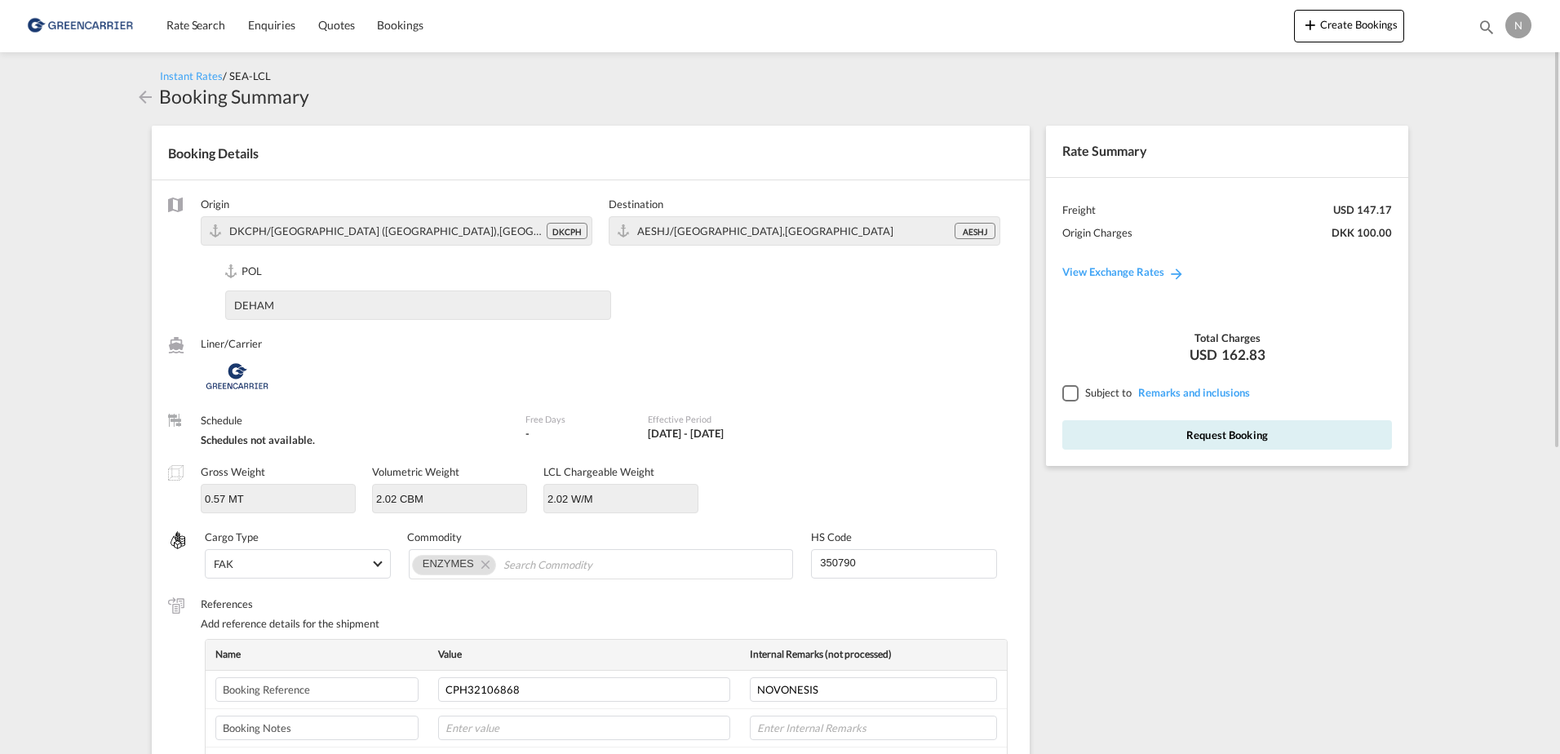
scroll to position [82, 0]
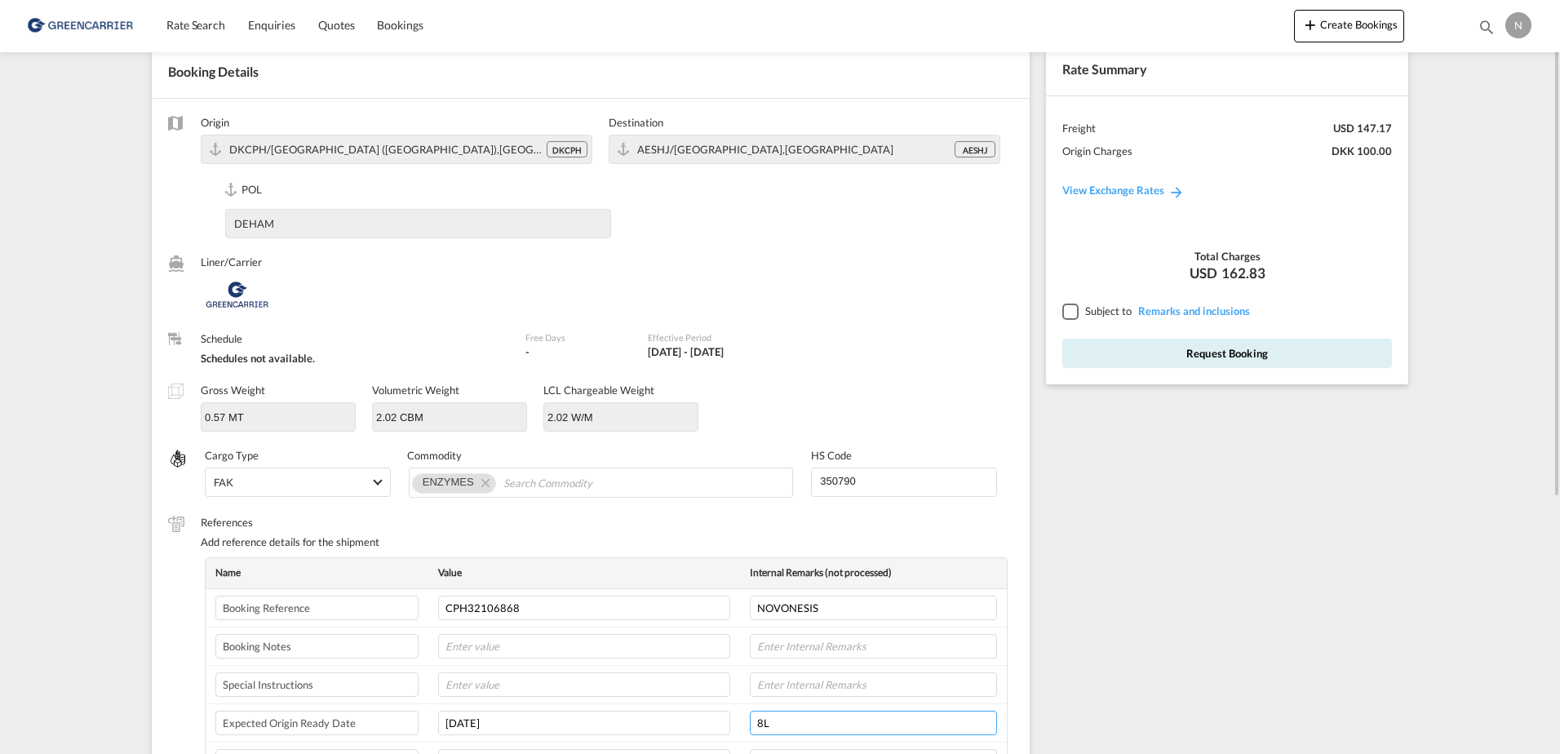
type input "8L"
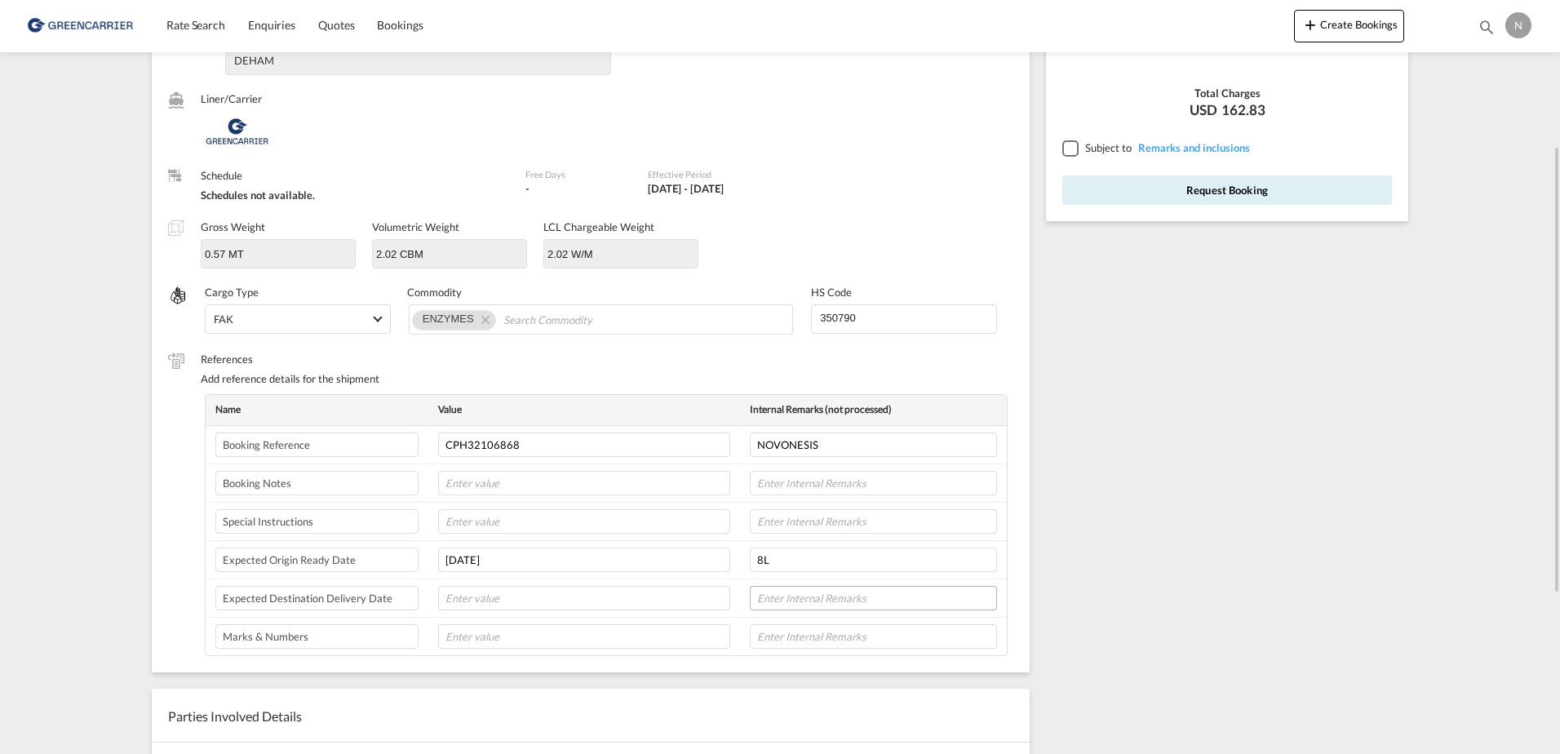
scroll to position [0, 0]
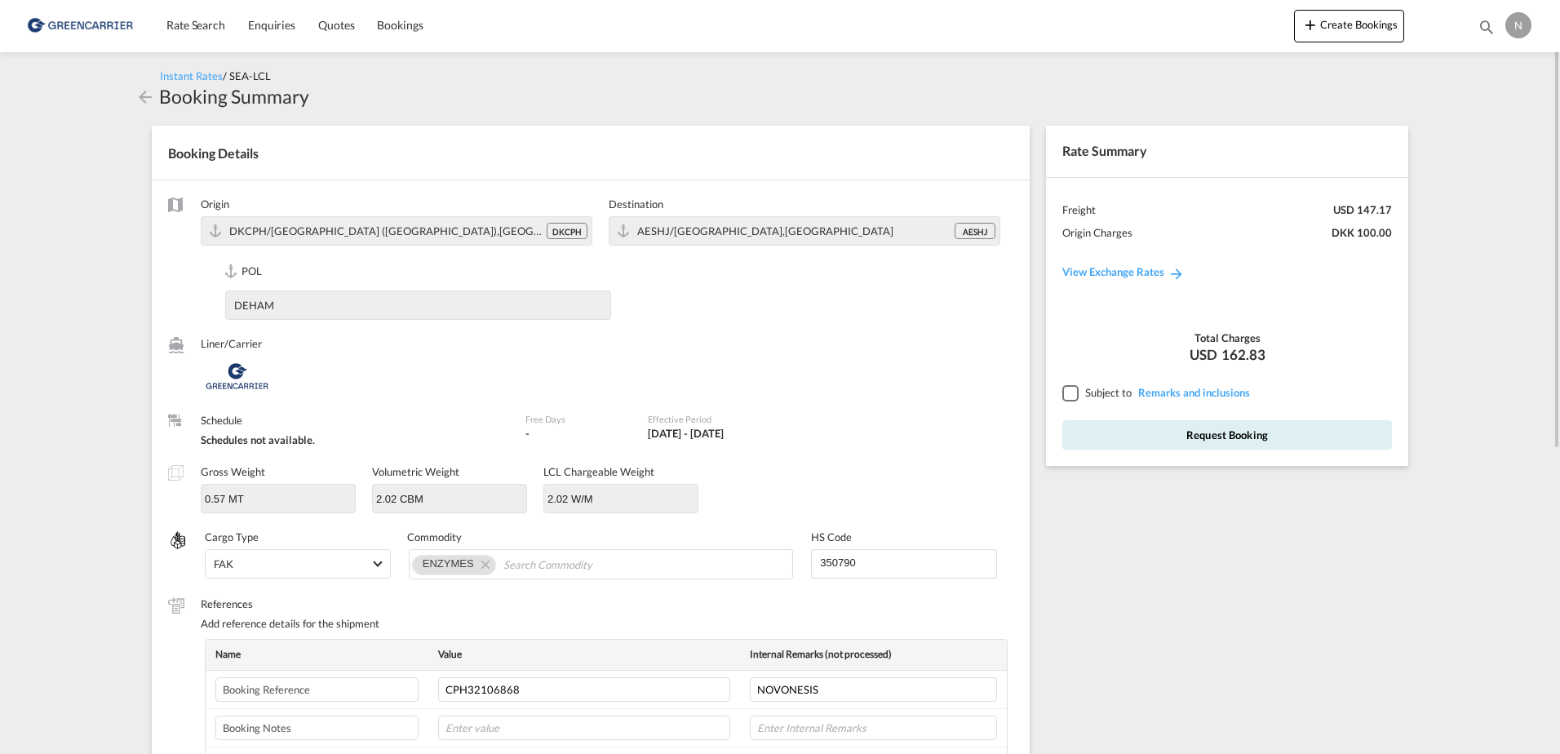
click at [1062, 400] on div at bounding box center [1069, 392] width 15 height 15
click at [1162, 433] on button "Request Booking" at bounding box center [1227, 434] width 330 height 29
